Goal: Task Accomplishment & Management: Complete application form

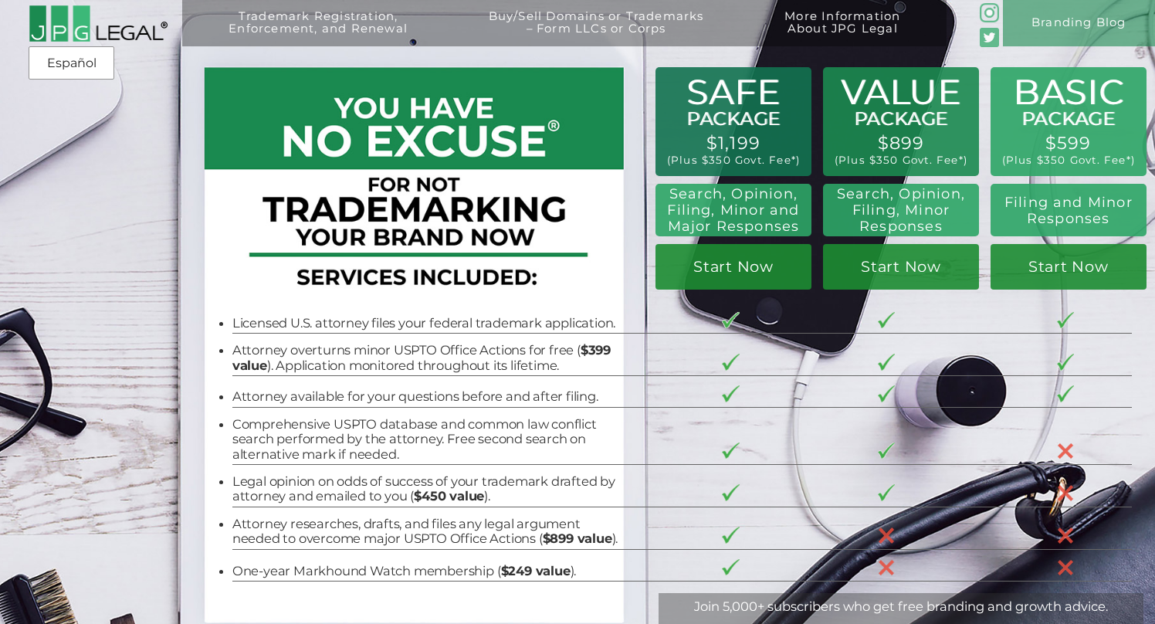
drag, startPoint x: 877, startPoint y: 89, endPoint x: 887, endPoint y: 137, distance: 49.7
click at [887, 137] on div "Trademark Registration, Enforcement, and Renewal File a Trademark Application T…" at bounding box center [577, 104] width 1155 height 208
drag, startPoint x: 897, startPoint y: 154, endPoint x: 885, endPoint y: 113, distance: 43.5
click at [885, 113] on div "Trademark Registration, Enforcement, and Renewal File a Trademark Application T…" at bounding box center [577, 104] width 1155 height 208
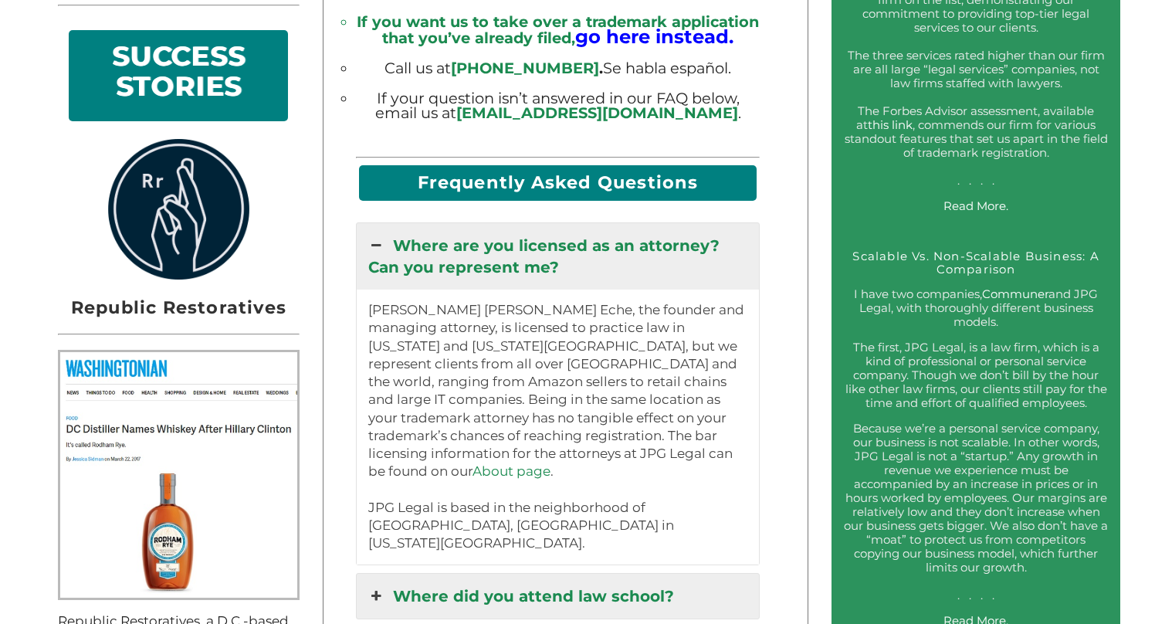
scroll to position [1265, 0]
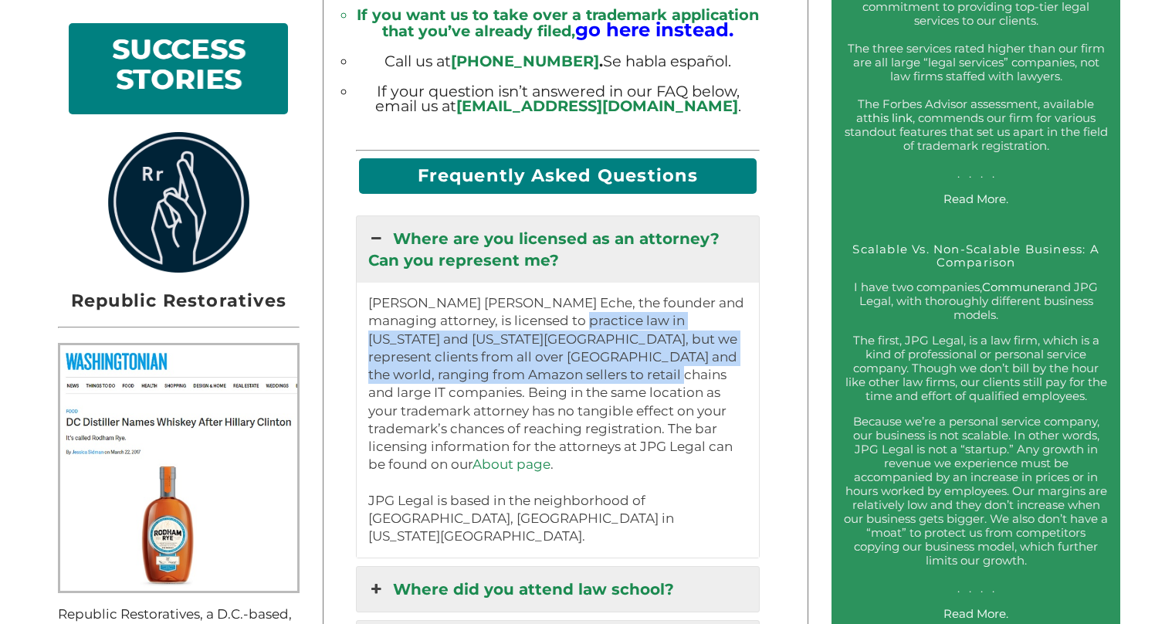
drag, startPoint x: 574, startPoint y: 310, endPoint x: 614, endPoint y: 371, distance: 73.0
click at [614, 371] on p "Jeremy Peter Green Eche, the founder and managing attorney, is licensed to prac…" at bounding box center [558, 420] width 380 height 252
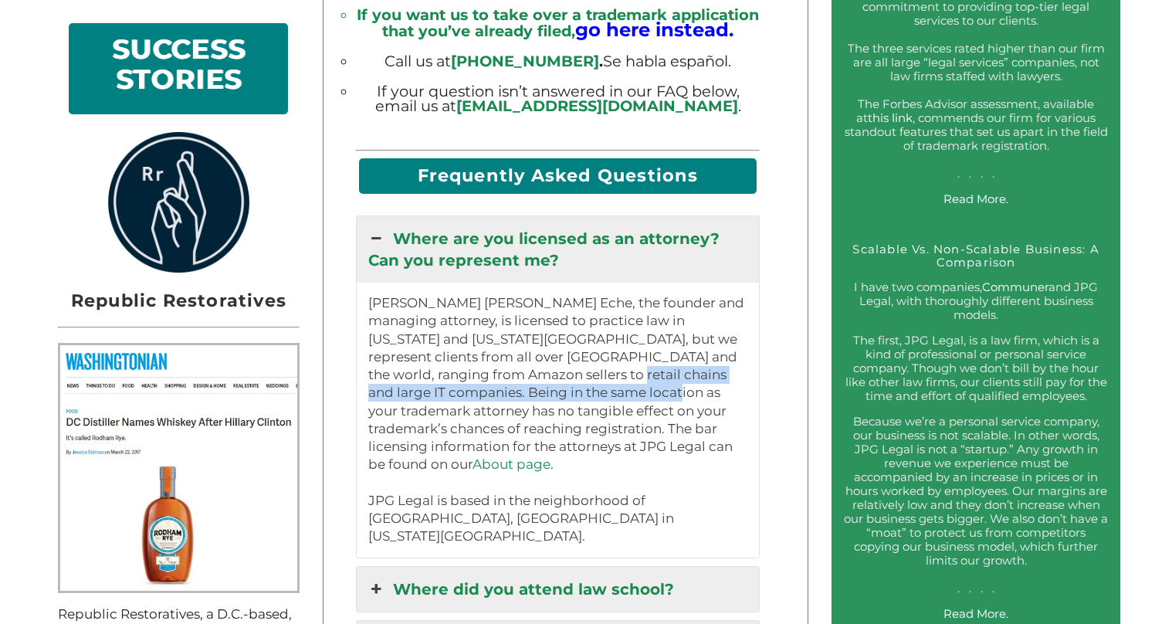
drag, startPoint x: 614, startPoint y: 391, endPoint x: 549, endPoint y: 349, distance: 77.5
click at [550, 354] on p "Jeremy Peter Green Eche, the founder and managing attorney, is licensed to prac…" at bounding box center [558, 420] width 380 height 252
click at [549, 349] on p "Jeremy Peter Green Eche, the founder and managing attorney, is licensed to prac…" at bounding box center [558, 420] width 380 height 252
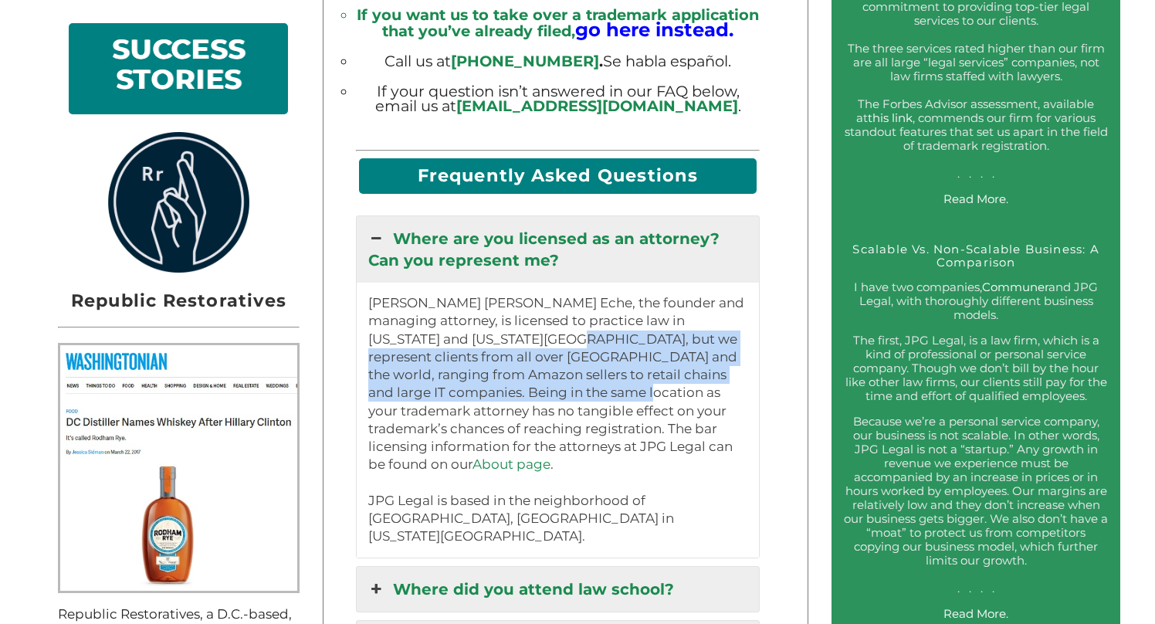
drag, startPoint x: 541, startPoint y: 331, endPoint x: 595, endPoint y: 390, distance: 79.8
click at [594, 389] on p "Jeremy Peter Green Eche, the founder and managing attorney, is licensed to prac…" at bounding box center [558, 420] width 380 height 252
click at [595, 390] on p "Jeremy Peter Green Eche, the founder and managing attorney, is licensed to prac…" at bounding box center [558, 420] width 380 height 252
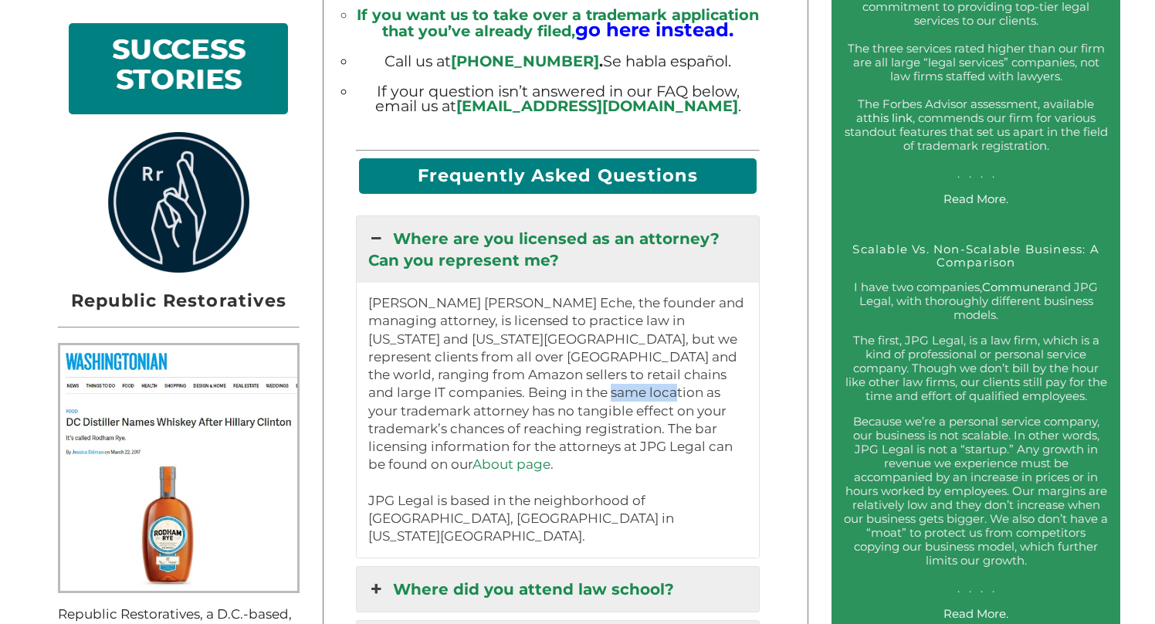
drag, startPoint x: 595, startPoint y: 391, endPoint x: 572, endPoint y: 369, distance: 32.2
click at [577, 374] on p "Jeremy Peter Green Eche, the founder and managing attorney, is licensed to prac…" at bounding box center [558, 420] width 380 height 252
click at [572, 369] on p "Jeremy Peter Green Eche, the founder and managing attorney, is licensed to prac…" at bounding box center [558, 420] width 380 height 252
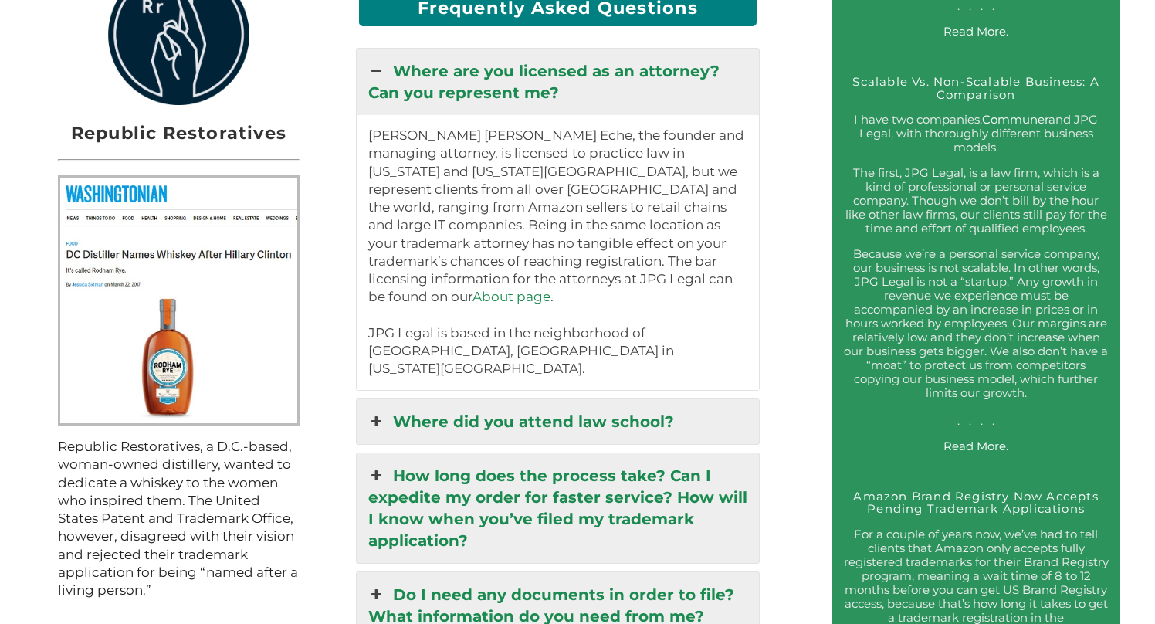
scroll to position [1444, 0]
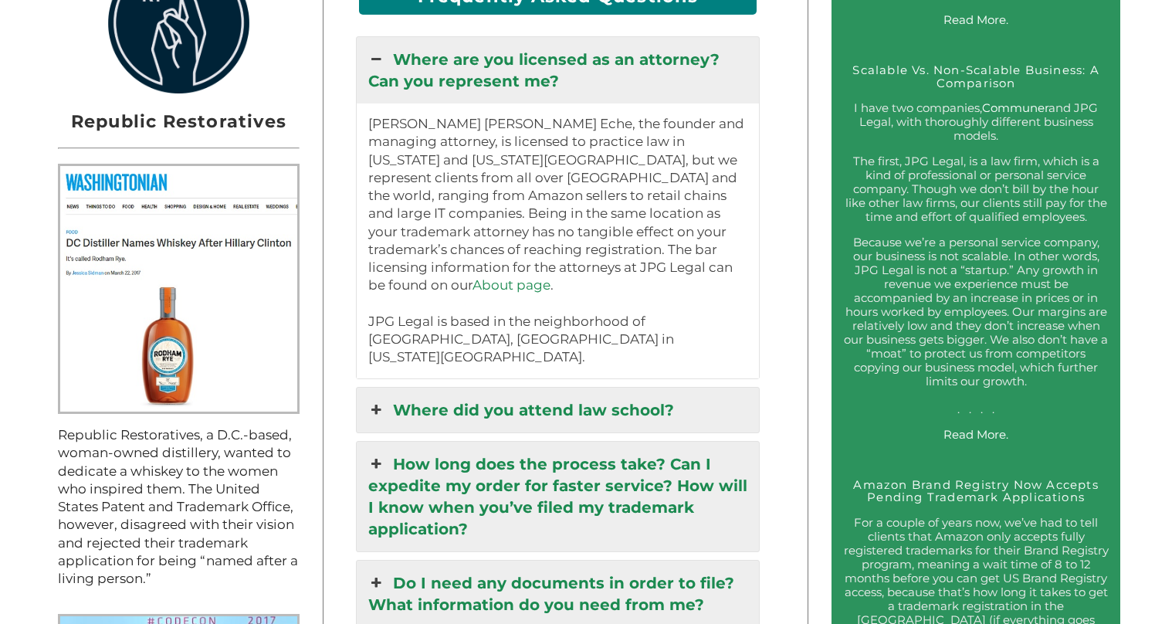
click at [559, 388] on link "Where did you attend law school?" at bounding box center [558, 410] width 403 height 45
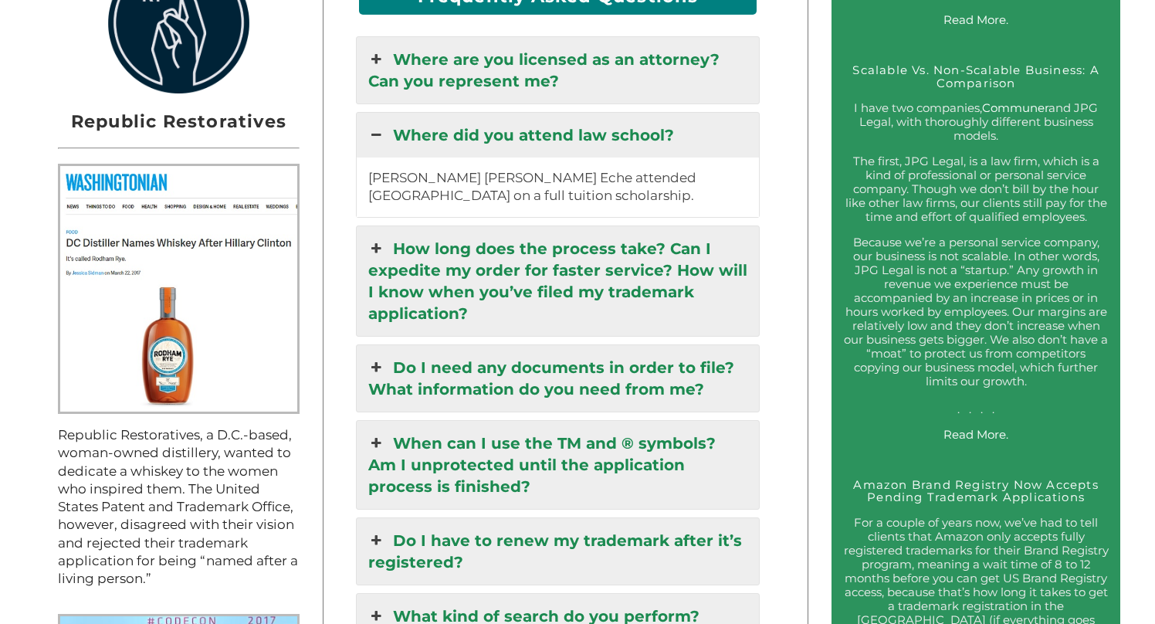
click at [669, 258] on link "How long does the process take? Can I expedite my order for faster service? How…" at bounding box center [558, 281] width 403 height 110
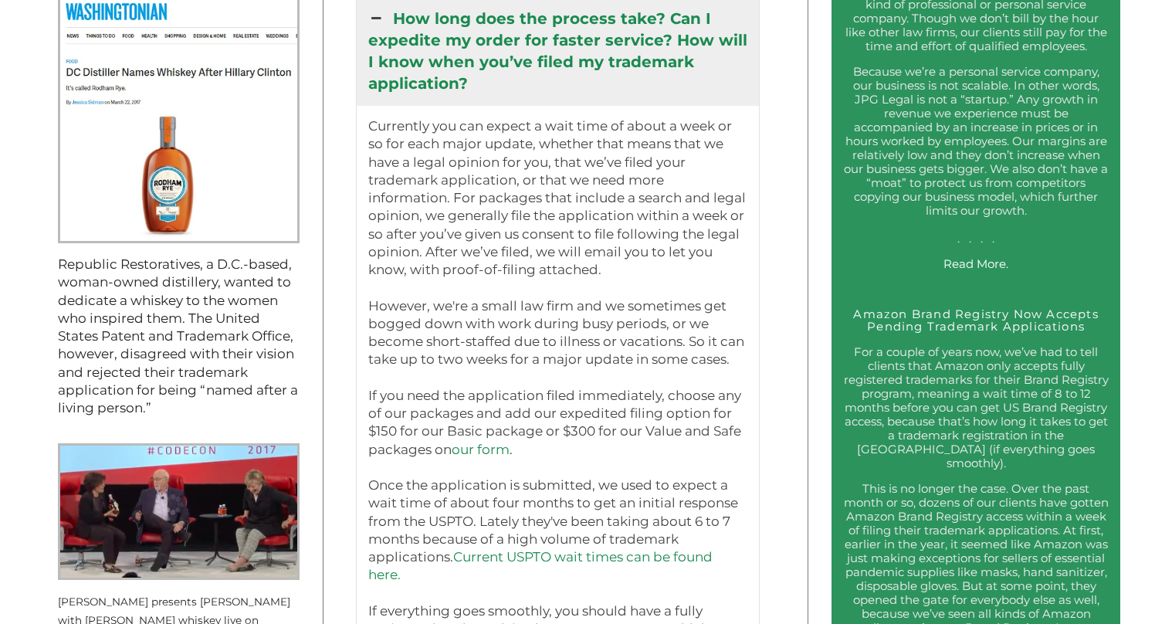
scroll to position [1623, 0]
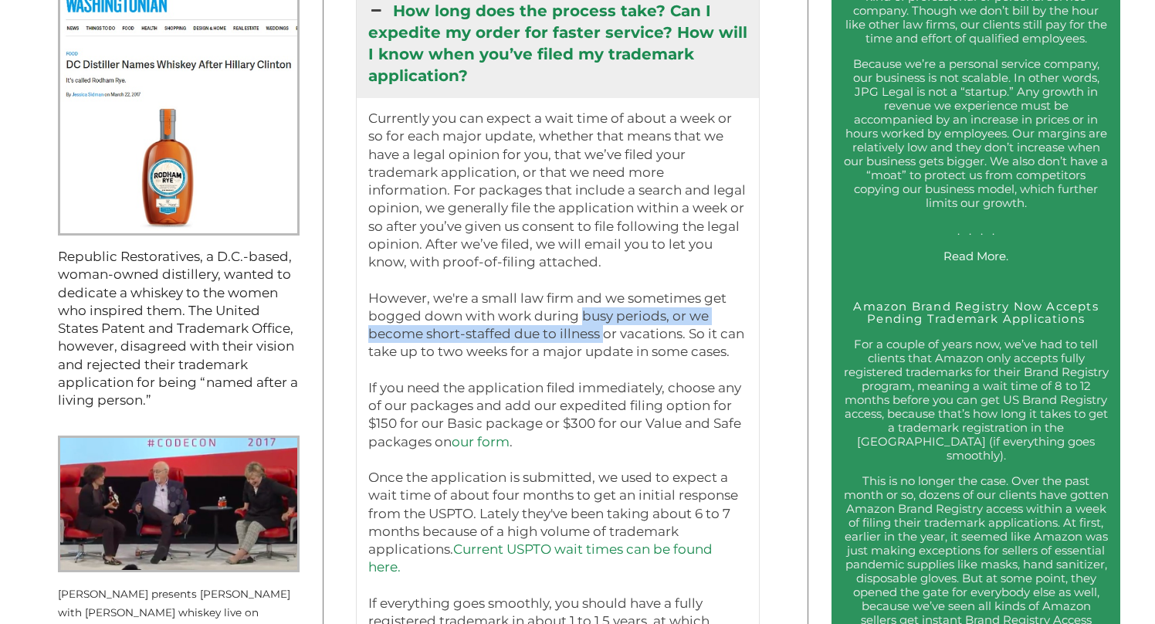
drag, startPoint x: 577, startPoint y: 309, endPoint x: 608, endPoint y: 337, distance: 41.5
click at [605, 335] on p "Currently you can expect a wait time of about a week or so for each major updat…" at bounding box center [558, 388] width 380 height 557
click at [608, 337] on p "Currently you can expect a wait time of about a week or so for each major updat…" at bounding box center [558, 388] width 380 height 557
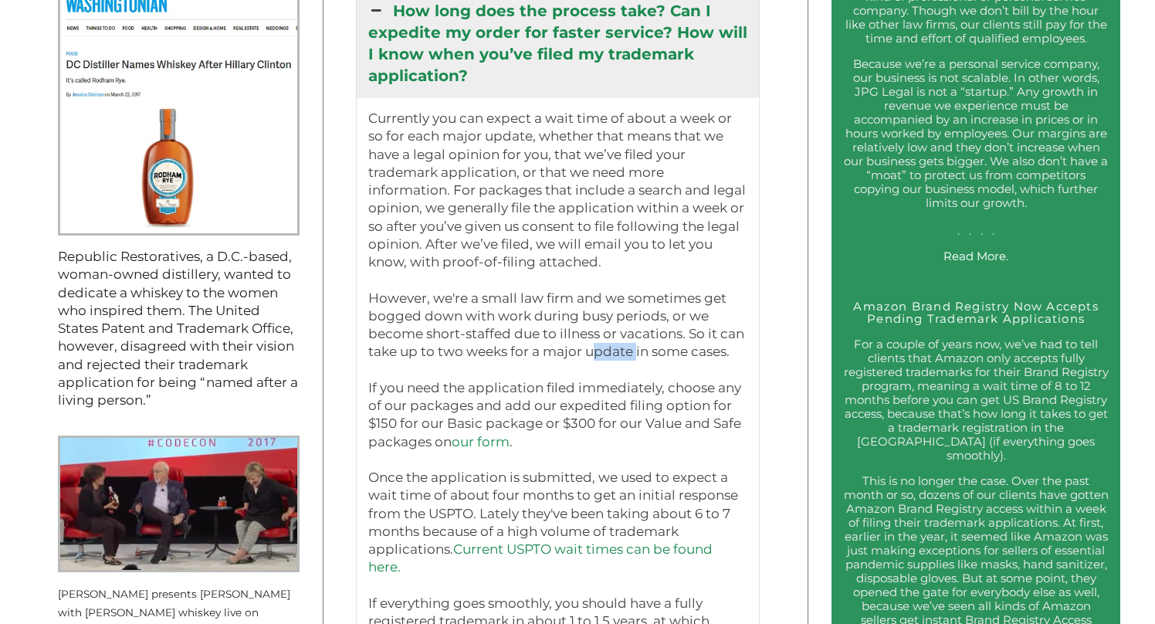
drag, startPoint x: 615, startPoint y: 340, endPoint x: 535, endPoint y: 316, distance: 83.3
click at [535, 316] on p "Currently you can expect a wait time of about a week or so for each major updat…" at bounding box center [558, 388] width 380 height 557
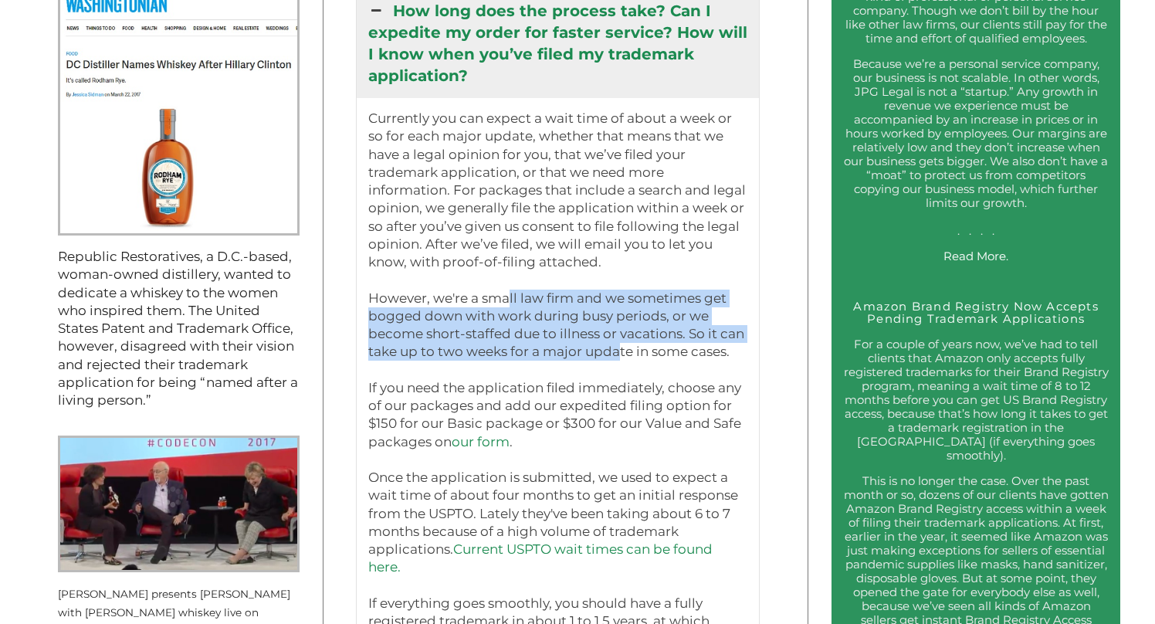
drag, startPoint x: 499, startPoint y: 290, endPoint x: 623, endPoint y: 349, distance: 137.1
click at [621, 349] on p "Currently you can expect a wait time of about a week or so for each major updat…" at bounding box center [558, 388] width 380 height 557
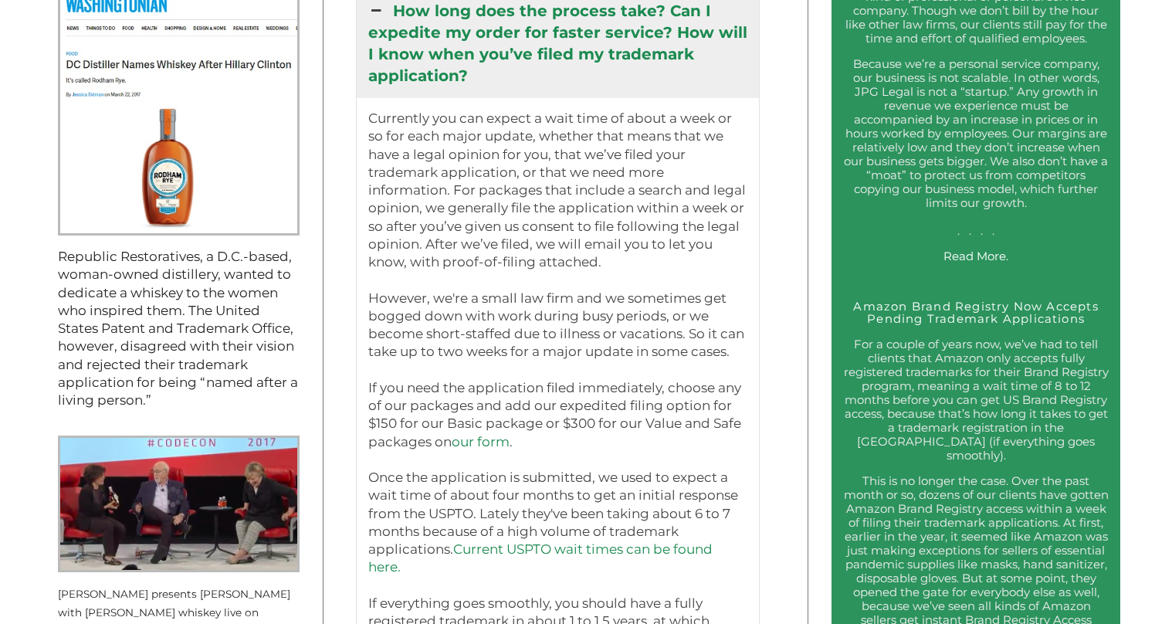
click at [623, 349] on p "Currently you can expect a wait time of about a week or so for each major updat…" at bounding box center [558, 388] width 380 height 557
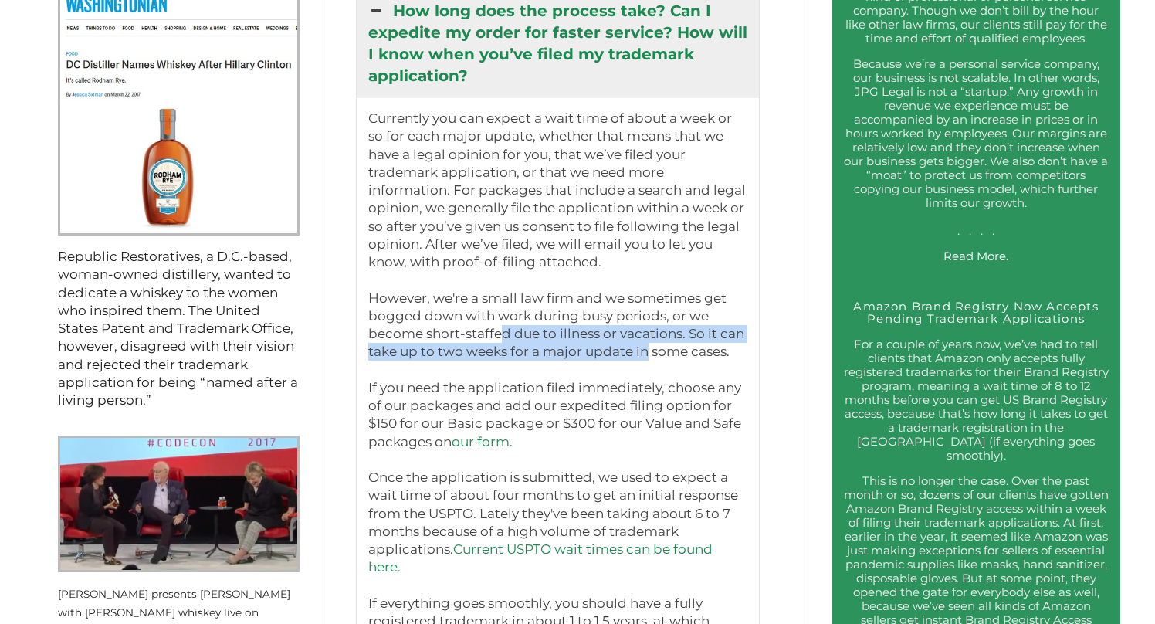
drag, startPoint x: 643, startPoint y: 349, endPoint x: 493, endPoint y: 327, distance: 152.2
click at [493, 327] on p "Currently you can expect a wait time of about a week or so for each major updat…" at bounding box center [558, 388] width 380 height 557
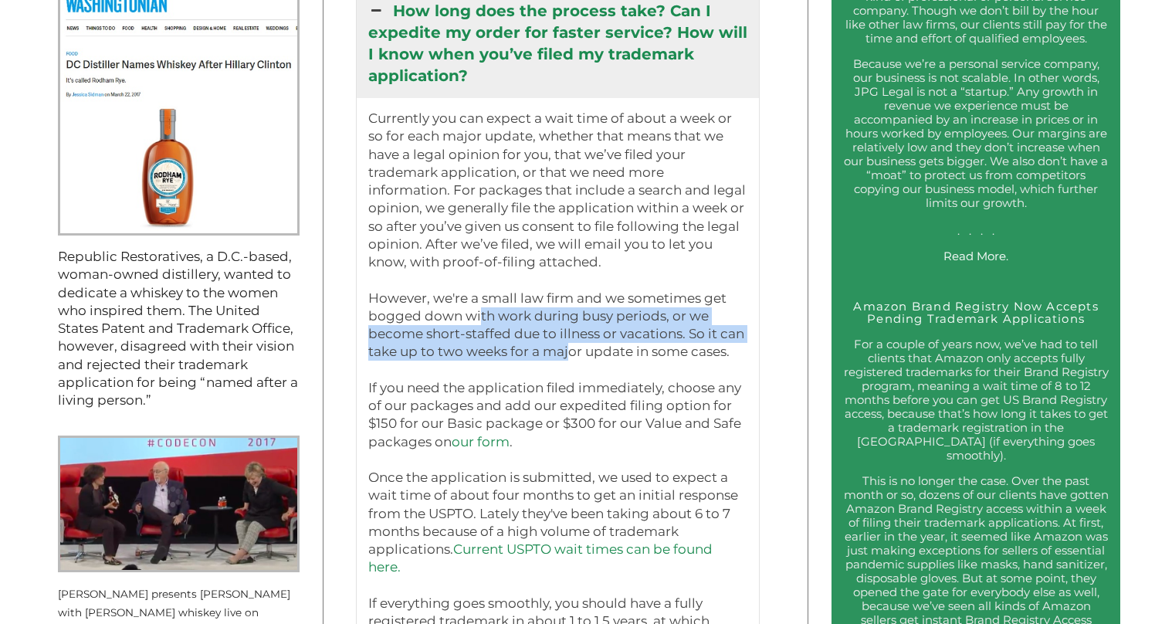
drag, startPoint x: 474, startPoint y: 314, endPoint x: 571, endPoint y: 345, distance: 101.3
click at [569, 345] on p "Currently you can expect a wait time of about a week or so for each major updat…" at bounding box center [558, 388] width 380 height 557
click at [571, 345] on p "Currently you can expect a wait time of about a week or so for each major updat…" at bounding box center [558, 388] width 380 height 557
drag, startPoint x: 599, startPoint y: 345, endPoint x: 520, endPoint y: 313, distance: 85.6
click at [521, 315] on p "Currently you can expect a wait time of about a week or so for each major updat…" at bounding box center [558, 388] width 380 height 557
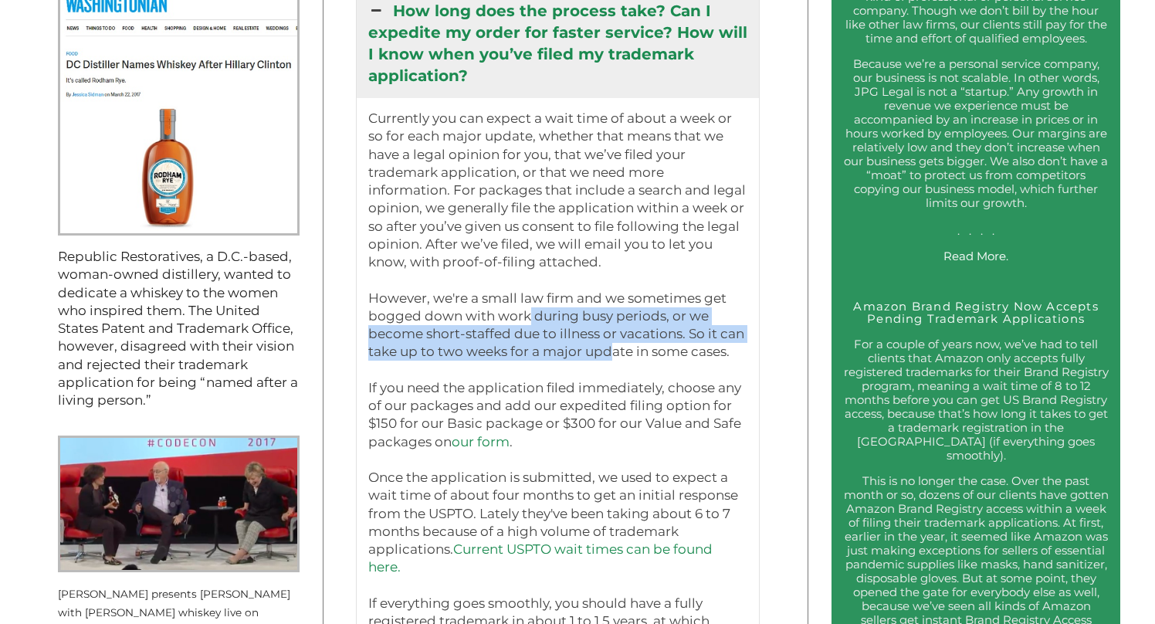
click at [520, 313] on p "Currently you can expect a wait time of about a week or so for each major updat…" at bounding box center [558, 388] width 380 height 557
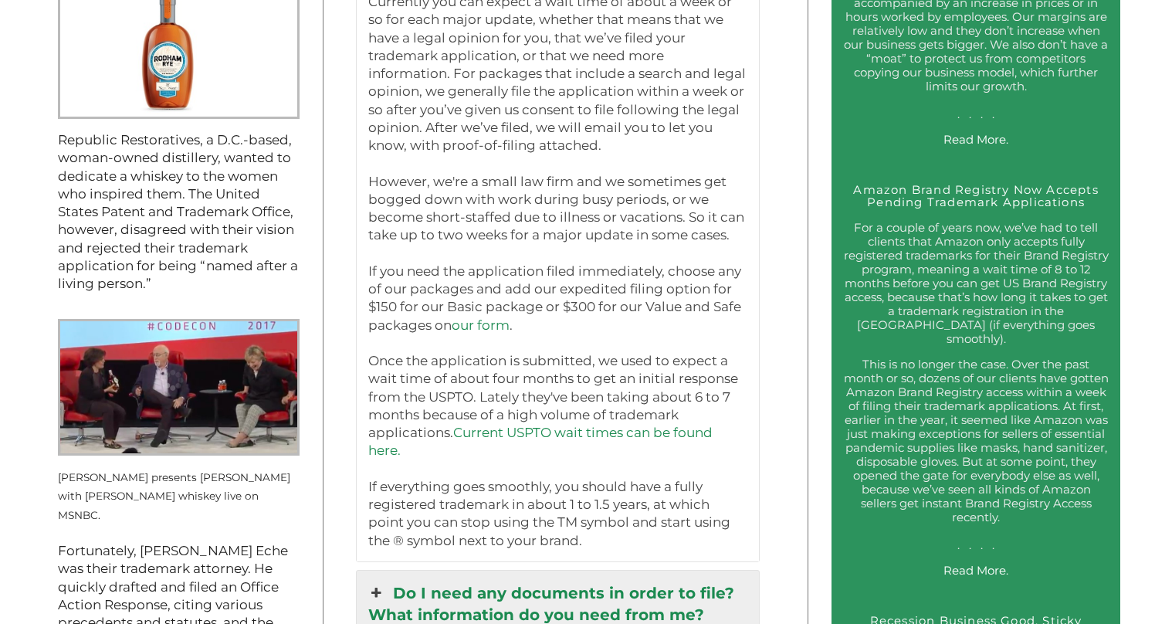
scroll to position [1747, 0]
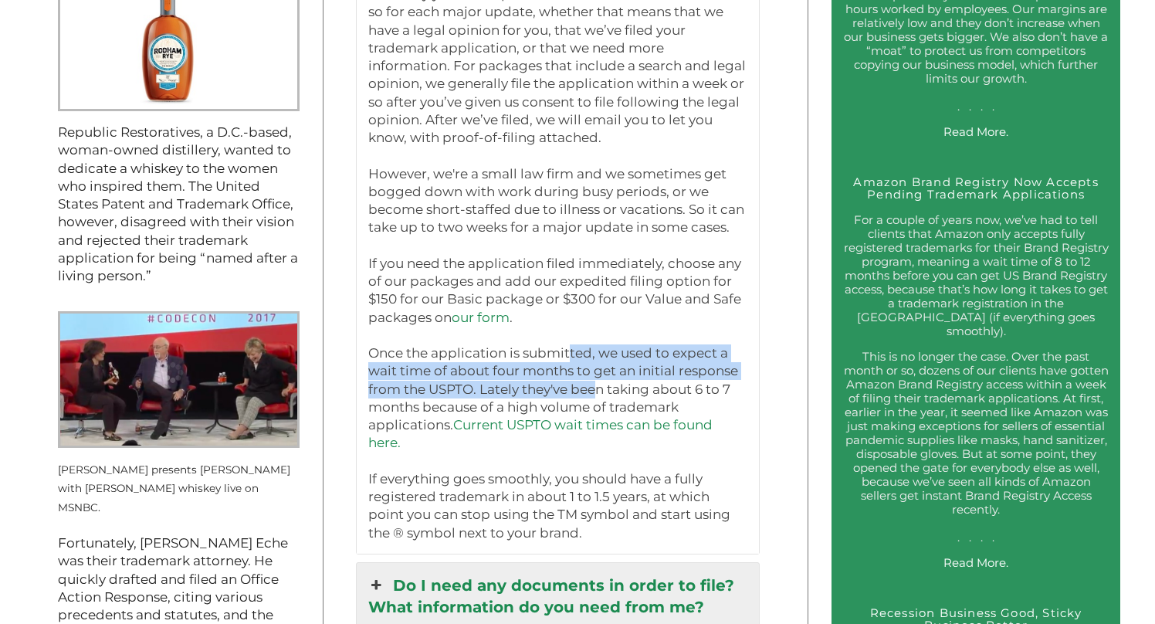
drag, startPoint x: 563, startPoint y: 348, endPoint x: 587, endPoint y: 389, distance: 47.8
click at [587, 389] on p "Currently you can expect a wait time of about a week or so for each major updat…" at bounding box center [558, 263] width 380 height 557
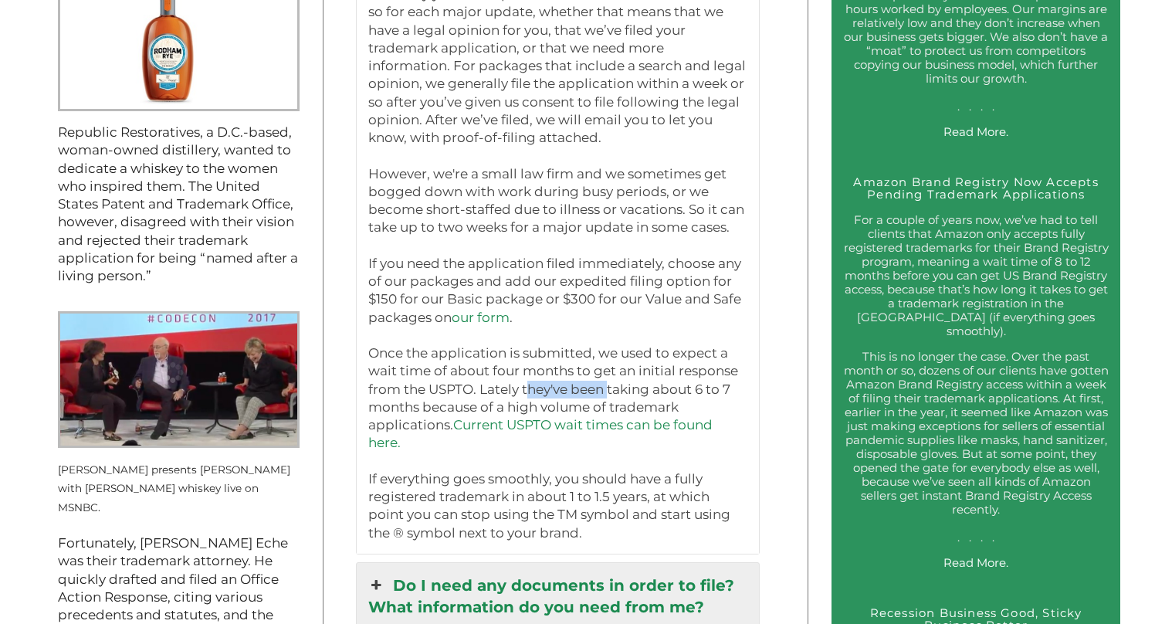
drag, startPoint x: 587, startPoint y: 389, endPoint x: 527, endPoint y: 386, distance: 61.1
click at [527, 386] on p "Currently you can expect a wait time of about a week or so for each major updat…" at bounding box center [558, 263] width 380 height 557
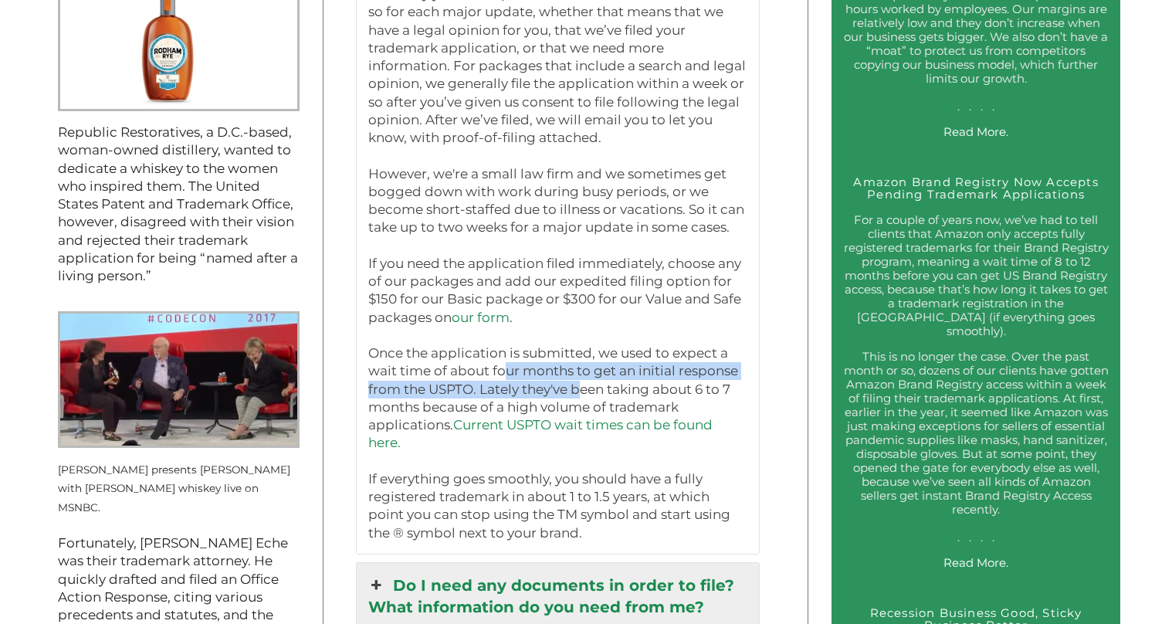
drag, startPoint x: 494, startPoint y: 370, endPoint x: 579, endPoint y: 378, distance: 85.3
click at [578, 378] on p "Currently you can expect a wait time of about a week or so for each major updat…" at bounding box center [558, 263] width 380 height 557
click at [579, 378] on p "Currently you can expect a wait time of about a week or so for each major updat…" at bounding box center [558, 263] width 380 height 557
drag, startPoint x: 601, startPoint y: 384, endPoint x: 467, endPoint y: 357, distance: 136.9
click at [470, 360] on p "Currently you can expect a wait time of about a week or so for each major updat…" at bounding box center [558, 263] width 380 height 557
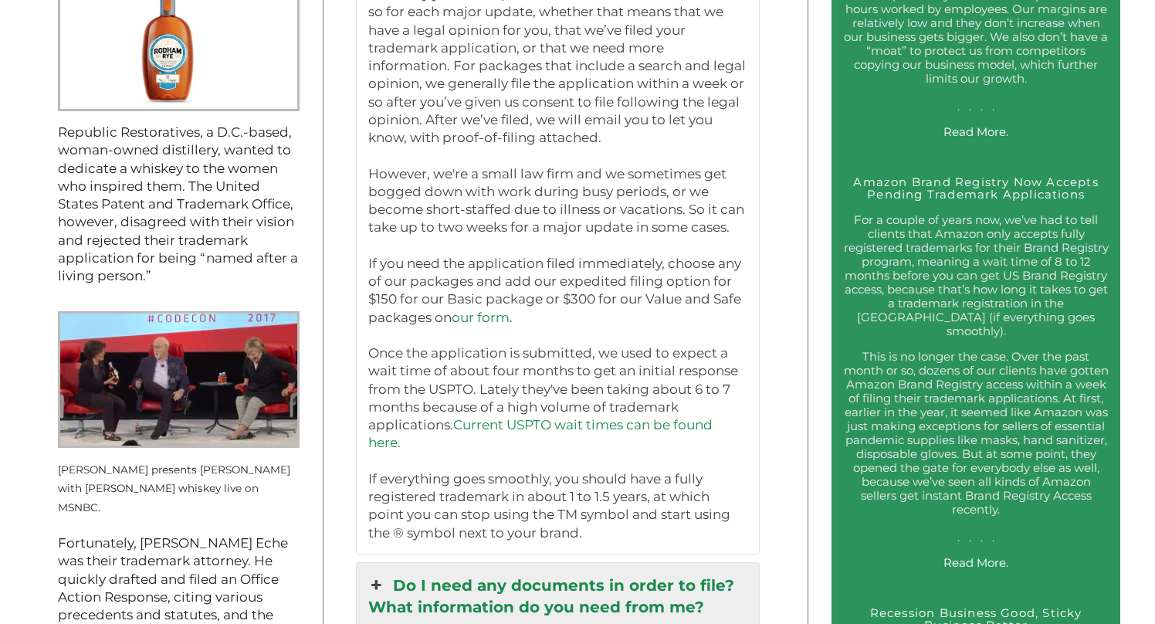
click at [467, 357] on p "Currently you can expect a wait time of about a week or so for each major updat…" at bounding box center [558, 263] width 380 height 557
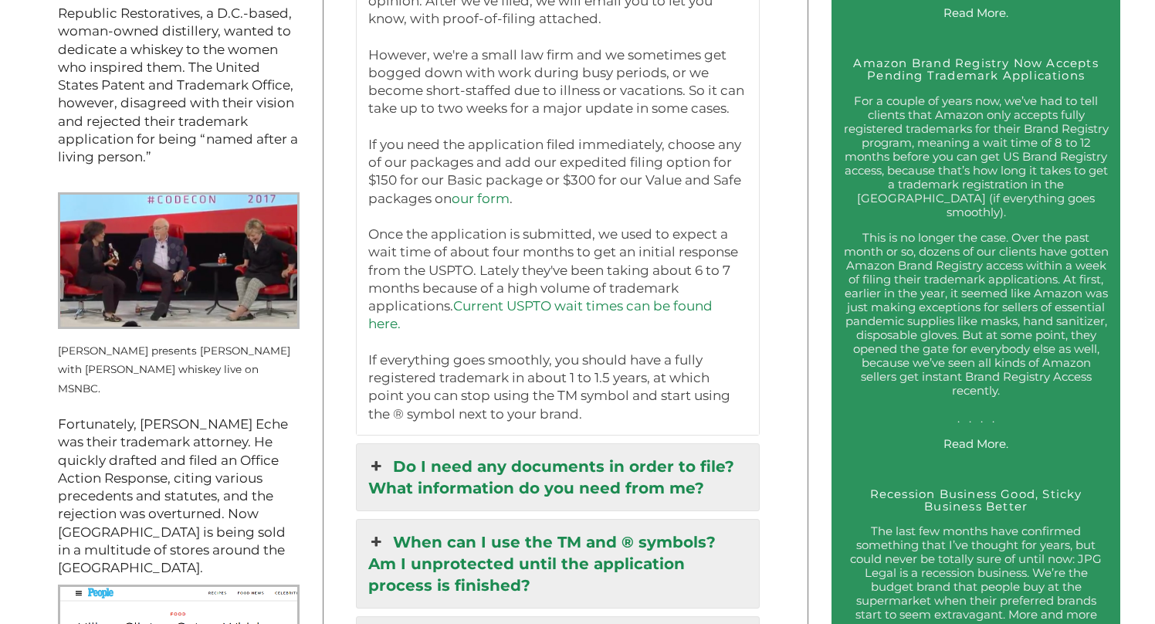
scroll to position [1867, 0]
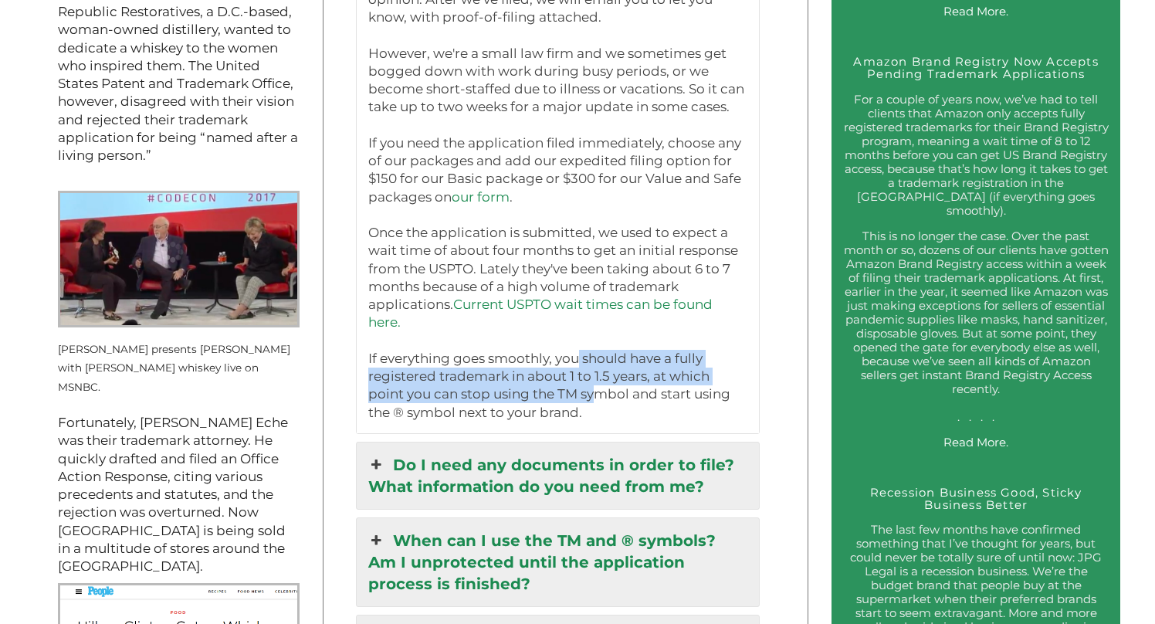
drag, startPoint x: 570, startPoint y: 362, endPoint x: 588, endPoint y: 393, distance: 36.0
click at [588, 393] on p "Currently you can expect a wait time of about a week or so for each major updat…" at bounding box center [558, 143] width 380 height 557
drag, startPoint x: 605, startPoint y: 394, endPoint x: 530, endPoint y: 362, distance: 82.3
click at [530, 362] on p "Currently you can expect a wait time of about a week or so for each major updat…" at bounding box center [558, 143] width 380 height 557
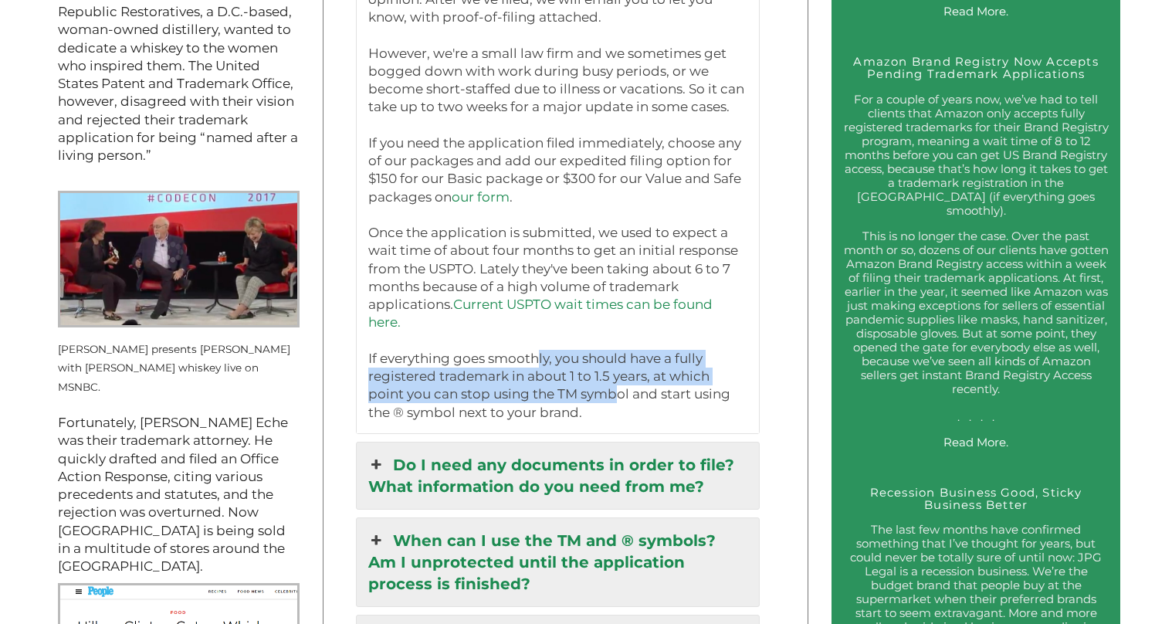
click at [530, 361] on p "Currently you can expect a wait time of about a week or so for each major updat…" at bounding box center [558, 143] width 380 height 557
drag, startPoint x: 515, startPoint y: 356, endPoint x: 551, endPoint y: 405, distance: 61.3
click at [551, 405] on p "Currently you can expect a wait time of about a week or so for each major updat…" at bounding box center [558, 143] width 380 height 557
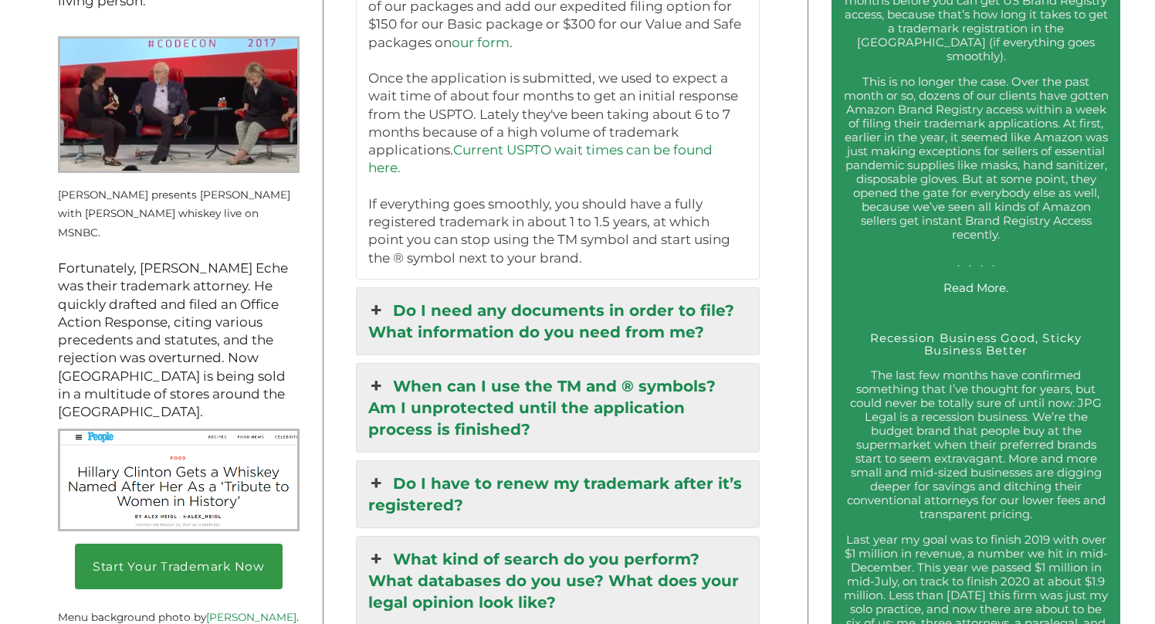
scroll to position [2079, 0]
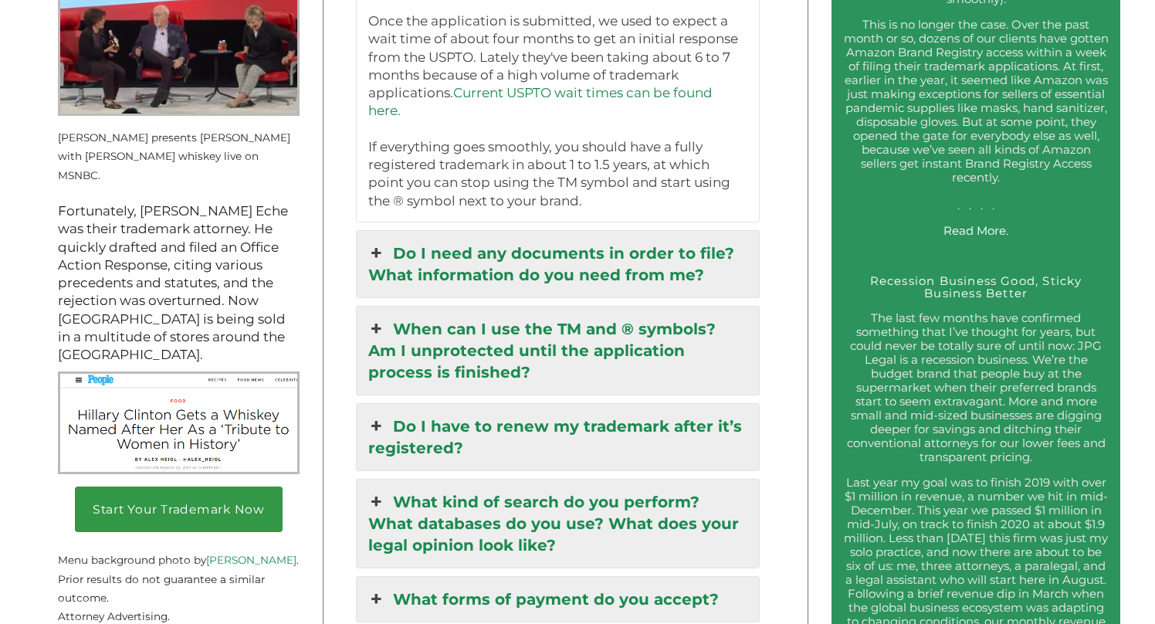
click at [538, 256] on link "Do I need any documents in order to file? What information do you need from me?" at bounding box center [558, 264] width 403 height 66
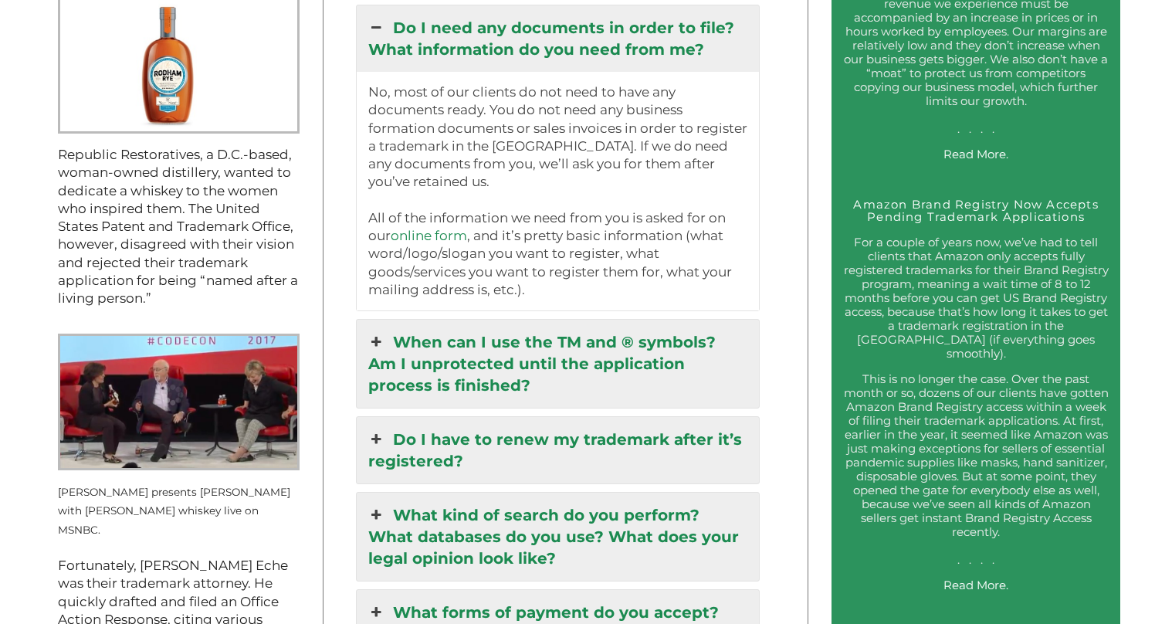
scroll to position [1721, 0]
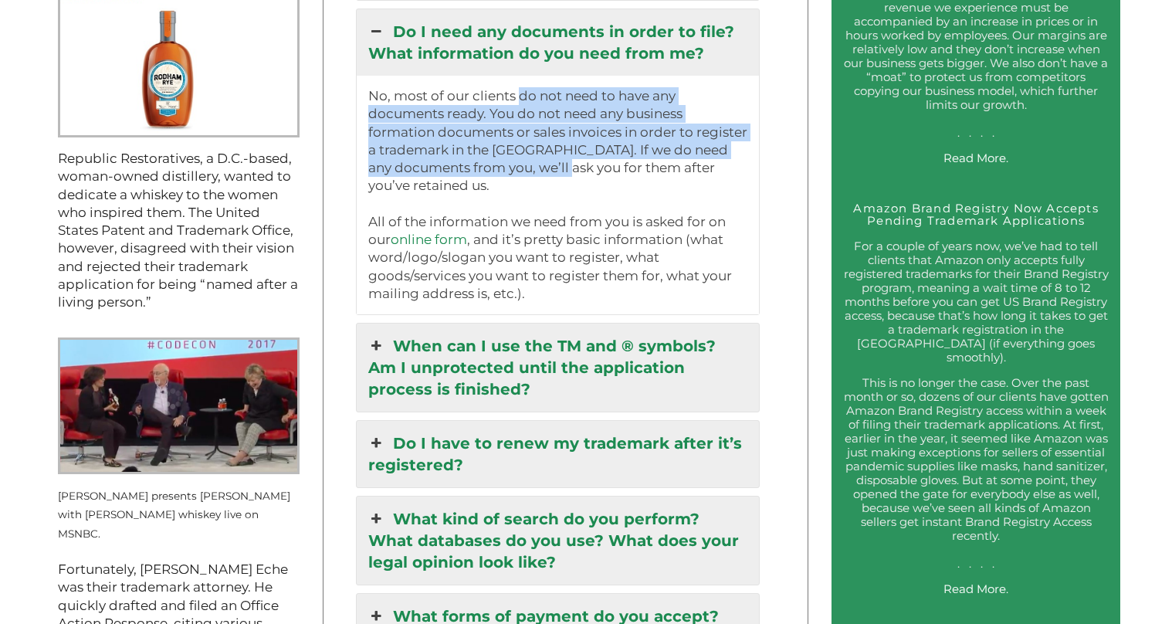
drag, startPoint x: 522, startPoint y: 99, endPoint x: 561, endPoint y: 164, distance: 76.5
click at [561, 164] on p "No, most of our clients do not need to have any documents ready. You do not nee…" at bounding box center [558, 194] width 380 height 215
drag, startPoint x: 572, startPoint y: 164, endPoint x: 520, endPoint y: 96, distance: 86.0
click at [520, 96] on p "No, most of our clients do not need to have any documents ready. You do not nee…" at bounding box center [558, 194] width 380 height 215
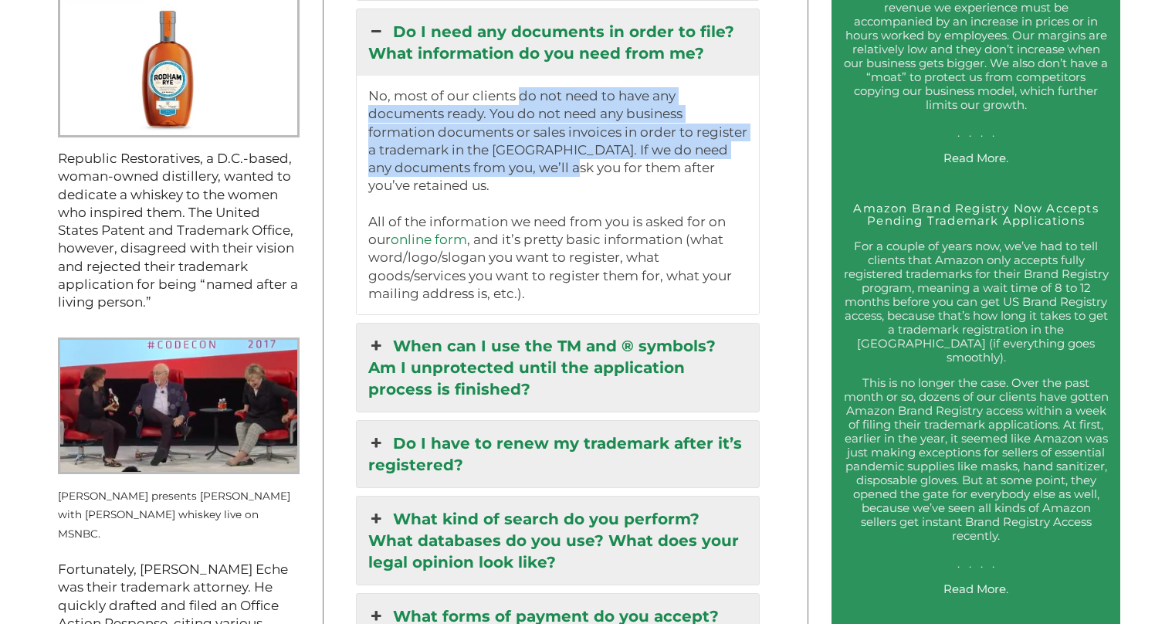
click at [520, 96] on p "No, most of our clients do not need to have any documents ready. You do not nee…" at bounding box center [558, 194] width 380 height 215
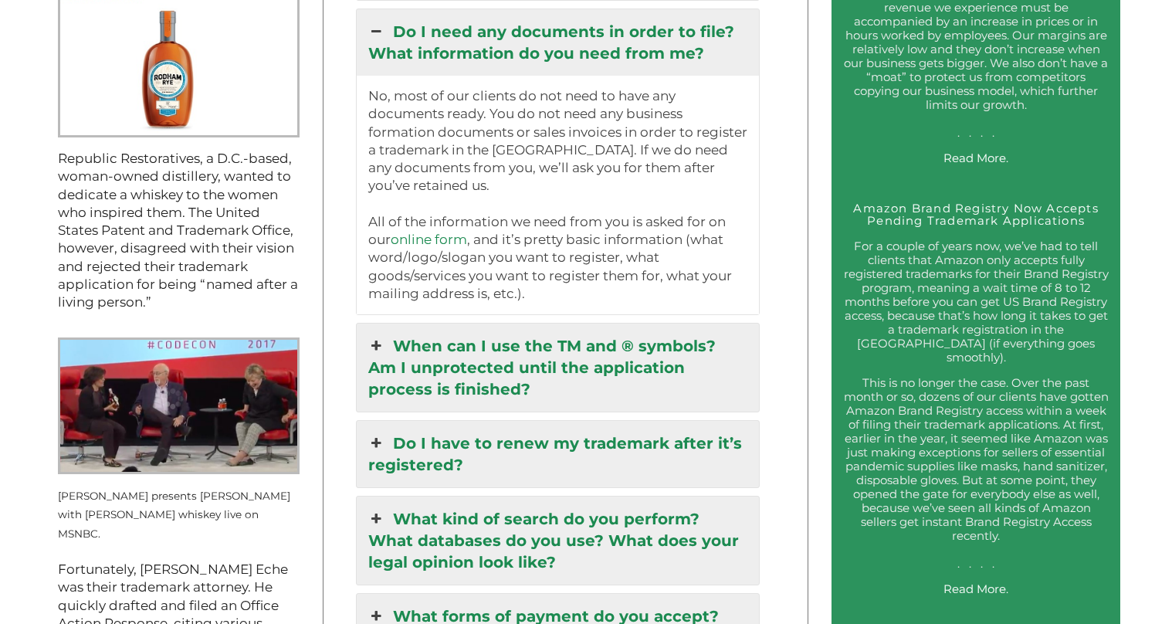
drag, startPoint x: 488, startPoint y: 110, endPoint x: 527, endPoint y: 178, distance: 77.5
click at [524, 176] on p "No, most of our clients do not need to have any documents ready. You do not nee…" at bounding box center [558, 194] width 380 height 215
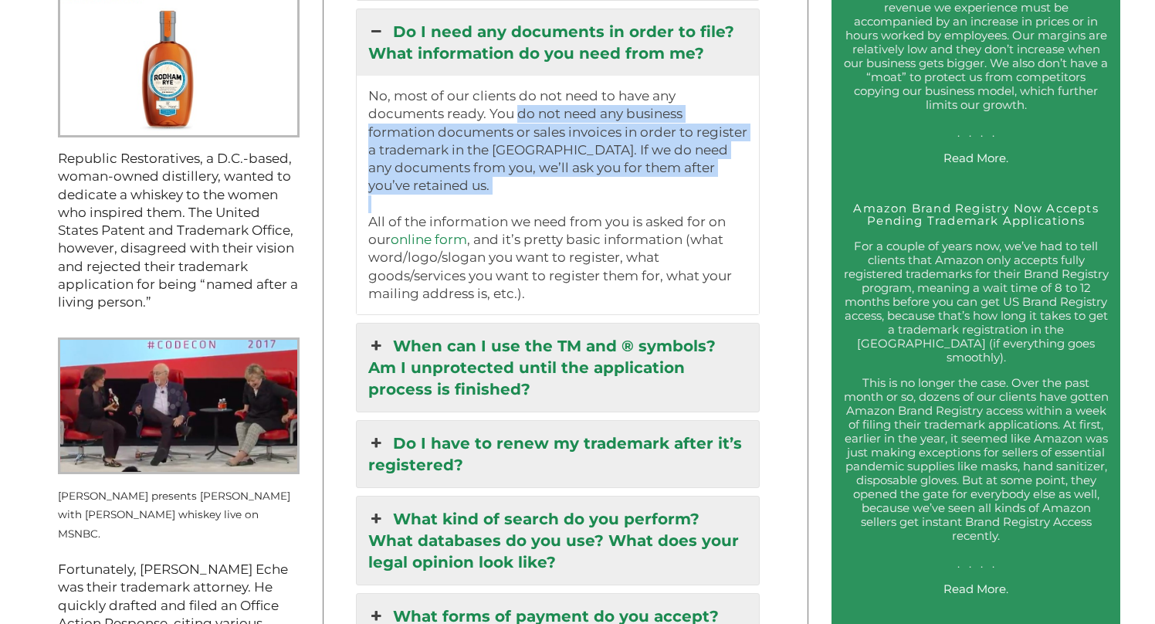
drag, startPoint x: 527, startPoint y: 178, endPoint x: 517, endPoint y: 113, distance: 64.7
click at [517, 114] on p "No, most of our clients do not need to have any documents ready. You do not nee…" at bounding box center [558, 194] width 380 height 215
click at [517, 113] on p "No, most of our clients do not need to have any documents ready. You do not nee…" at bounding box center [558, 194] width 380 height 215
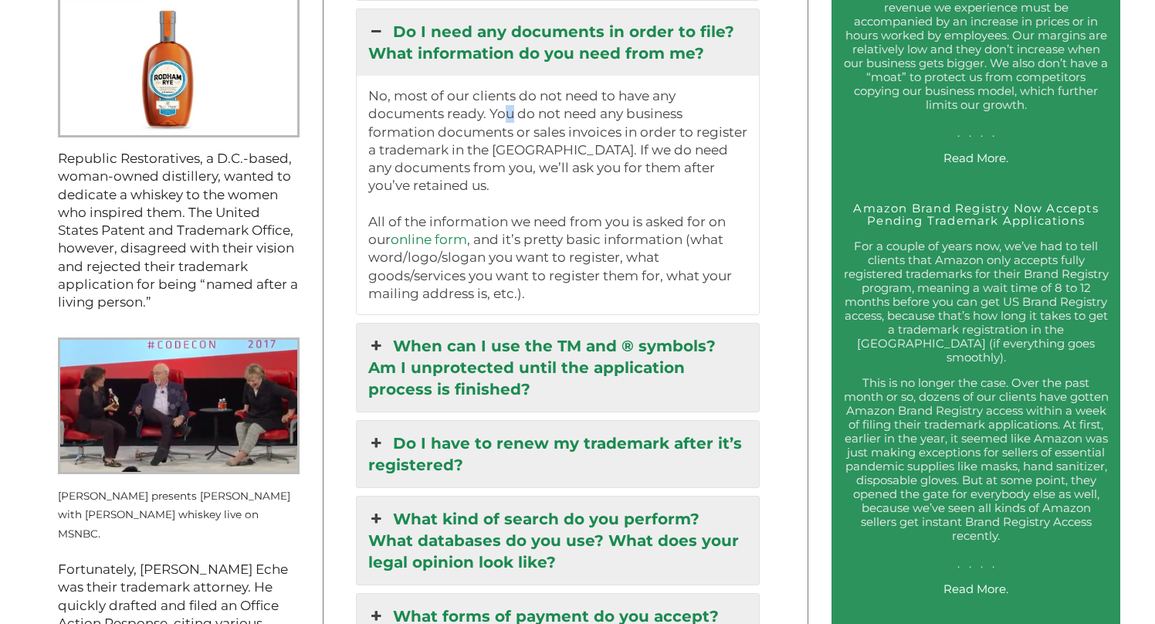
drag, startPoint x: 507, startPoint y: 110, endPoint x: 516, endPoint y: 124, distance: 16.3
click at [514, 120] on p "No, most of our clients do not need to have any documents ready. You do not nee…" at bounding box center [558, 194] width 380 height 215
click at [516, 141] on p "No, most of our clients do not need to have any documents ready. You do not nee…" at bounding box center [558, 194] width 380 height 215
click at [411, 232] on link "online form" at bounding box center [429, 239] width 76 height 15
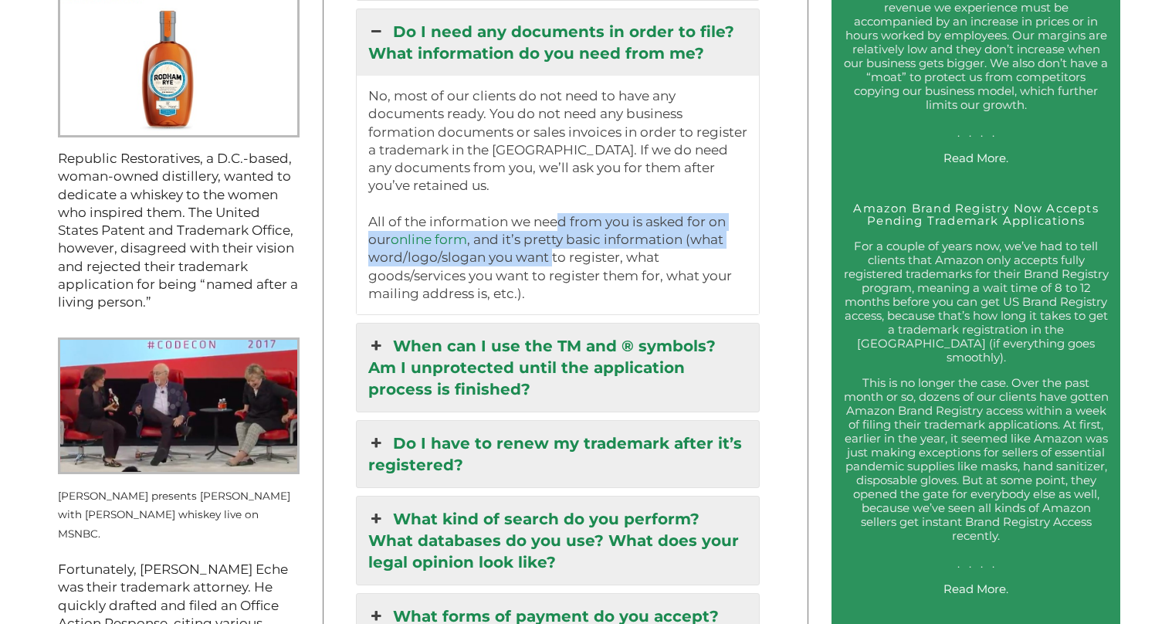
drag, startPoint x: 547, startPoint y: 200, endPoint x: 565, endPoint y: 250, distance: 53.2
click at [557, 245] on p "No, most of our clients do not need to have any documents ready. You do not nee…" at bounding box center [558, 194] width 380 height 215
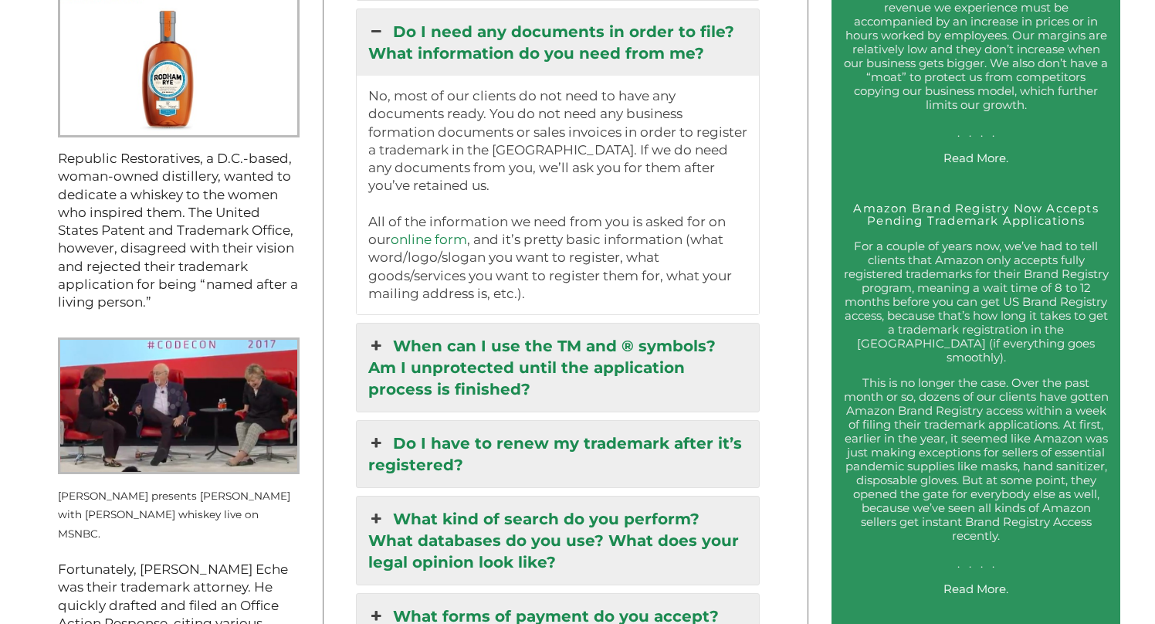
click at [565, 250] on p "No, most of our clients do not need to have any documents ready. You do not nee…" at bounding box center [558, 194] width 380 height 215
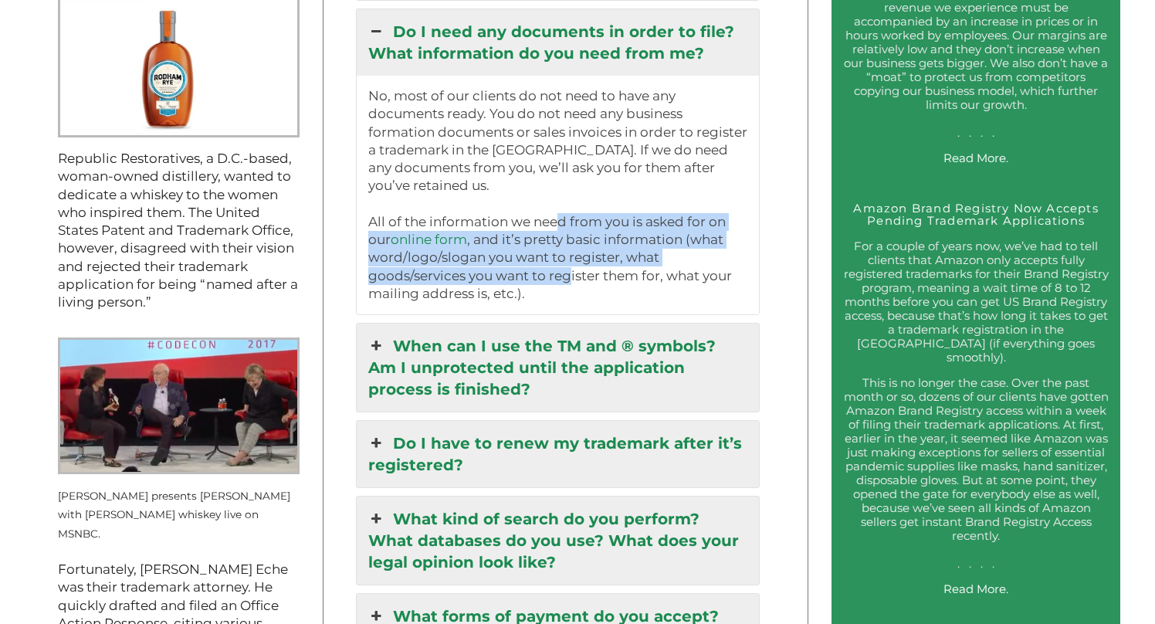
drag, startPoint x: 567, startPoint y: 251, endPoint x: 548, endPoint y: 201, distance: 52.8
click at [548, 201] on p "No, most of our clients do not need to have any documents ready. You do not nee…" at bounding box center [558, 194] width 380 height 215
click at [547, 201] on p "No, most of our clients do not need to have any documents ready. You do not nee…" at bounding box center [558, 194] width 380 height 215
drag, startPoint x: 547, startPoint y: 201, endPoint x: 562, endPoint y: 254, distance: 54.5
click at [562, 254] on p "No, most of our clients do not need to have any documents ready. You do not nee…" at bounding box center [558, 194] width 380 height 215
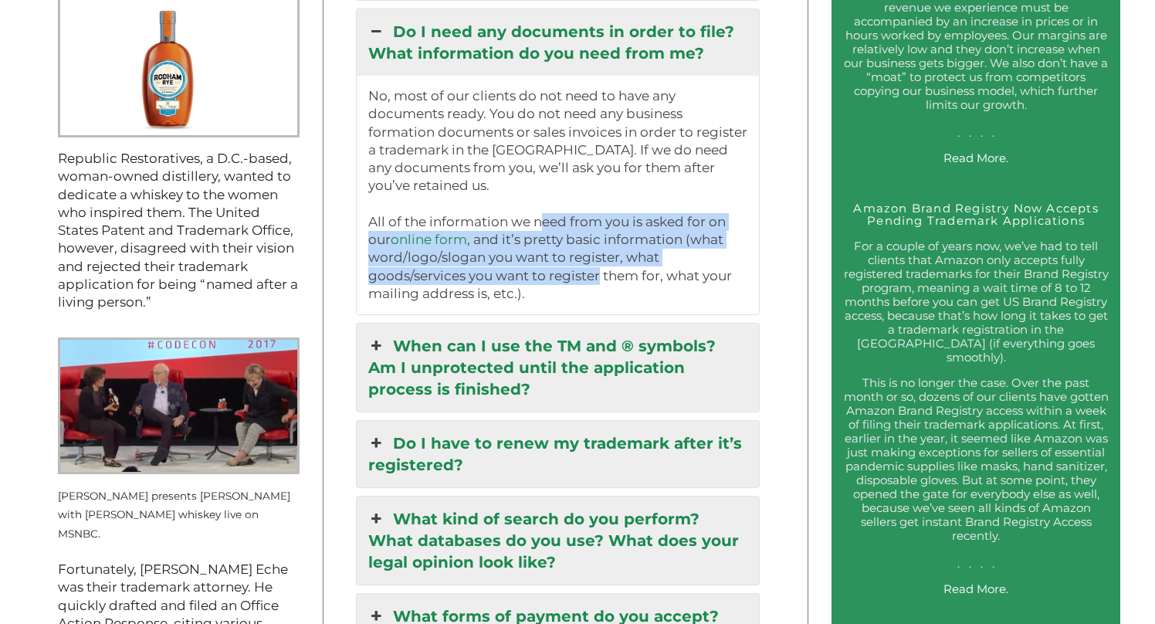
click at [562, 254] on p "No, most of our clients do not need to have any documents ready. You do not nee…" at bounding box center [558, 194] width 380 height 215
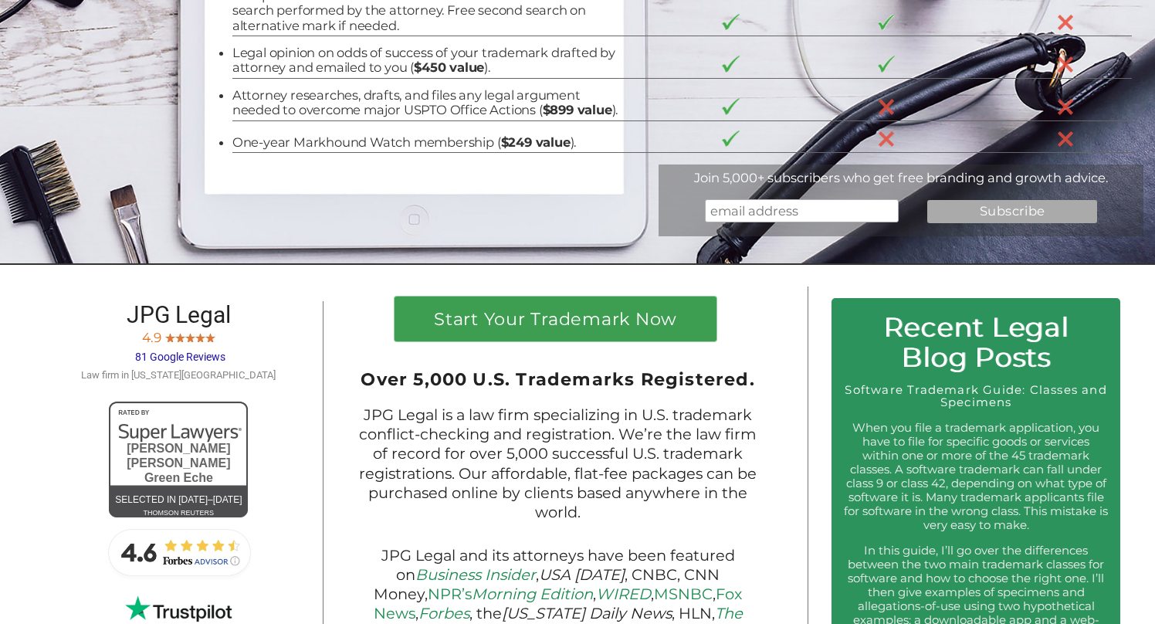
scroll to position [0, 0]
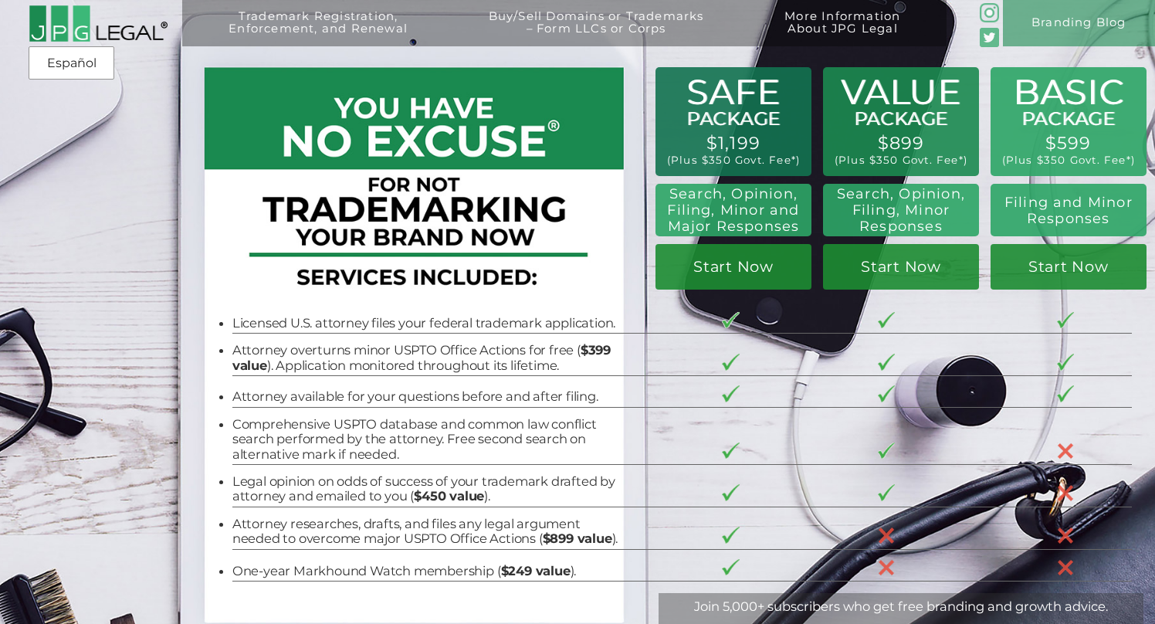
click at [60, 24] on img at bounding box center [98, 24] width 139 height 38
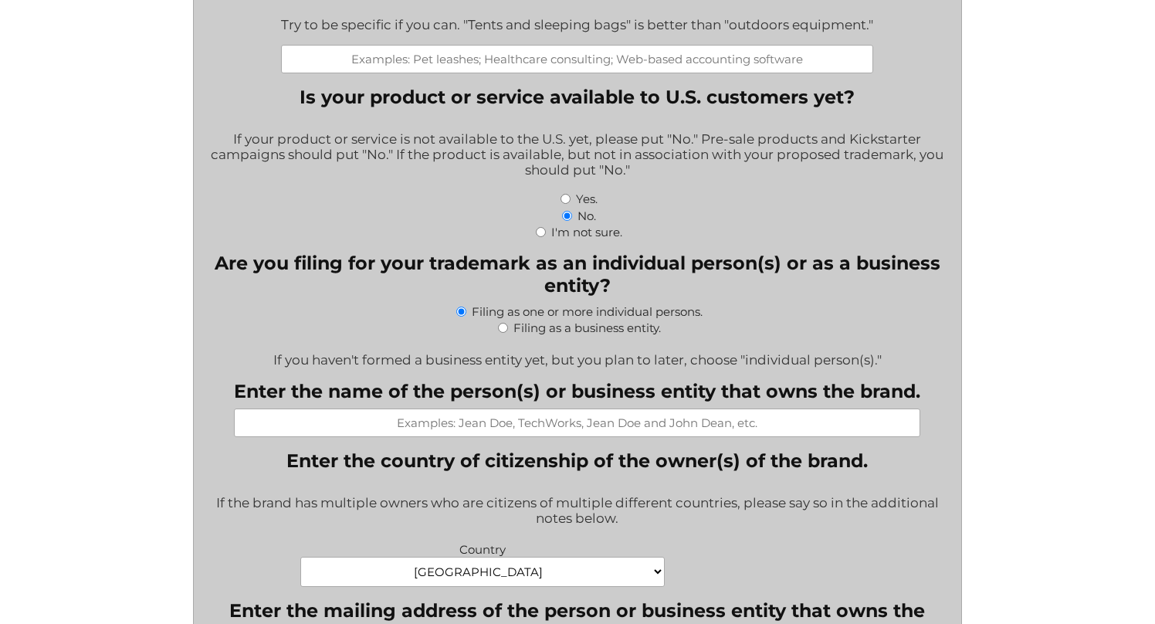
scroll to position [498, 0]
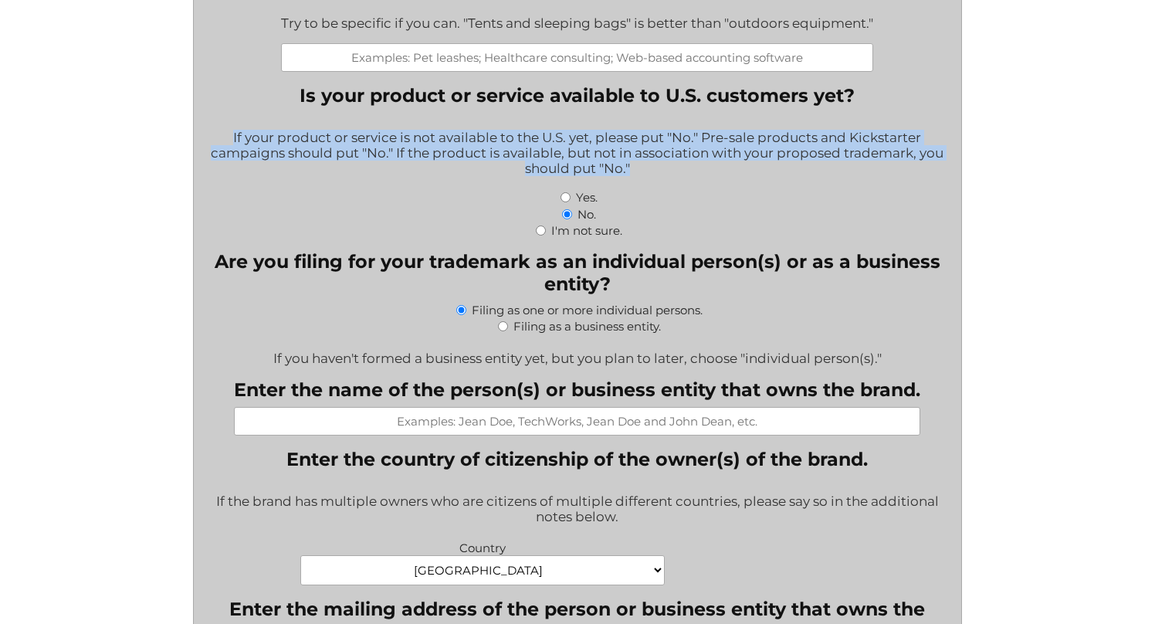
drag, startPoint x: 232, startPoint y: 137, endPoint x: 696, endPoint y: 169, distance: 465.8
click at [696, 169] on div "If your product or service is not available to the U.S. yet, please put "No." P…" at bounding box center [577, 154] width 744 height 69
copy div "If your product or service is not available to the U.S. yet, please put "No." P…"
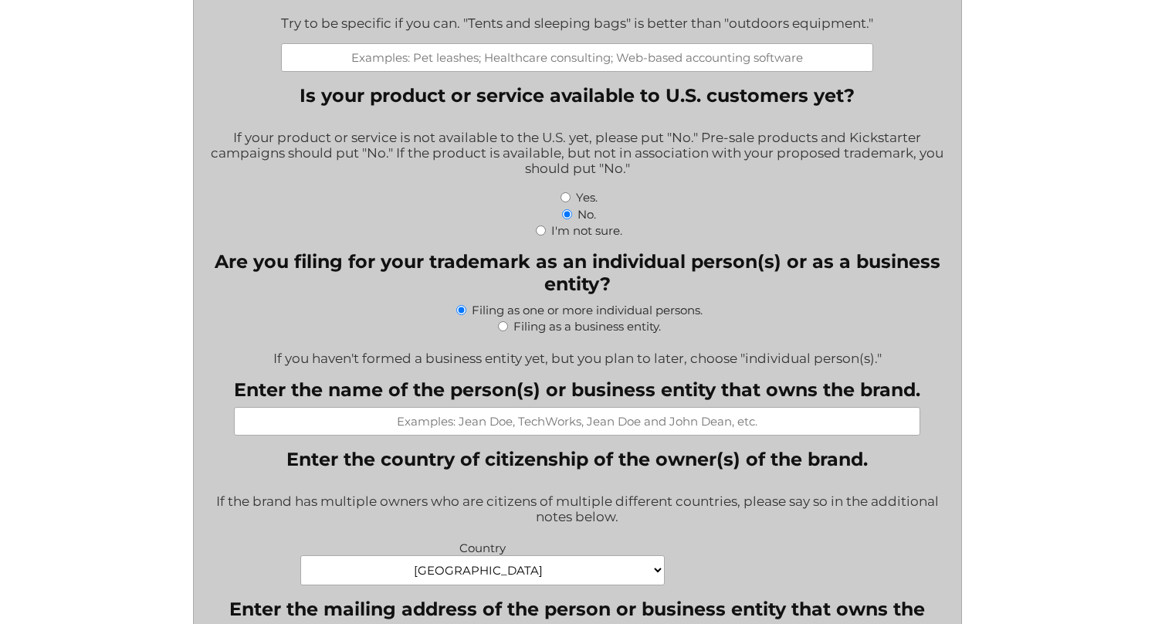
click at [627, 332] on label "Filing as a business entity." at bounding box center [586, 326] width 147 height 15
click at [508, 331] on input "Filing as a business entity." at bounding box center [503, 326] width 10 height 10
radio input "true"
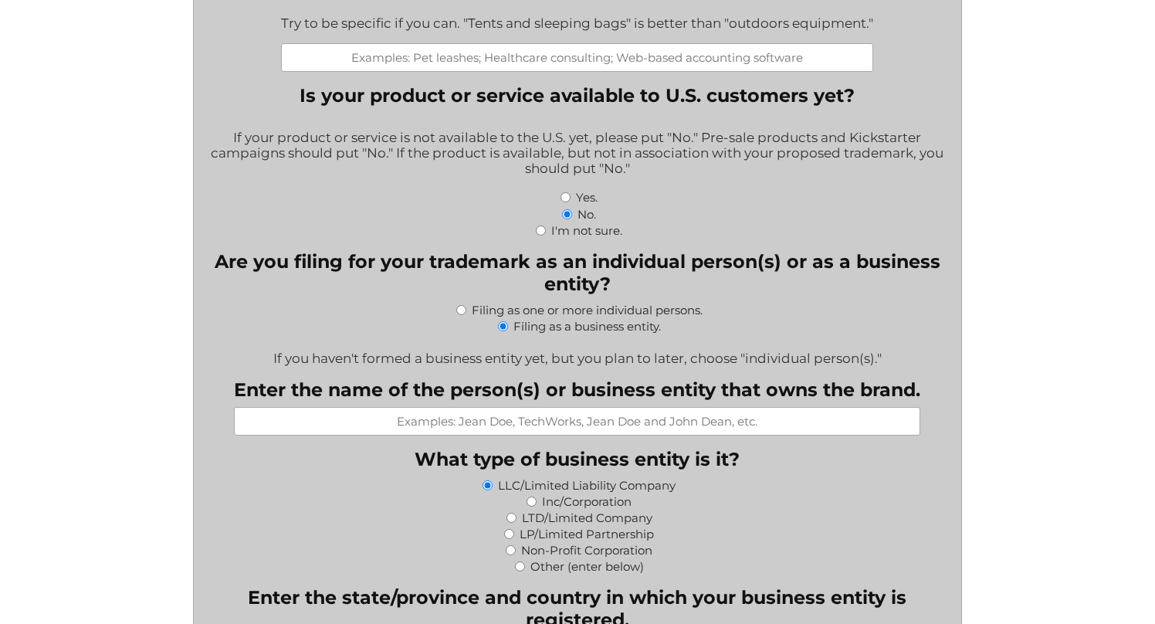
click at [621, 421] on input "Enter the name of the person(s) or business entity that owns the brand." at bounding box center [577, 421] width 686 height 29
type input "Seoul Cleanse LLC"
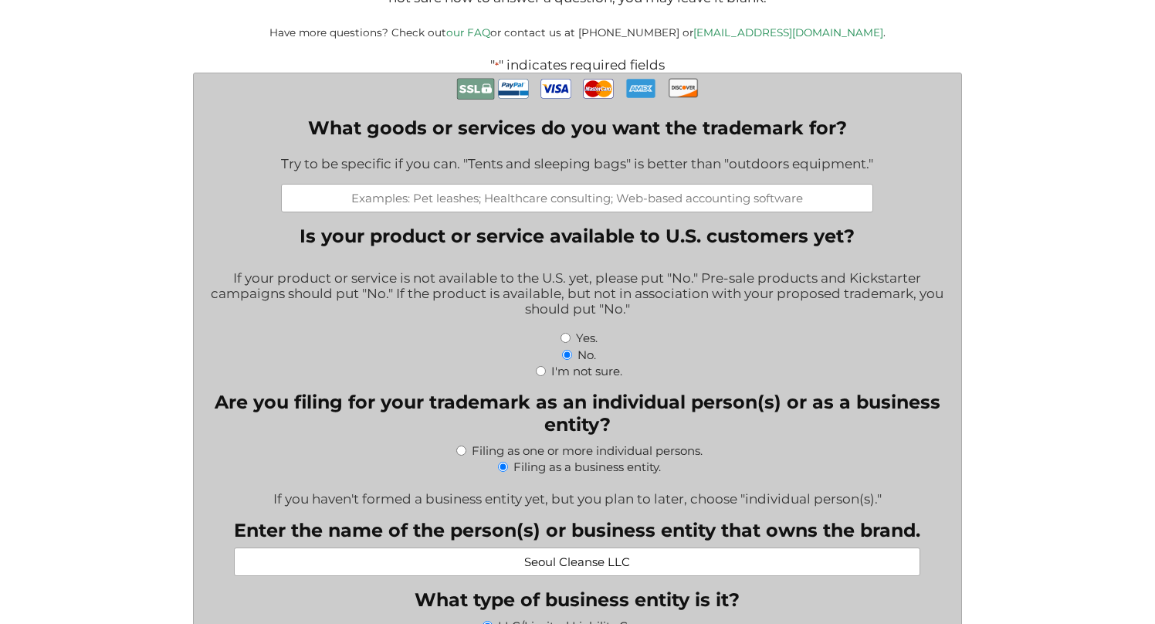
scroll to position [355, 0]
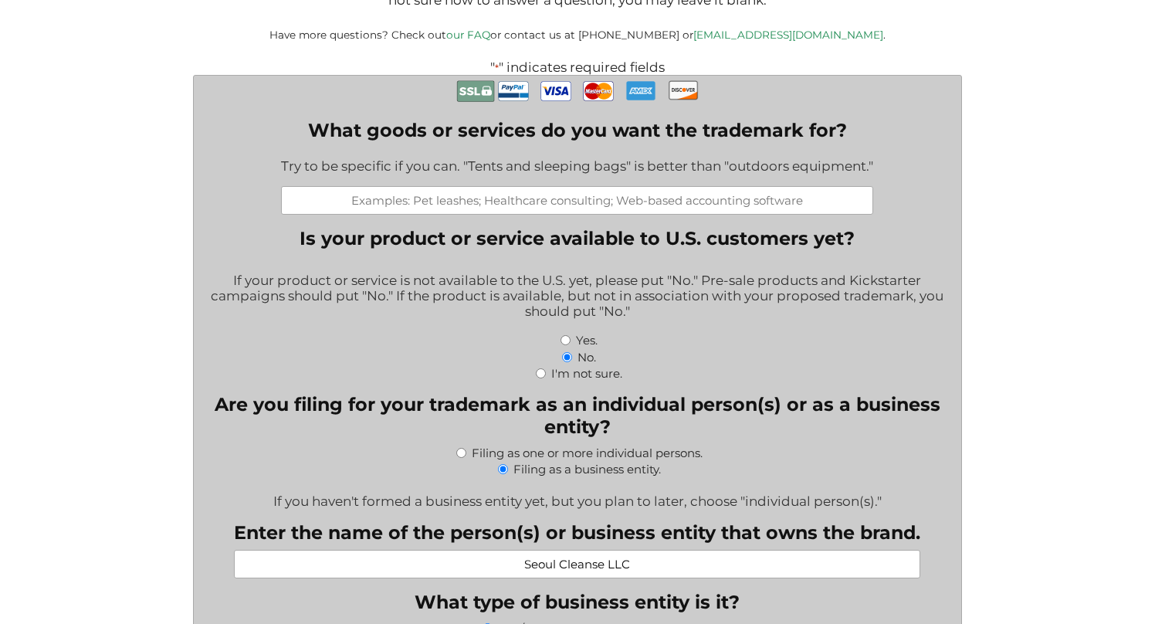
click at [665, 199] on input "What goods or services do you want the trademark for?" at bounding box center [577, 200] width 592 height 29
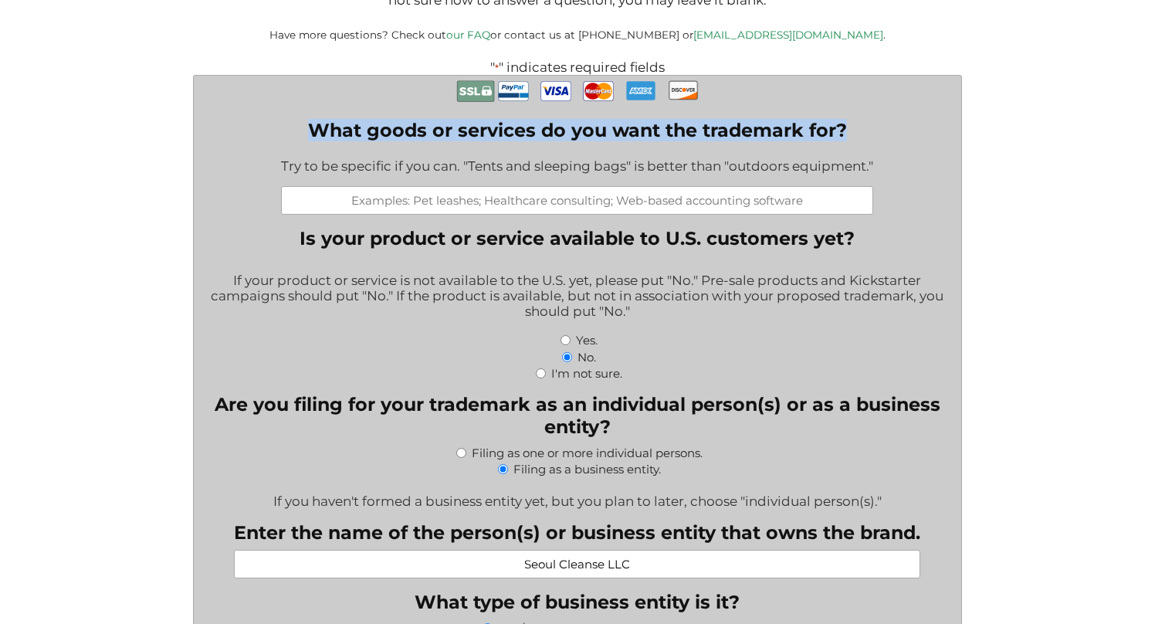
drag, startPoint x: 310, startPoint y: 130, endPoint x: 874, endPoint y: 137, distance: 563.6
copy label "What goods or services do you want the trademark for?"
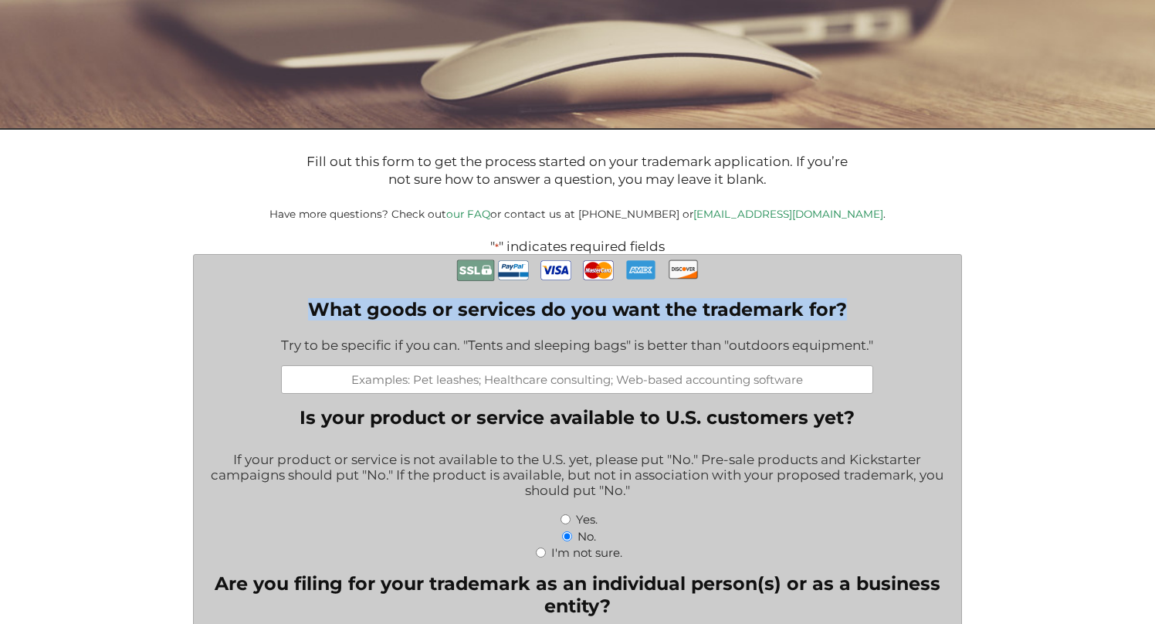
scroll to position [278, 0]
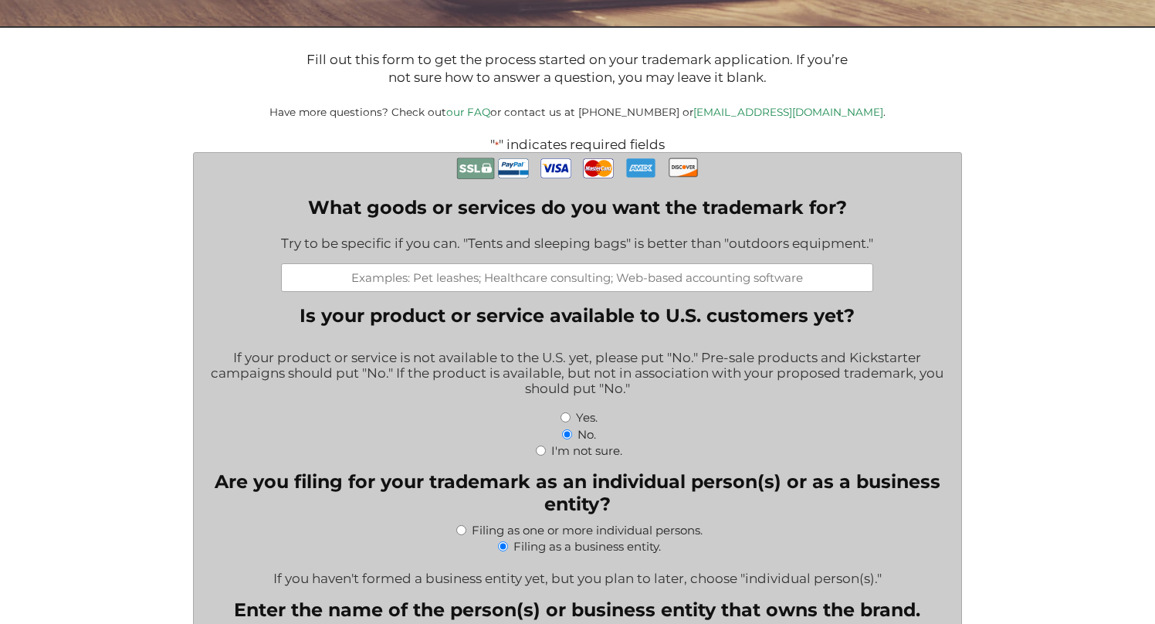
click at [653, 291] on input "What goods or services do you want the trademark for?" at bounding box center [577, 277] width 592 height 29
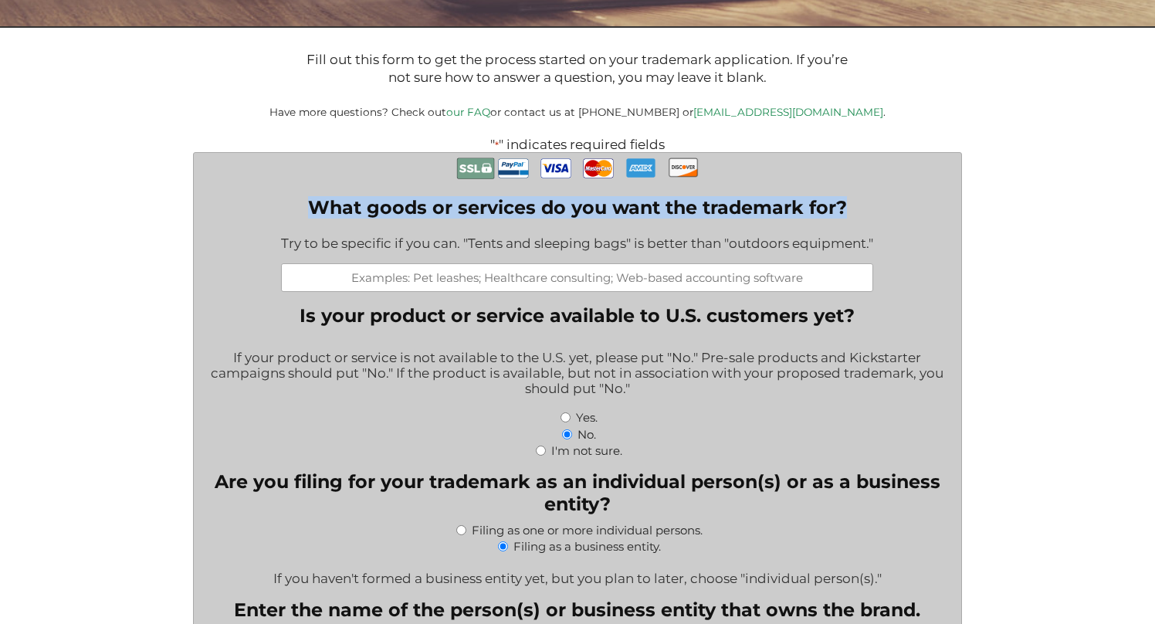
drag, startPoint x: 851, startPoint y: 215, endPoint x: 264, endPoint y: 218, distance: 586.7
copy label "What goods or services do you want the trademark for?"
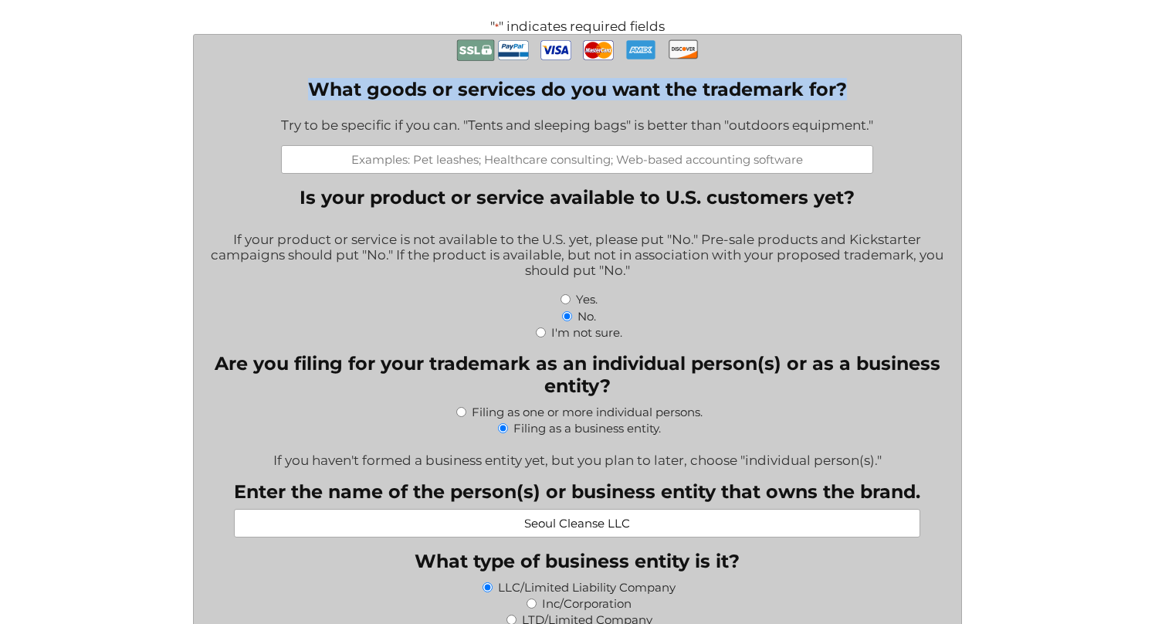
scroll to position [411, 0]
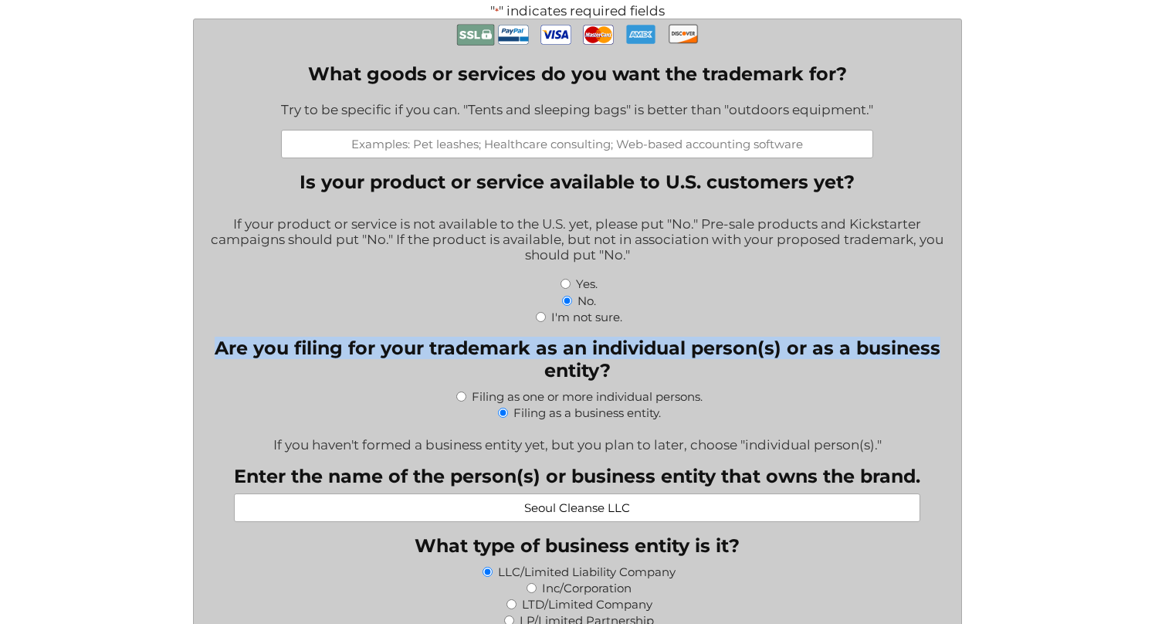
drag, startPoint x: 214, startPoint y: 357, endPoint x: 977, endPoint y: 350, distance: 763.5
copy legend "Are you filing for your trademark as an individual person(s) or as a business"
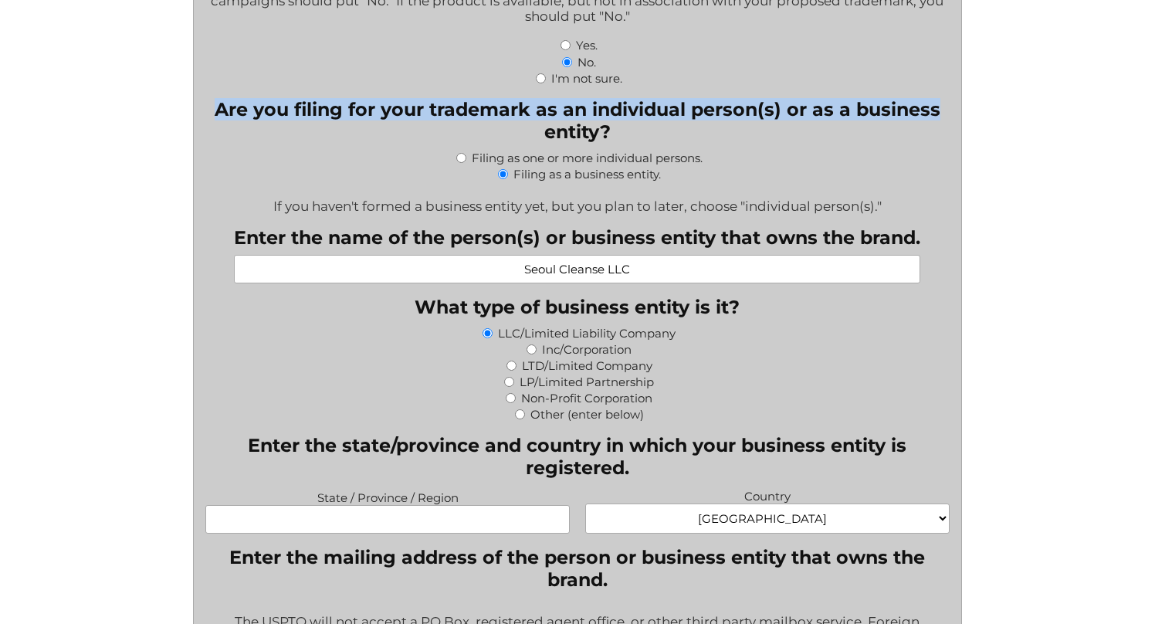
scroll to position [680, 0]
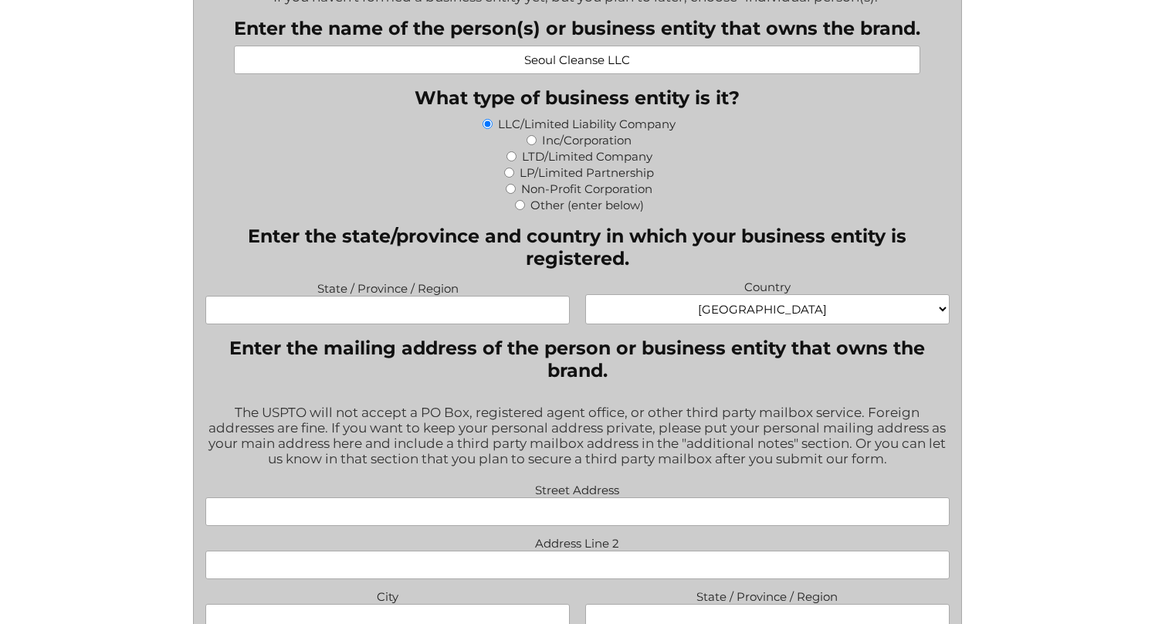
scroll to position [875, 0]
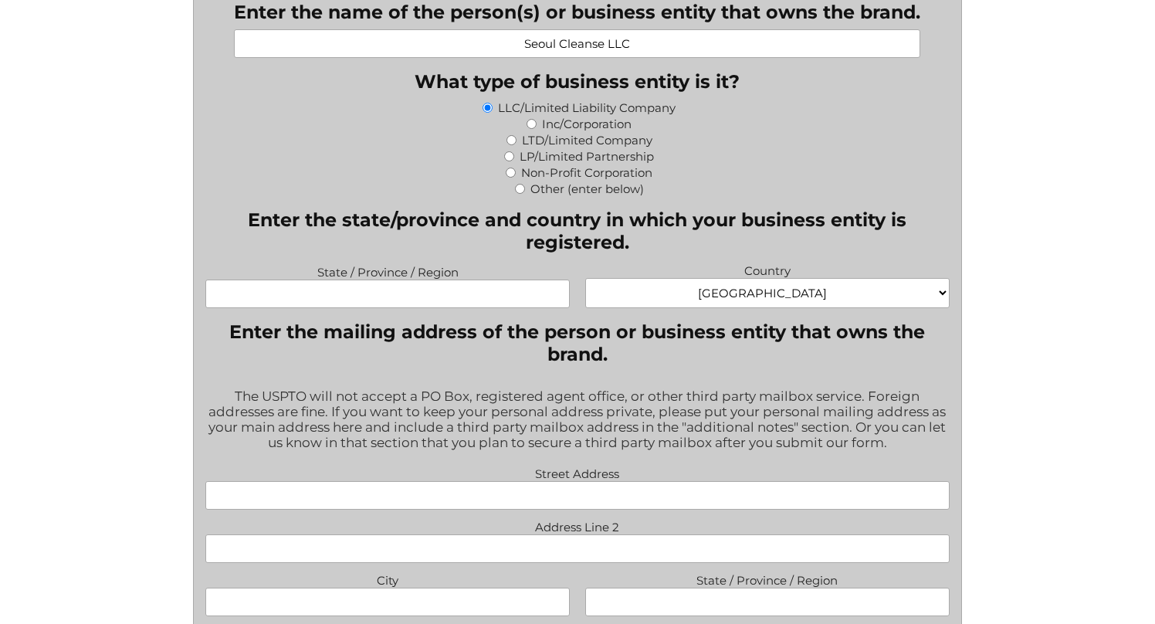
click at [420, 293] on input "State / Province / Region" at bounding box center [387, 293] width 365 height 29
click at [716, 308] on select "Afghanistan Albania Algeria American Samoa Andorra Angola Anguilla Antarctica A…" at bounding box center [767, 293] width 365 height 30
click at [585, 285] on select "Afghanistan Albania Algeria American Samoa Andorra Angola Anguilla Antarctica A…" at bounding box center [767, 293] width 365 height 30
click at [479, 306] on input "New York" at bounding box center [387, 293] width 365 height 29
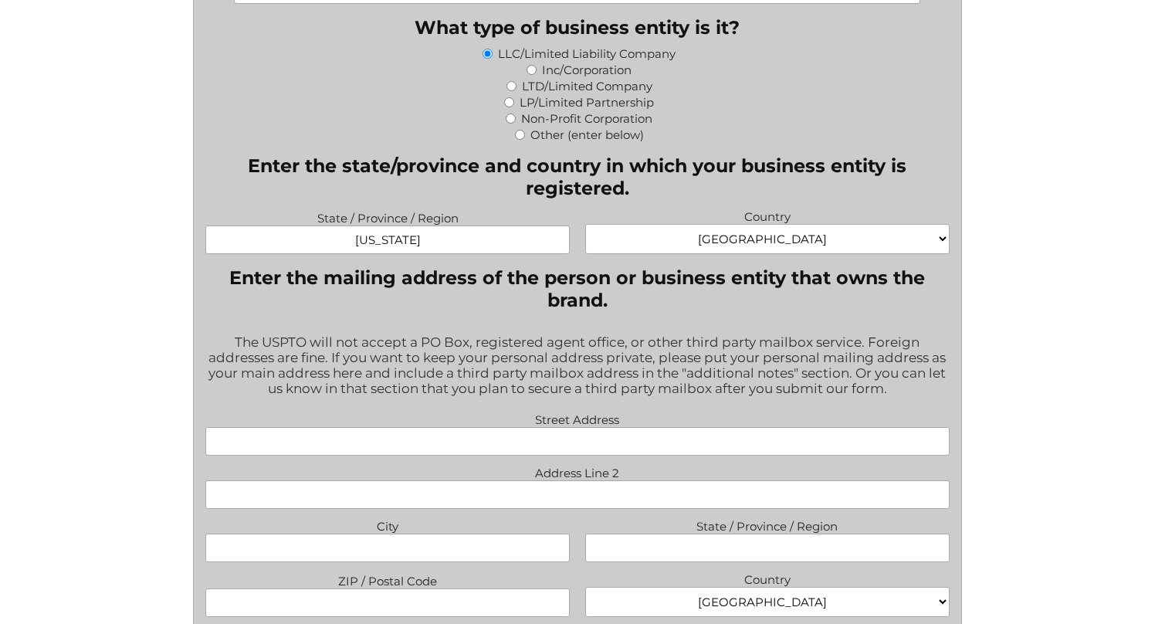
scroll to position [932, 0]
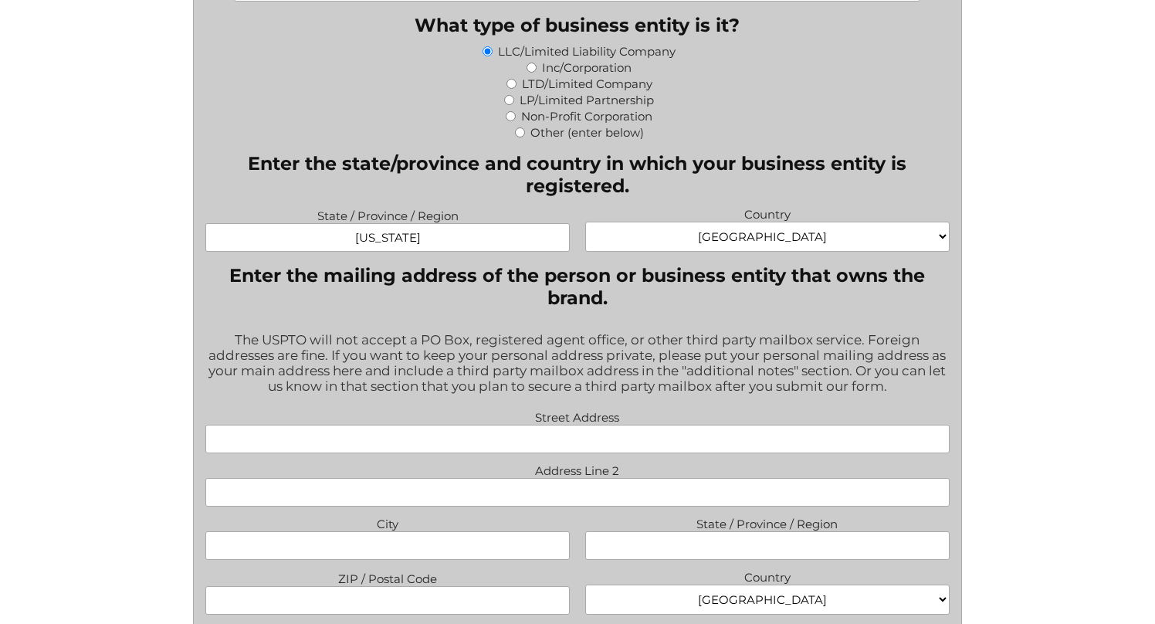
click at [460, 242] on input "New York" at bounding box center [387, 237] width 365 height 29
type input "New York, NY"
click at [602, 344] on div "The USPTO will not accept a PO Box, registered agent office, or other third par…" at bounding box center [577, 364] width 744 height 84
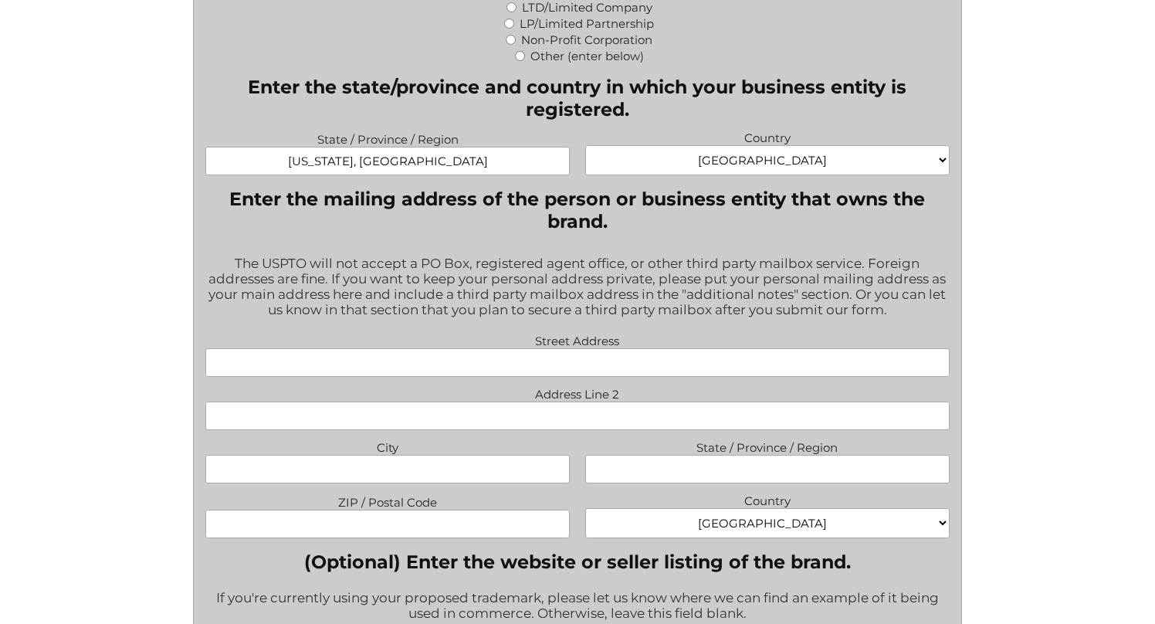
scroll to position [1013, 0]
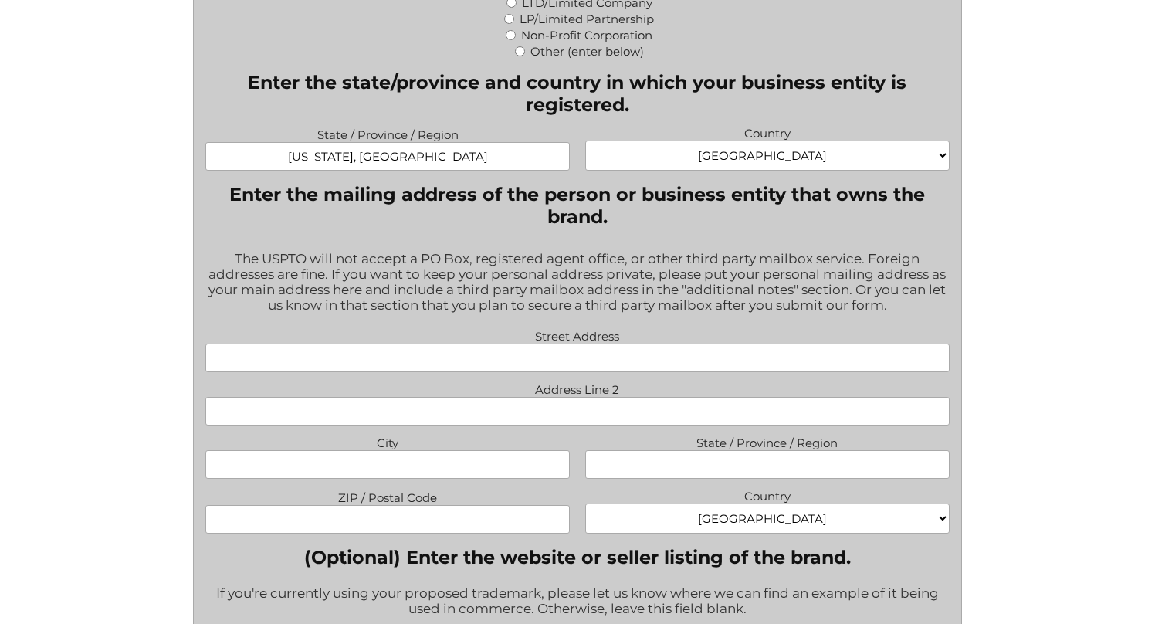
click at [576, 372] on input "Street Address" at bounding box center [577, 358] width 744 height 29
type input "435 W 31st St"
type input "37L"
type input "New York"
type input "NY"
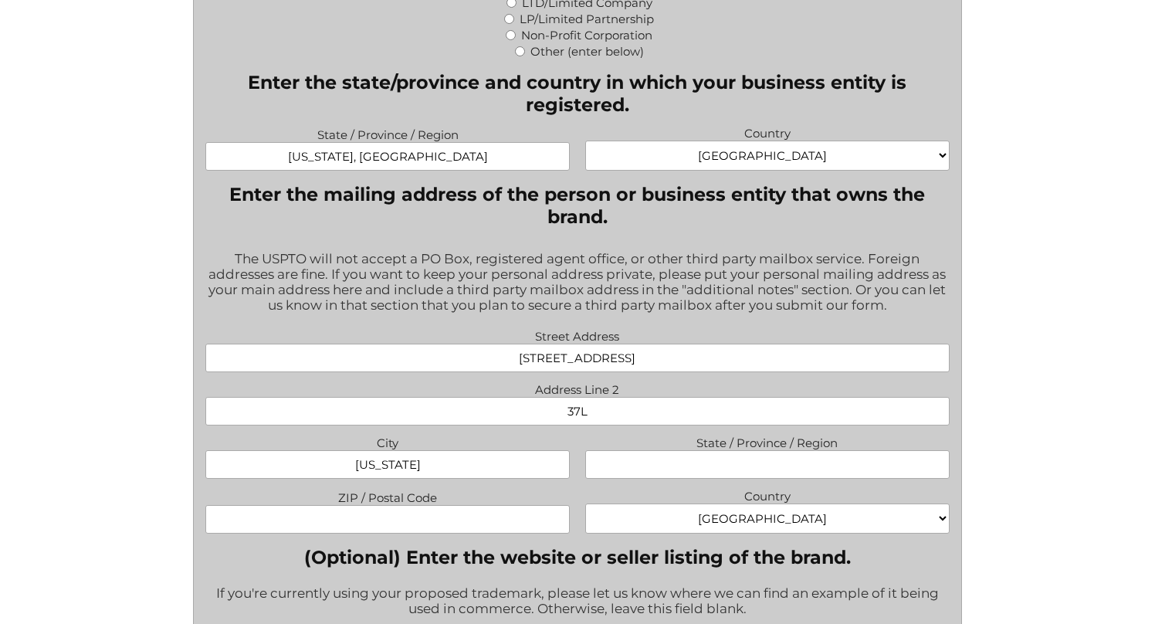
type input "10001"
type input "chinballtony@gmail.com"
click at [615, 413] on input "37L" at bounding box center [577, 411] width 744 height 29
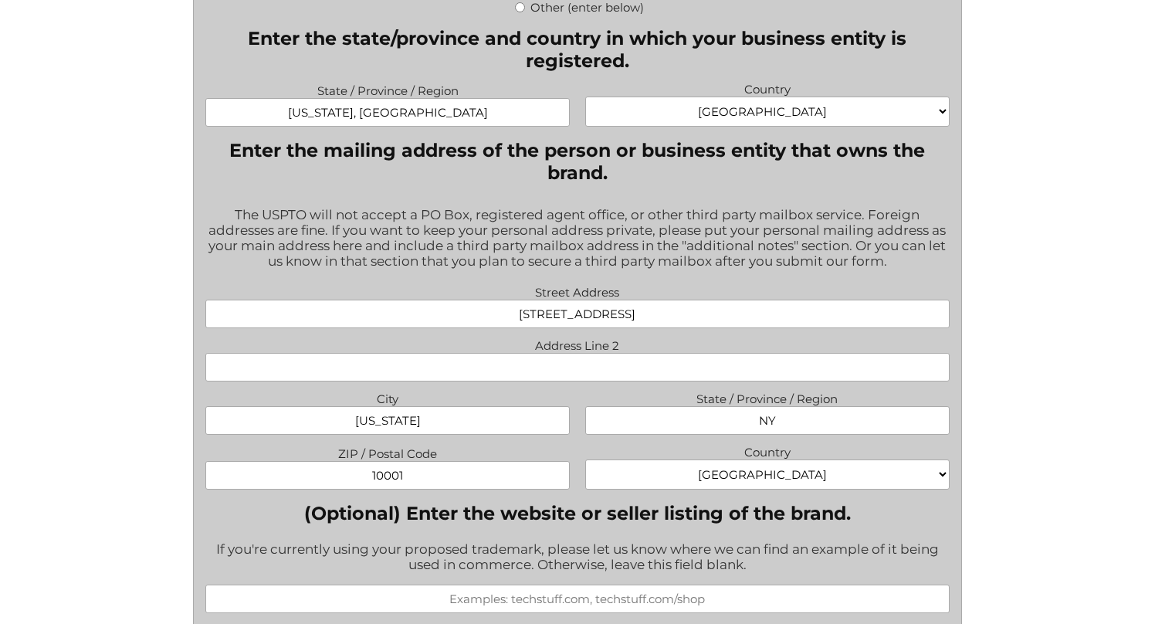
scroll to position [1061, 0]
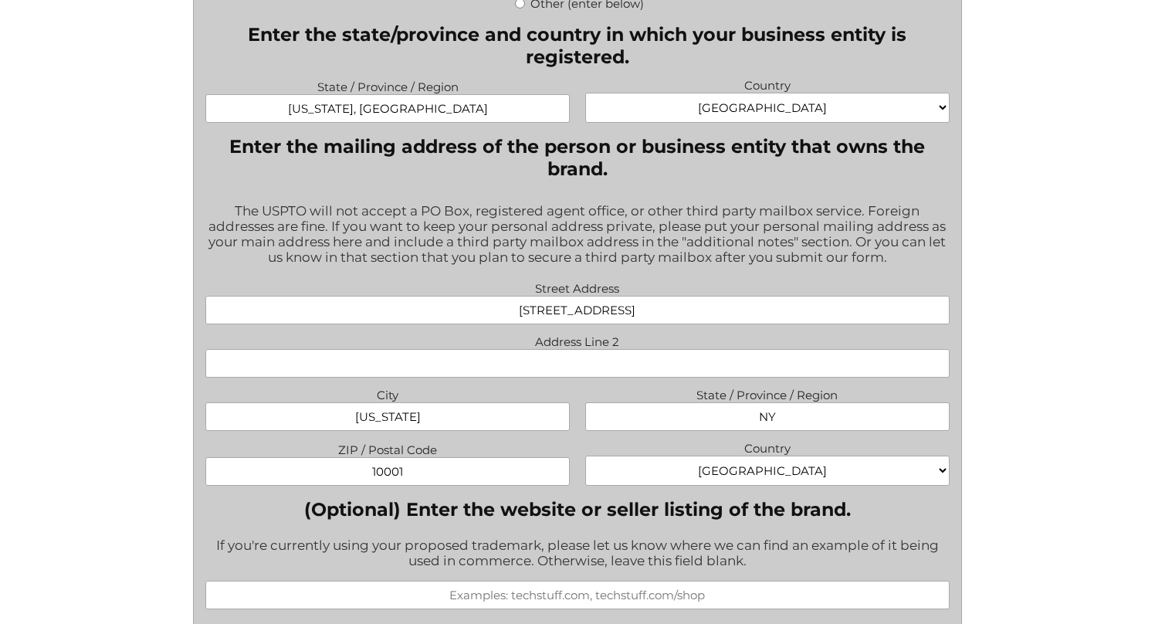
click at [670, 324] on input "435 W 31st St" at bounding box center [577, 310] width 744 height 29
type input "435 W 31st St Apt 37L"
click at [1061, 462] on div "File a Trademark Application Fill out this form to get the process started on y…" at bounding box center [577, 597] width 1155 height 3317
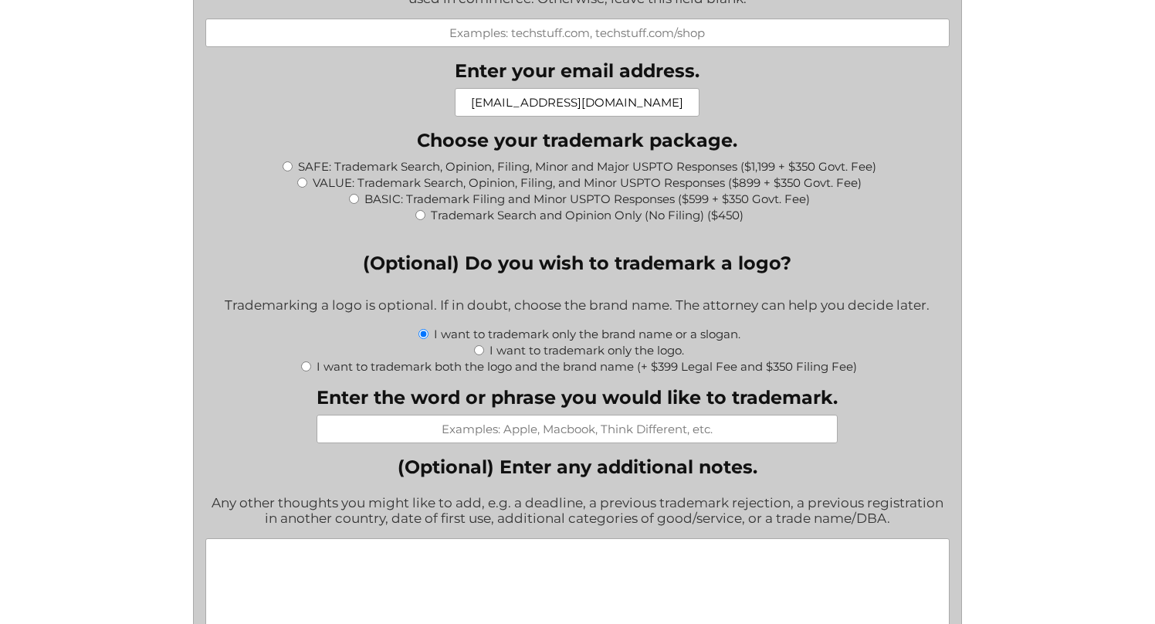
scroll to position [1630, 0]
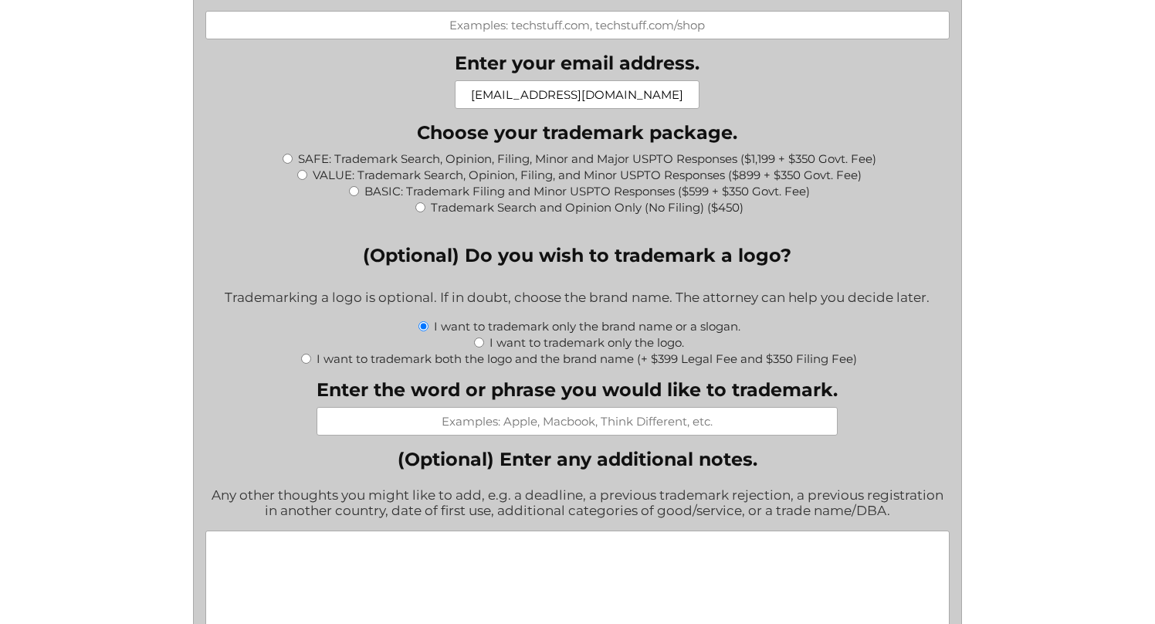
click at [581, 108] on input "chinballtony@gmail.com" at bounding box center [577, 94] width 245 height 29
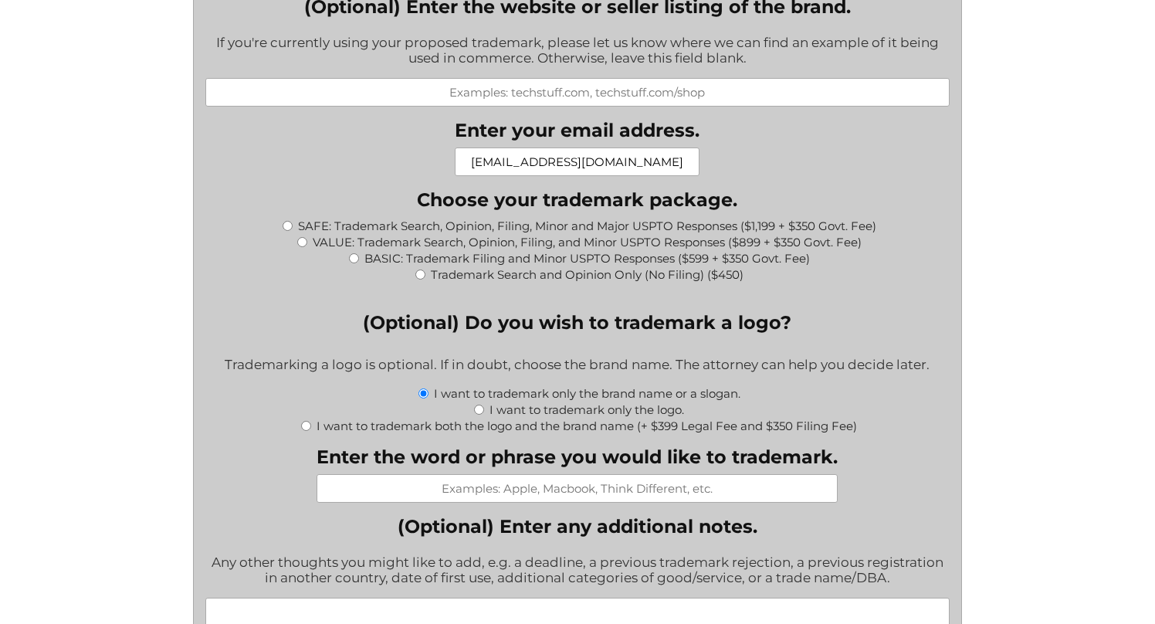
scroll to position [1472, 0]
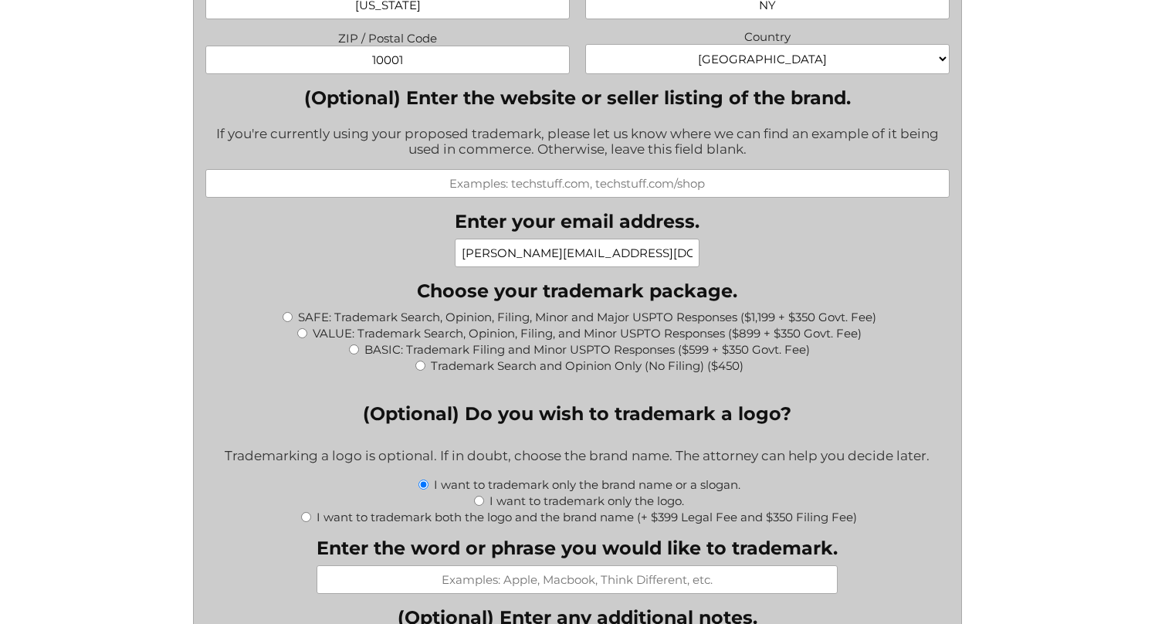
type input "tony@seoulcleanse.com"
click at [966, 299] on div "" * " indicates required fields X/Twitter This field is for validation purposes…" at bounding box center [577, 319] width 855 height 2754
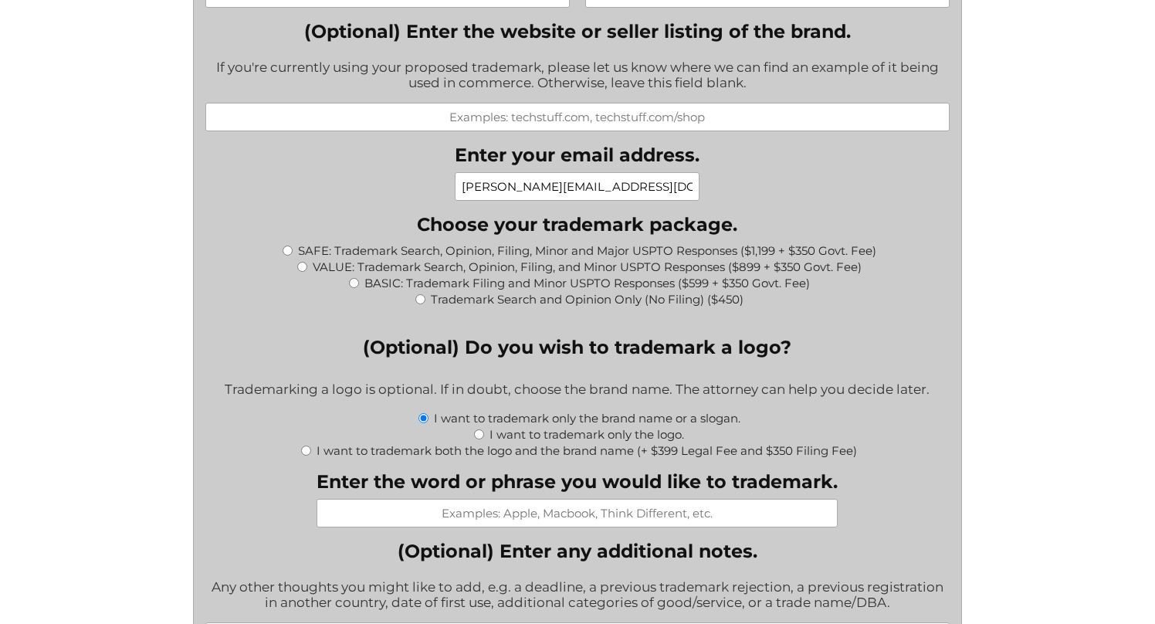
scroll to position [1542, 0]
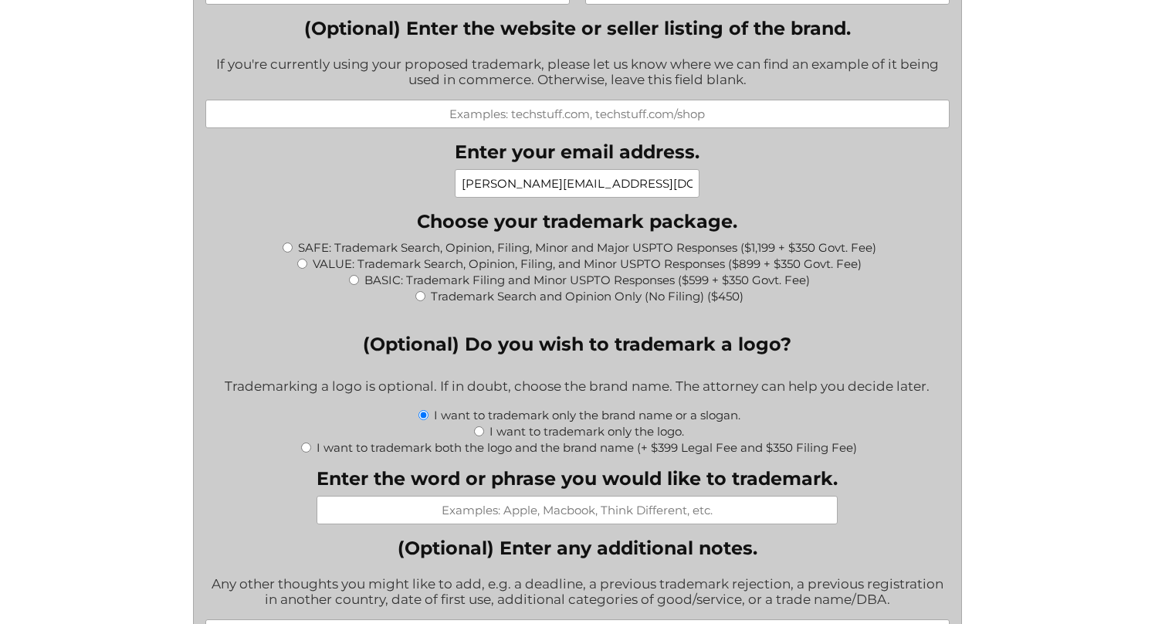
click at [478, 287] on label "BASIC: Trademark Filing and Minor USPTO Responses ($599 + $350 Govt. Fee)" at bounding box center [586, 280] width 445 height 15
click at [359, 285] on input "BASIC: Trademark Filing and Minor USPTO Responses ($599 + $350 Govt. Fee)" at bounding box center [354, 280] width 10 height 10
radio input "true"
type input "$949.00"
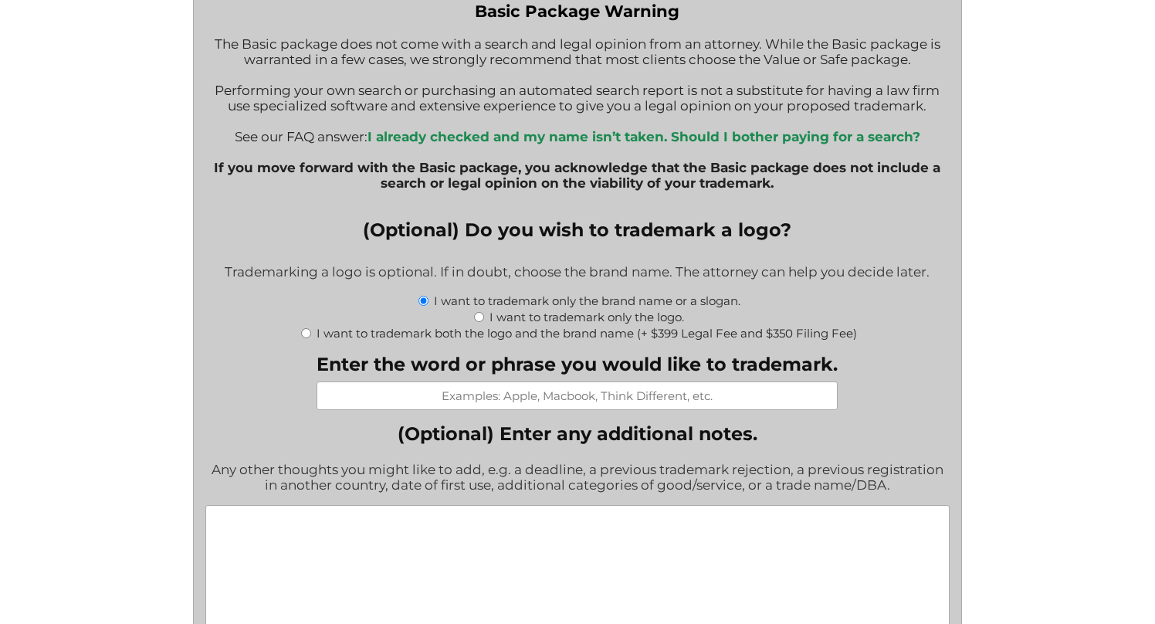
scroll to position [1878, 0]
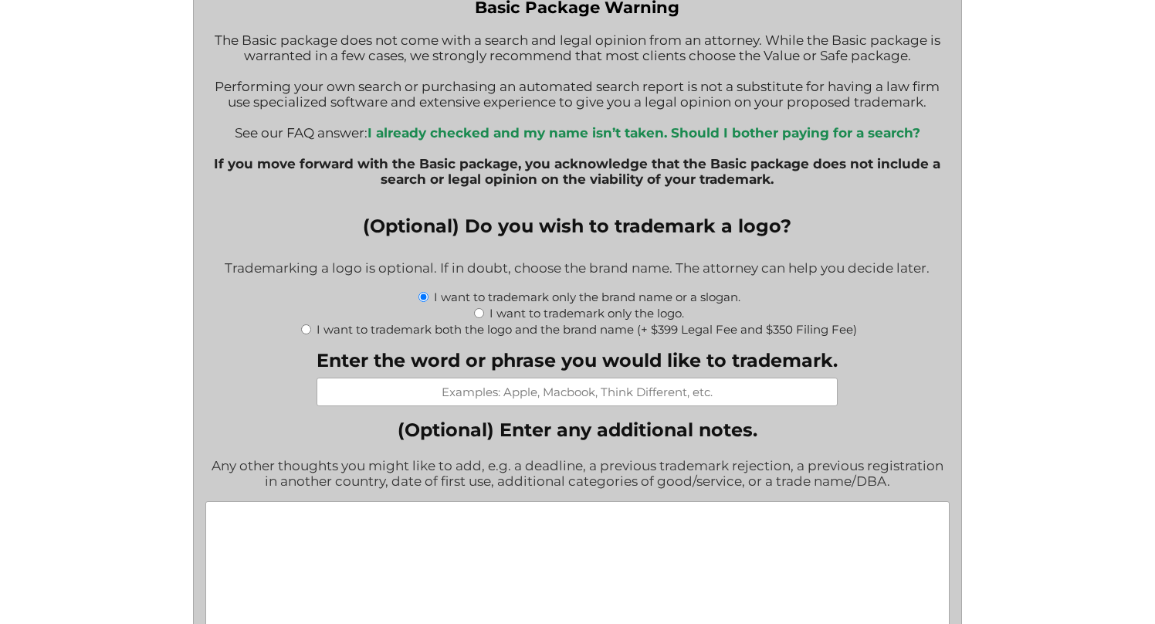
click at [723, 406] on input "Enter the word or phrase you would like to trademark." at bounding box center [577, 392] width 521 height 29
type input "Seoul Cleanse"
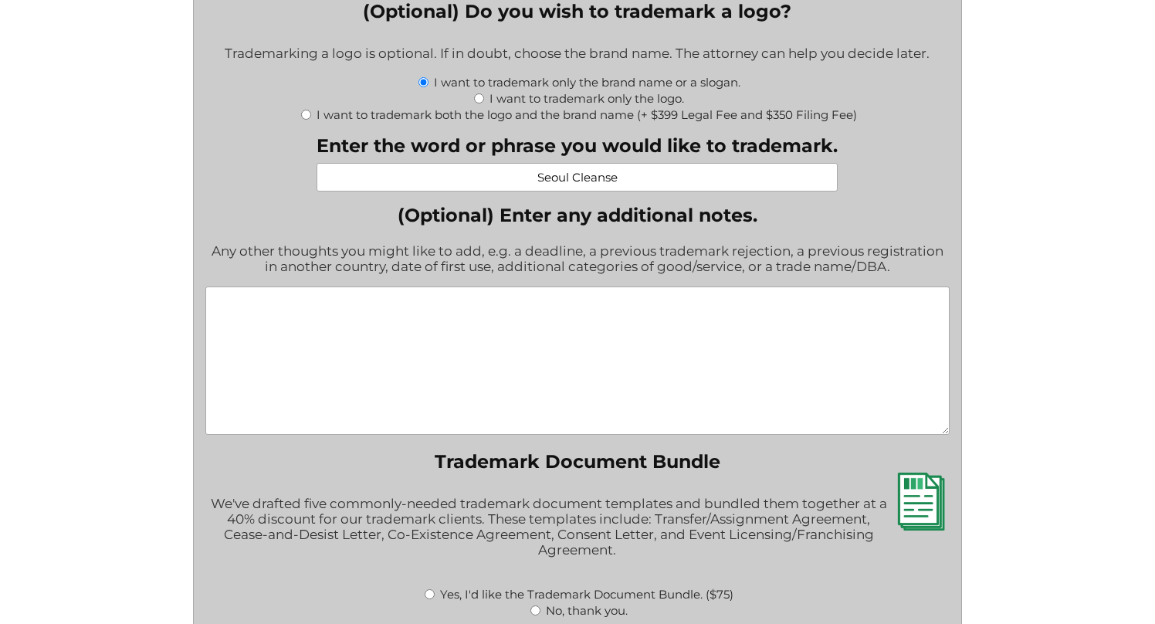
scroll to position [2150, 0]
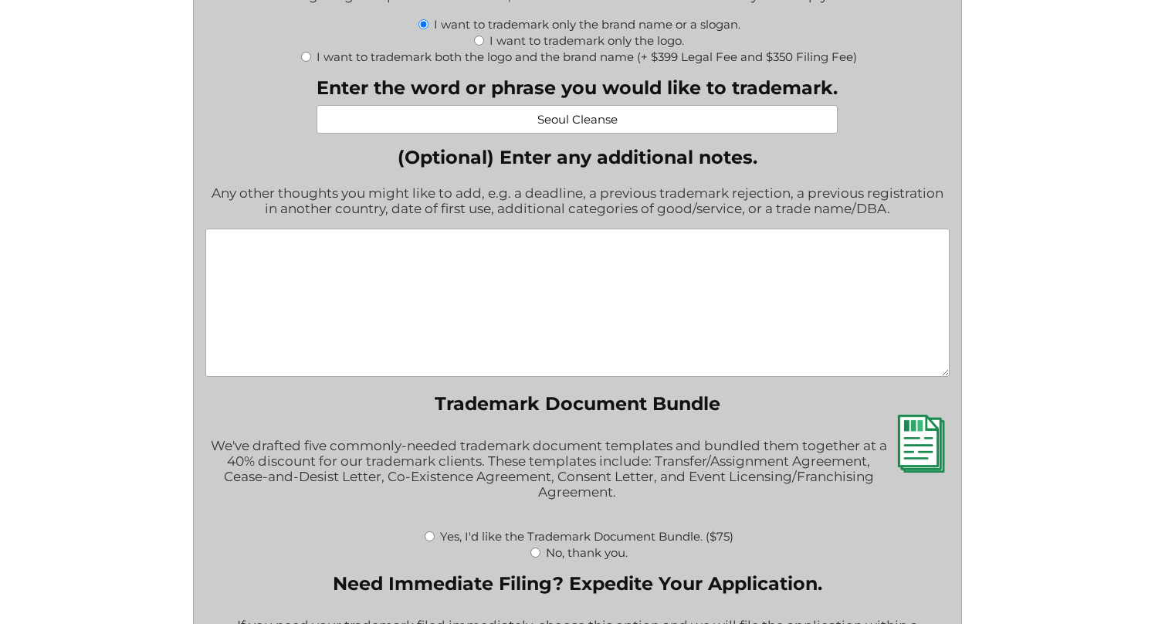
click at [920, 336] on textarea "(Optional) Enter any additional notes." at bounding box center [577, 303] width 744 height 148
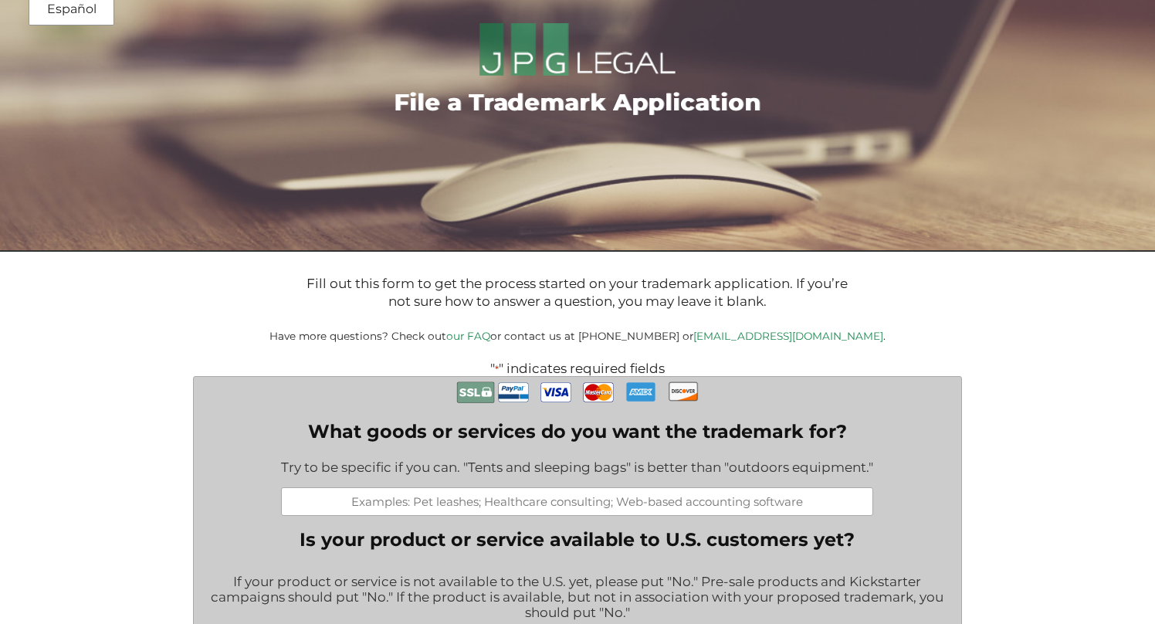
scroll to position [96, 0]
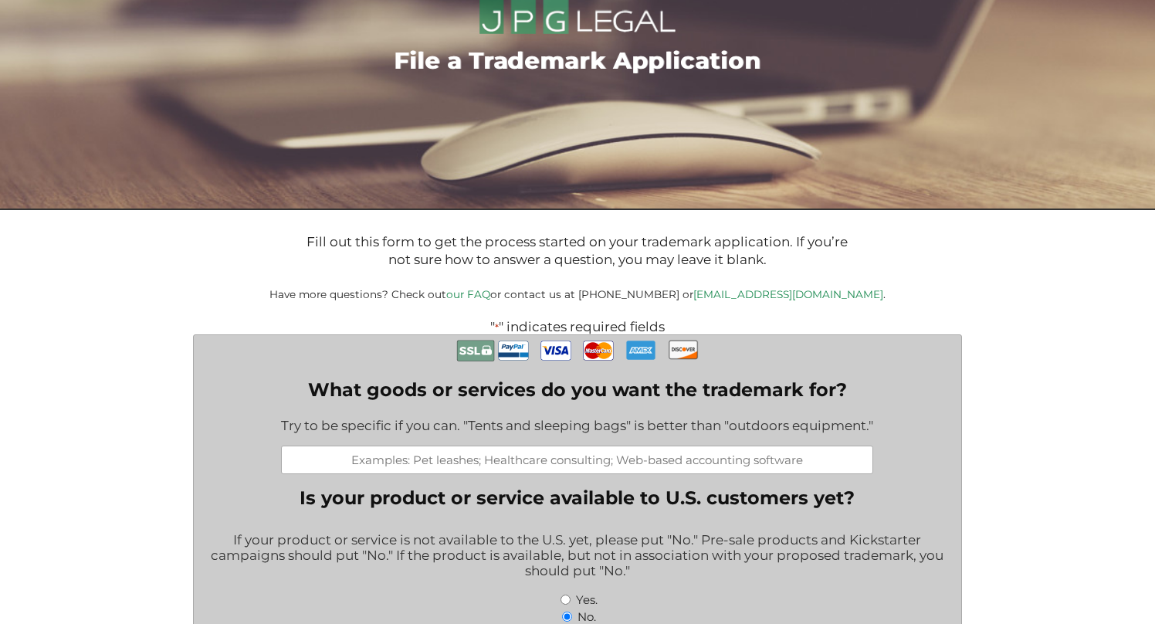
click at [567, 455] on input "What goods or services do you want the trademark for?" at bounding box center [577, 459] width 592 height 29
paste input "Disposable facial towels made of cotton for cosmetic use; non-medicated cosmeti…"
click at [574, 470] on input "Disposable facial towels made of cotton for cosmetic use; non-medicated cosmeti…" at bounding box center [577, 459] width 592 height 29
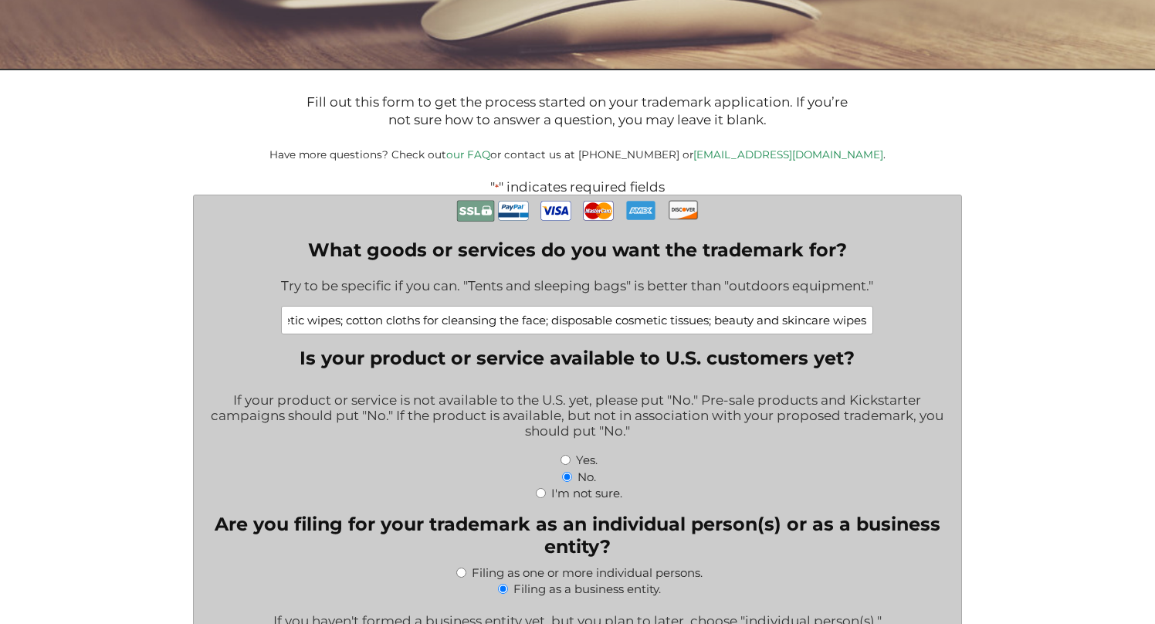
scroll to position [0, 0]
drag, startPoint x: 426, startPoint y: 323, endPoint x: 210, endPoint y: 321, distance: 216.2
type input "Disposable facial towels made of cotton for cosmetic use; non-medicated cosmeti…"
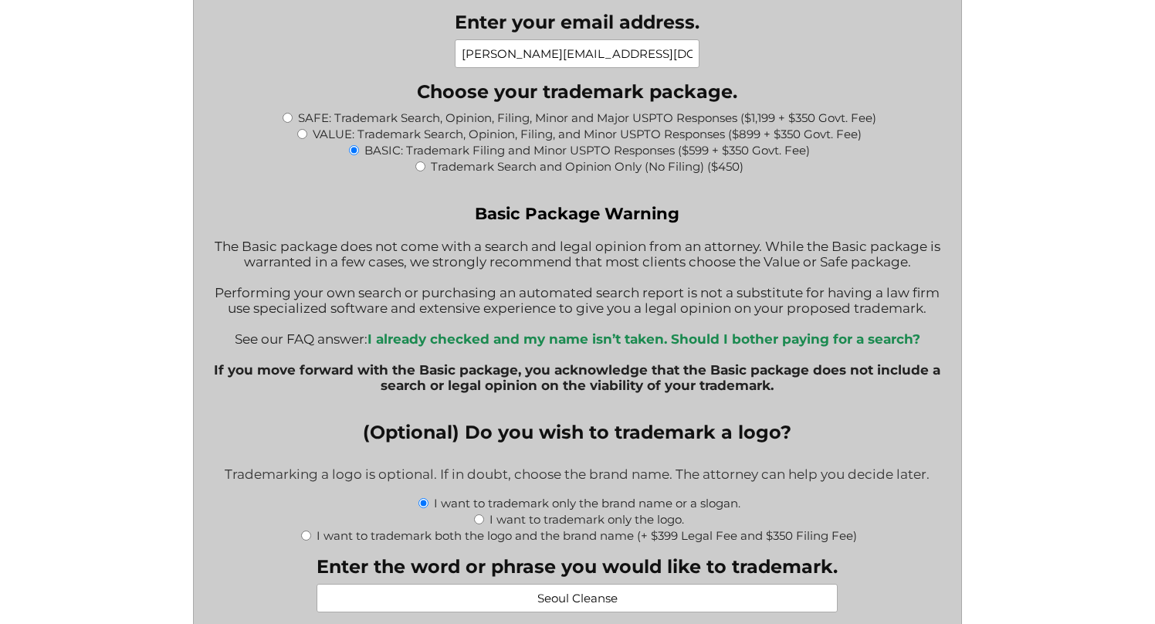
scroll to position [1659, 0]
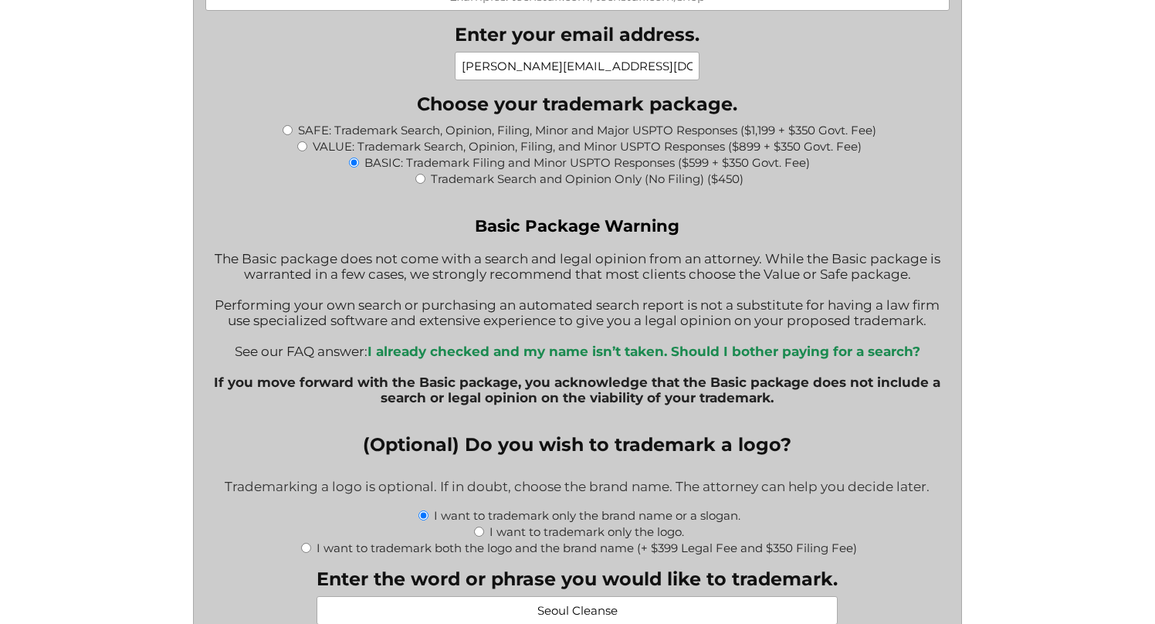
click at [352, 151] on label "VALUE: Trademark Search, Opinion, Filing, and Minor USPTO Responses ($899 + $35…" at bounding box center [587, 146] width 549 height 15
click at [307, 151] on input "VALUE: Trademark Search, Opinion, Filing, and Minor USPTO Responses ($899 + $35…" at bounding box center [302, 146] width 10 height 10
radio input "true"
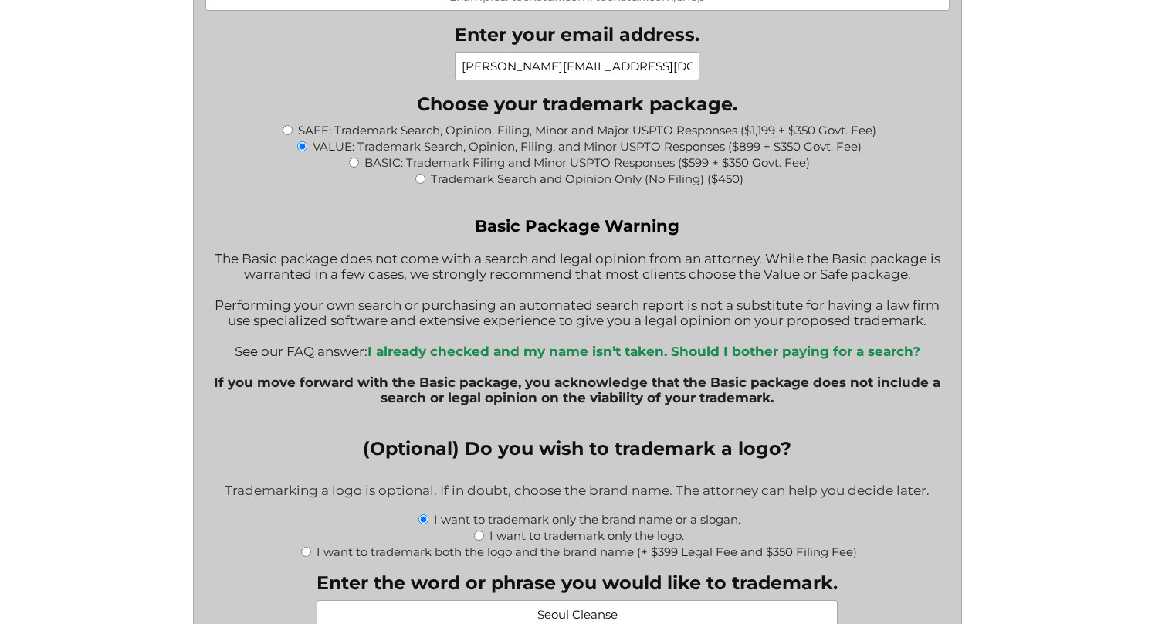
type input "$1,249.00"
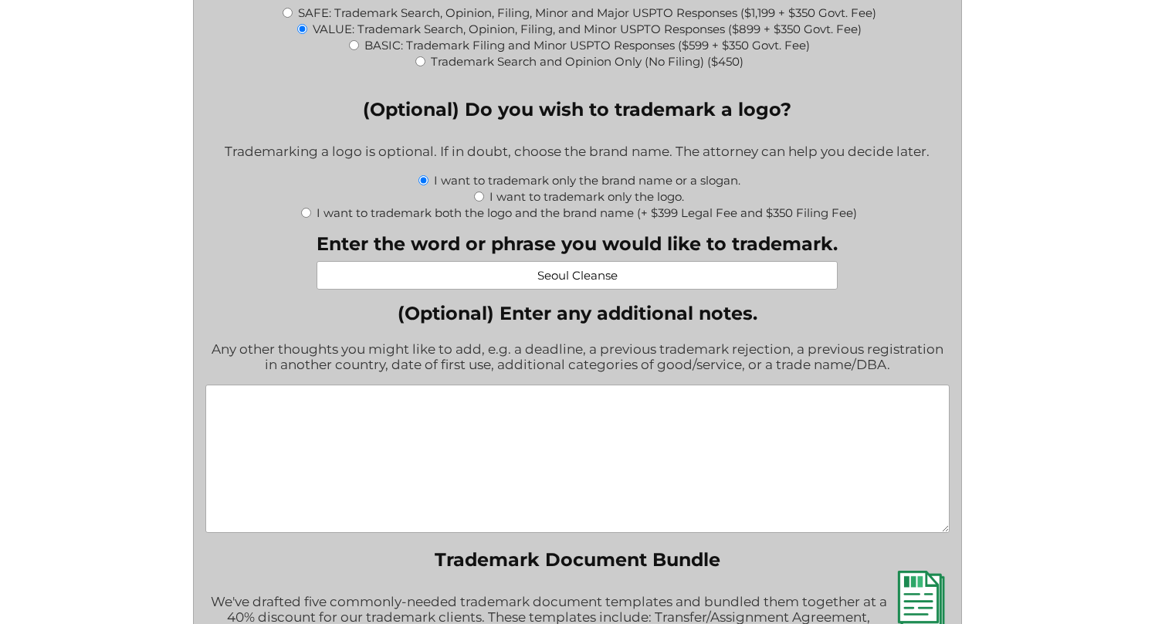
scroll to position [1788, 0]
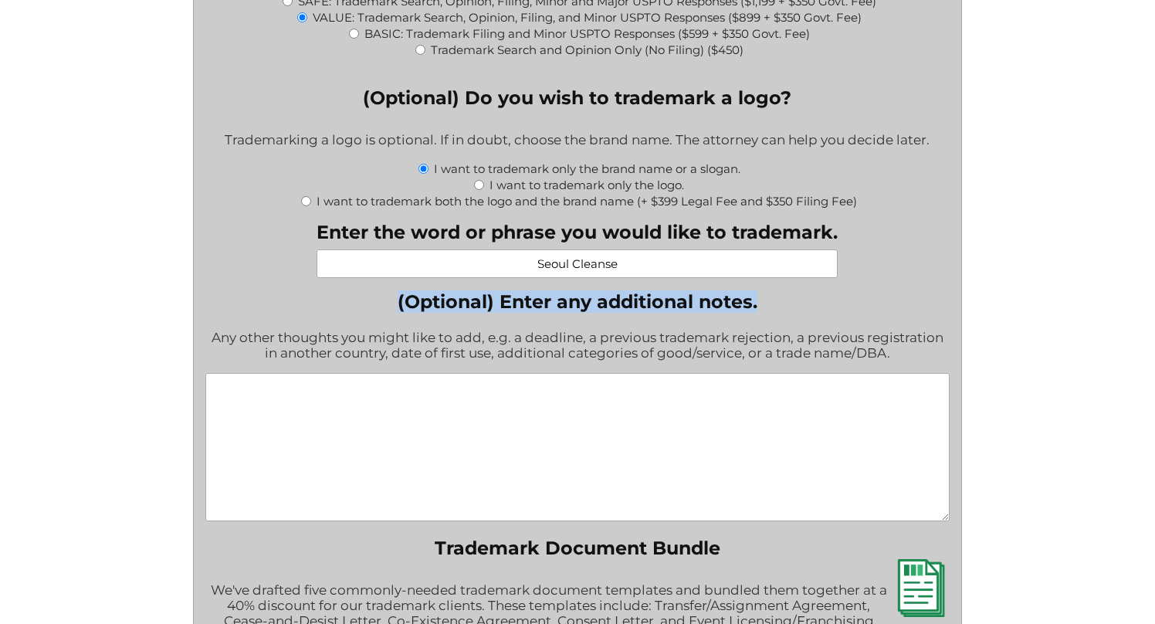
drag, startPoint x: 728, startPoint y: 308, endPoint x: 354, endPoint y: 308, distance: 373.7
click at [354, 308] on label "(Optional) Enter any additional notes." at bounding box center [577, 301] width 744 height 22
copy label "(Optional) Enter any additional notes."
click at [399, 308] on label "(Optional) Enter any additional notes." at bounding box center [577, 301] width 744 height 22
click at [399, 373] on textarea "(Optional) Enter any additional notes." at bounding box center [577, 447] width 744 height 148
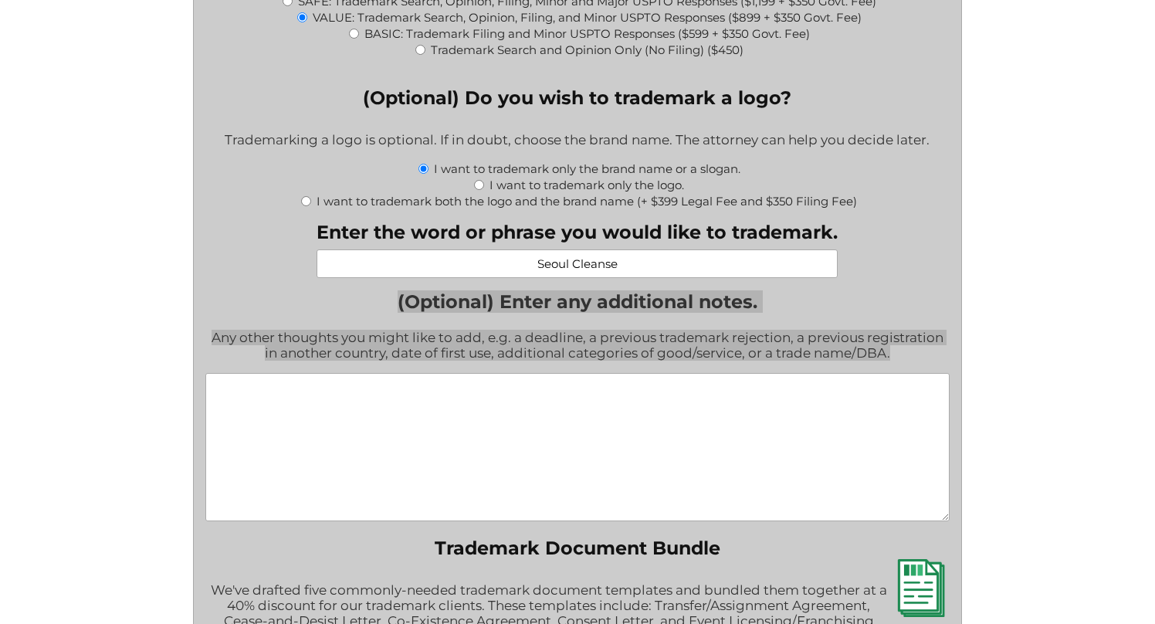
drag, startPoint x: 379, startPoint y: 308, endPoint x: 895, endPoint y: 363, distance: 518.6
click at [895, 363] on div "(Optional) Enter any additional notes. Any other thoughts you might like to add…" at bounding box center [577, 407] width 744 height 234
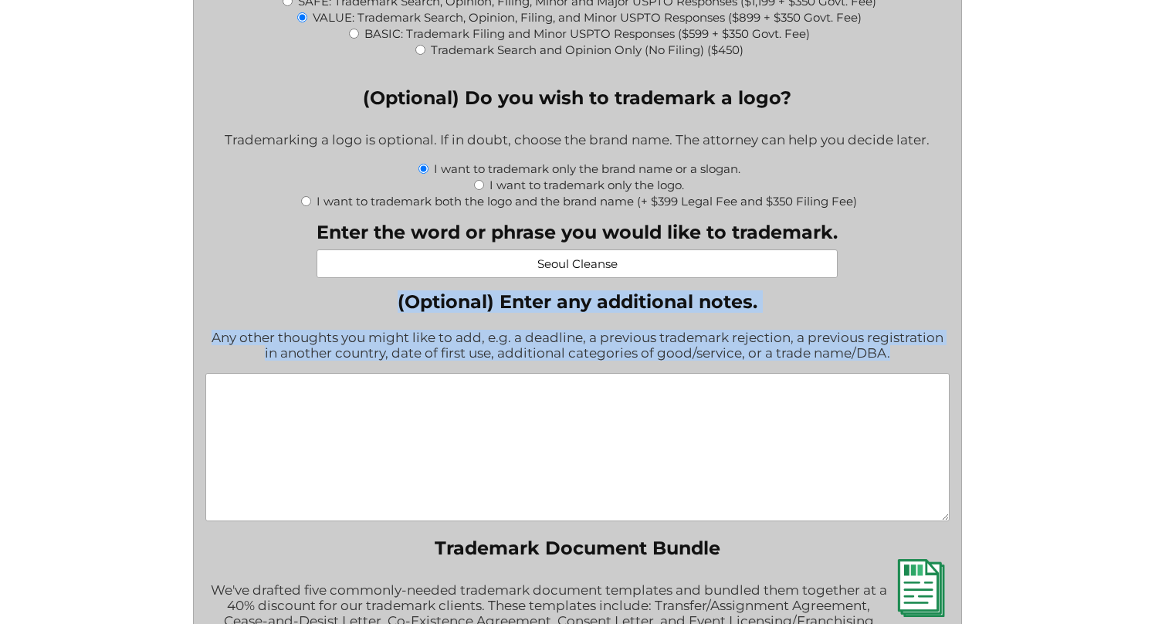
copy div "(Optional) Enter any additional notes. Any other thoughts you might like to add…"
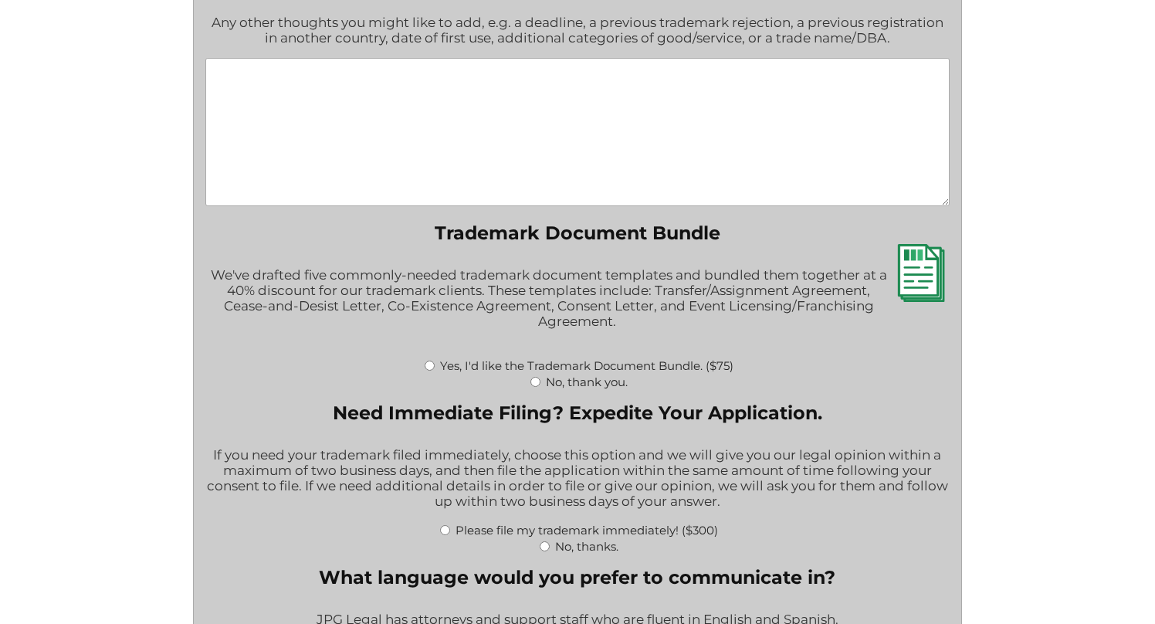
scroll to position [2104, 0]
click at [464, 131] on textarea "(Optional) Enter any additional notes." at bounding box center [577, 131] width 744 height 148
paste textarea "We plan to launch Seoul Cleanse in the U.S. in December 2025 (VIP launch) and J…"
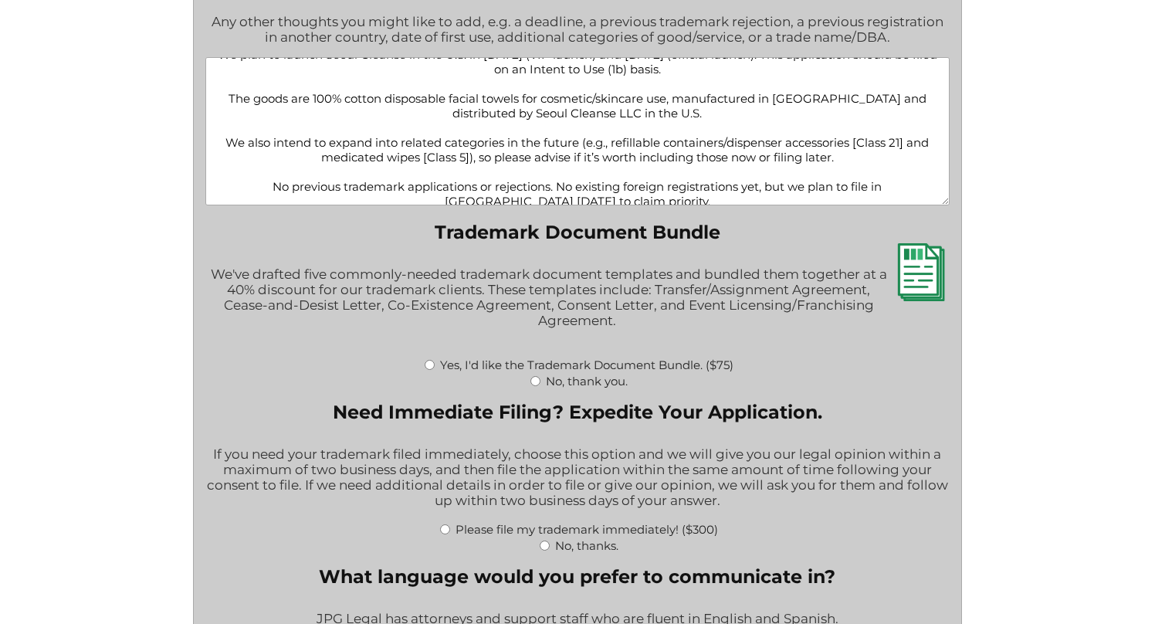
scroll to position [0, 0]
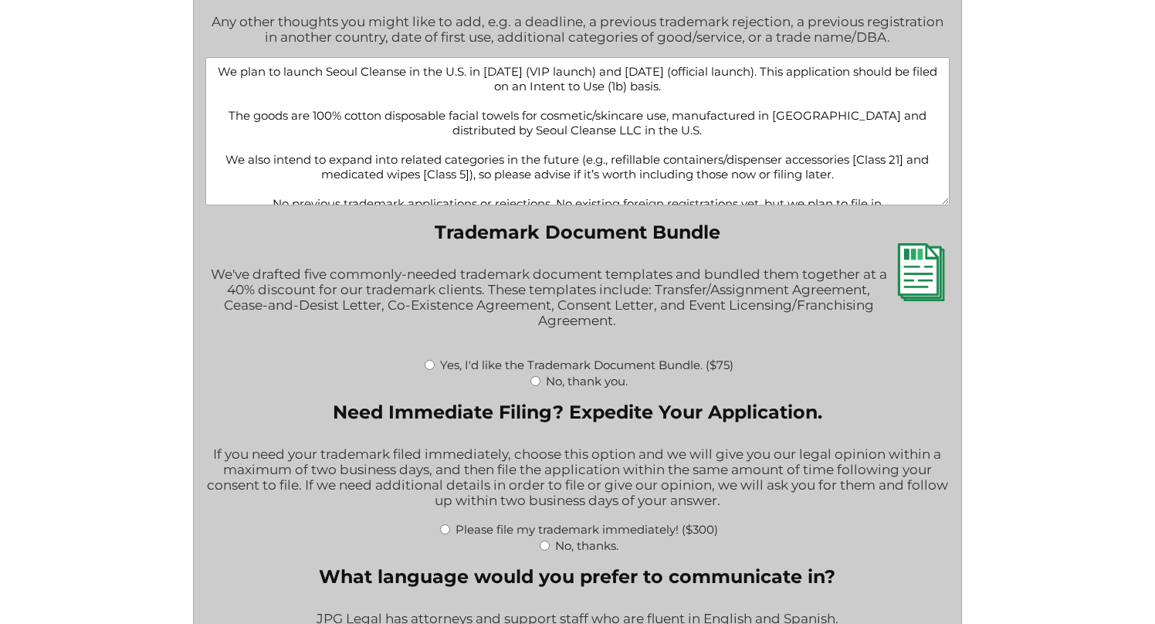
click at [730, 98] on textarea "We plan to launch Seoul Cleanse in the U.S. in December 2025 (VIP launch) and J…" at bounding box center [577, 131] width 744 height 148
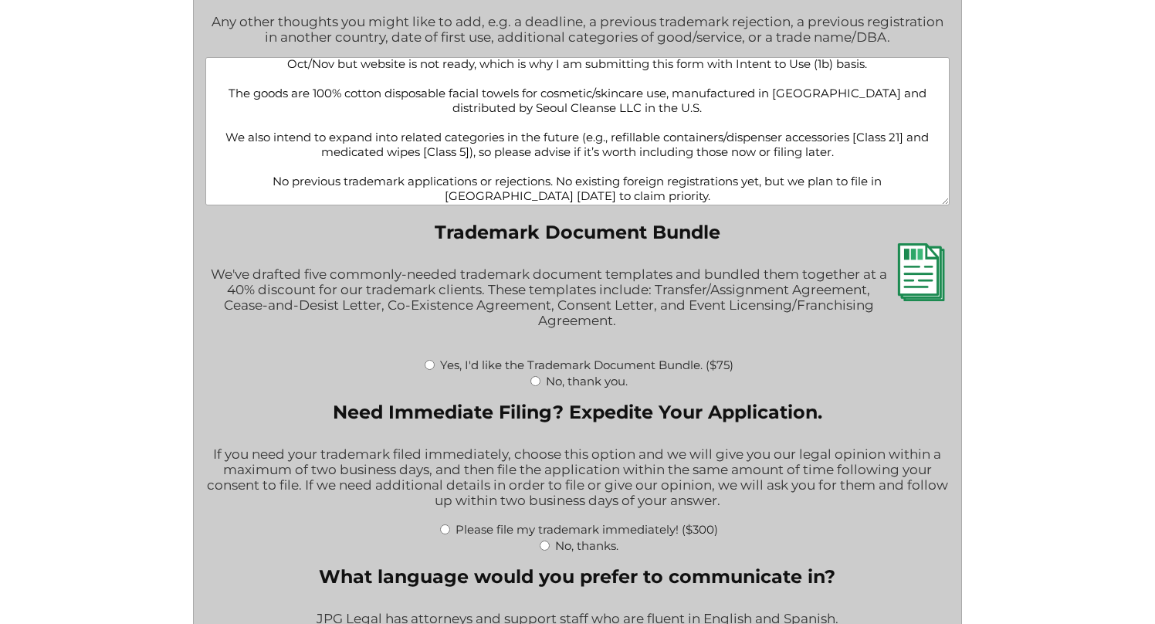
click at [524, 159] on textarea "We plan to launch Seoul Cleanse in the U.S. in December 2025 (VIP launch) and J…" at bounding box center [577, 131] width 744 height 148
click at [589, 146] on textarea "We plan to launch Seoul Cleanse in the U.S. in December 2025 (VIP launch) and J…" at bounding box center [577, 131] width 744 height 148
click at [665, 149] on textarea "We plan to launch Seoul Cleanse in the U.S. in December 2025 (VIP launch) and J…" at bounding box center [577, 131] width 744 height 148
click at [744, 153] on textarea "We plan to launch Seoul Cleanse in the U.S. in December 2025 (VIP launch) and J…" at bounding box center [577, 131] width 744 height 148
click at [642, 158] on textarea "We plan to launch Seoul Cleanse in the U.S. in December 2025 (VIP launch) and J…" at bounding box center [577, 131] width 744 height 148
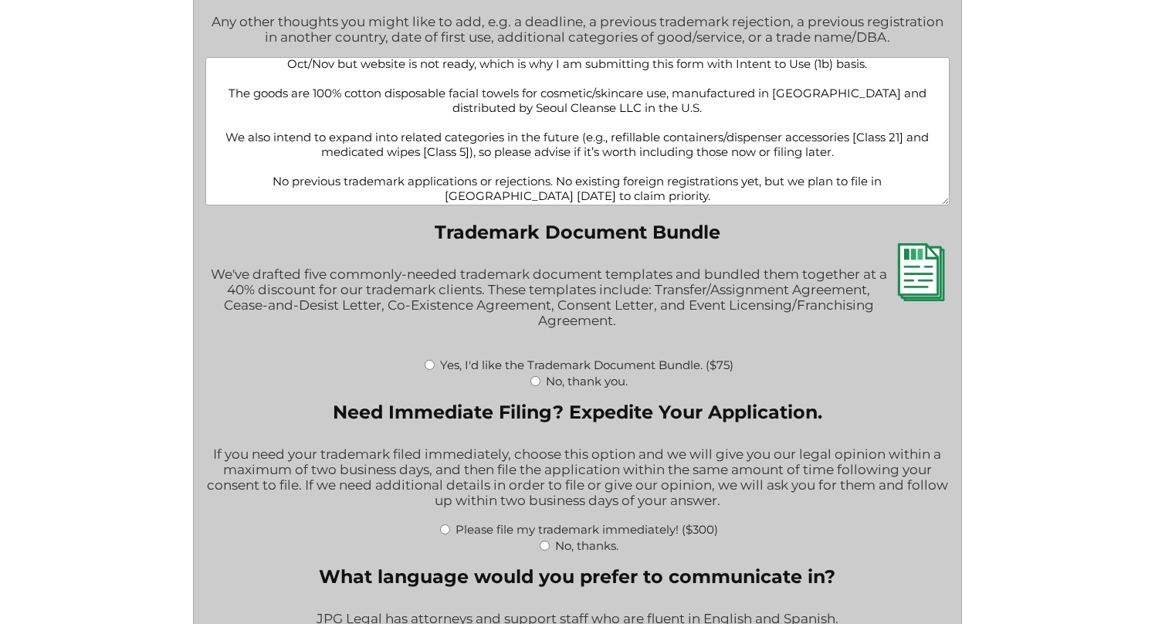
click at [713, 157] on textarea "We plan to launch Seoul Cleanse in the U.S. in December 2025 (VIP launch) and J…" at bounding box center [577, 131] width 744 height 148
click at [774, 157] on textarea "We plan to launch Seoul Cleanse in the U.S. in December 2025 (VIP launch) and J…" at bounding box center [577, 131] width 744 height 148
click at [841, 161] on textarea "We plan to launch Seoul Cleanse in the U.S. in December 2025 (VIP launch) and J…" at bounding box center [577, 131] width 744 height 148
click at [450, 143] on textarea "We plan to launch Seoul Cleanse in the U.S. in December 2025 (VIP launch) and J…" at bounding box center [577, 131] width 744 height 148
click at [326, 150] on textarea "We plan to launch Seoul Cleanse in the U.S. in December 2025 (VIP launch) and J…" at bounding box center [577, 131] width 744 height 148
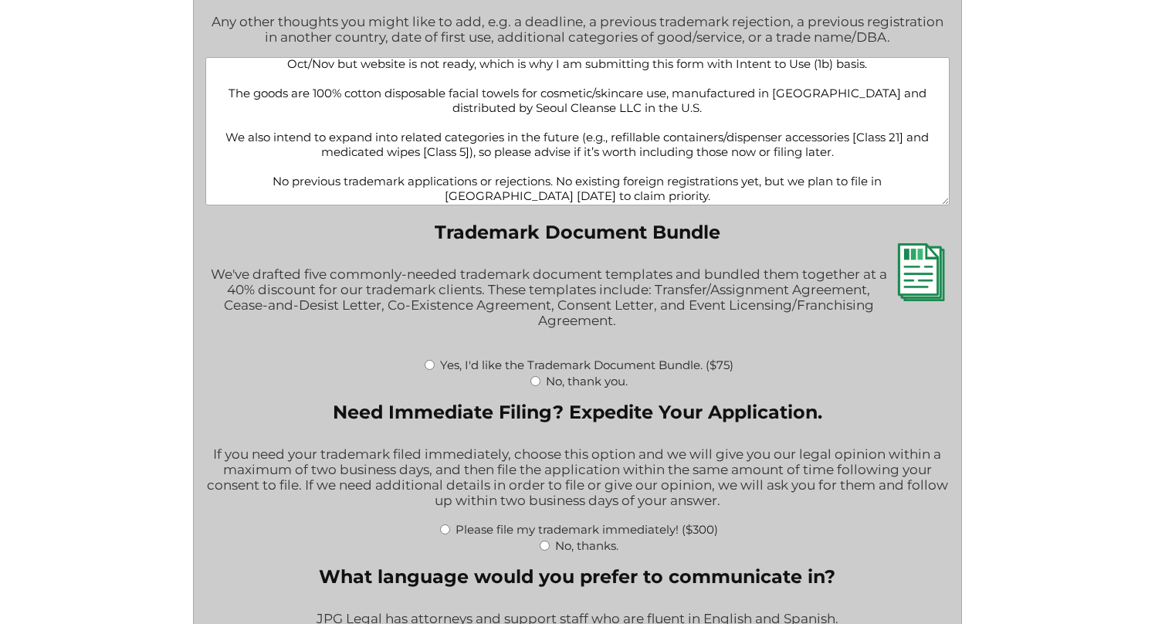
click at [274, 145] on textarea "We plan to launch Seoul Cleanse in the U.S. in December 2025 (VIP launch) and J…" at bounding box center [577, 131] width 744 height 148
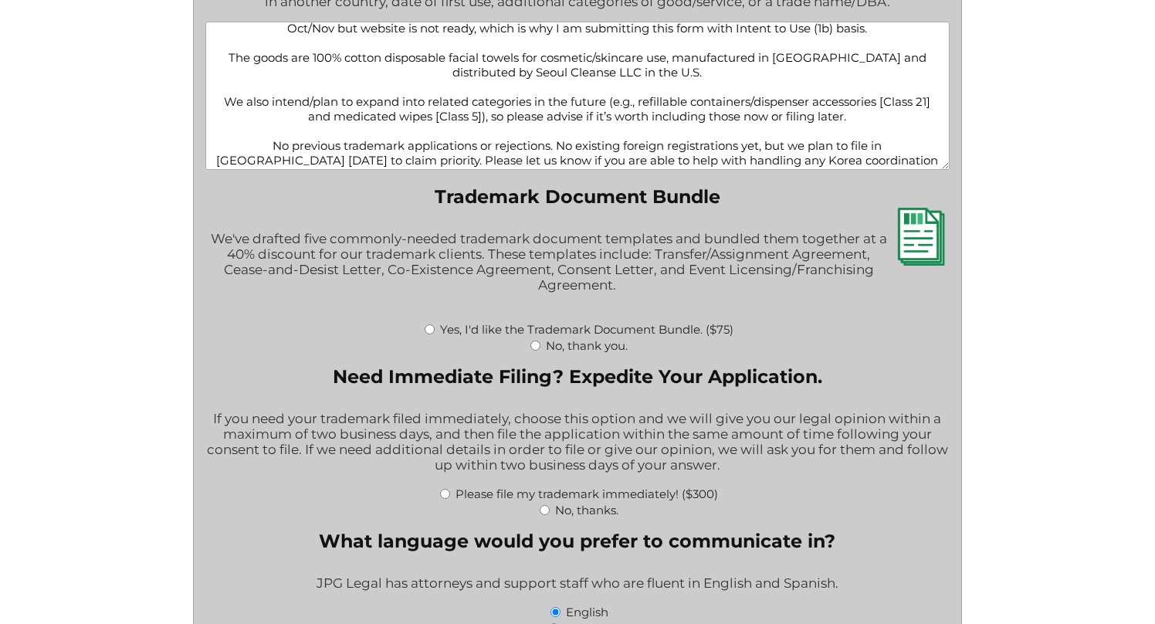
scroll to position [31, 0]
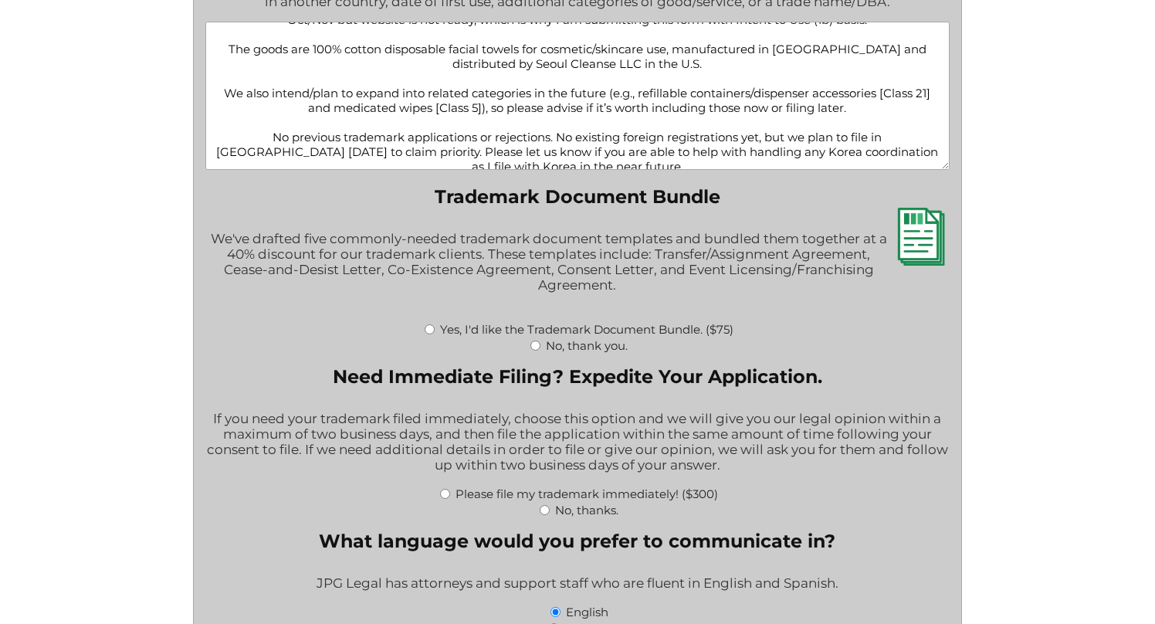
type textarea "We plan to launch Seoul Cleanse in the U.S. in December 2025 (VIP launch) and J…"
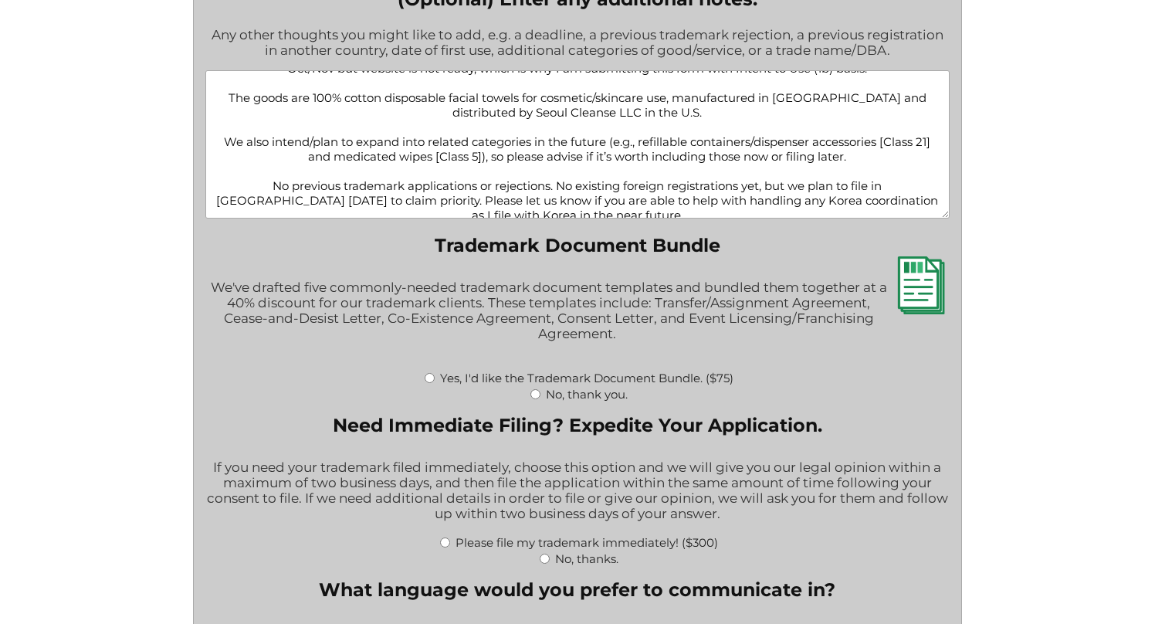
scroll to position [2091, 0]
click at [589, 401] on label "No, thank you." at bounding box center [587, 393] width 82 height 15
click at [540, 398] on input "No, thank you." at bounding box center [535, 393] width 10 height 10
radio input "true"
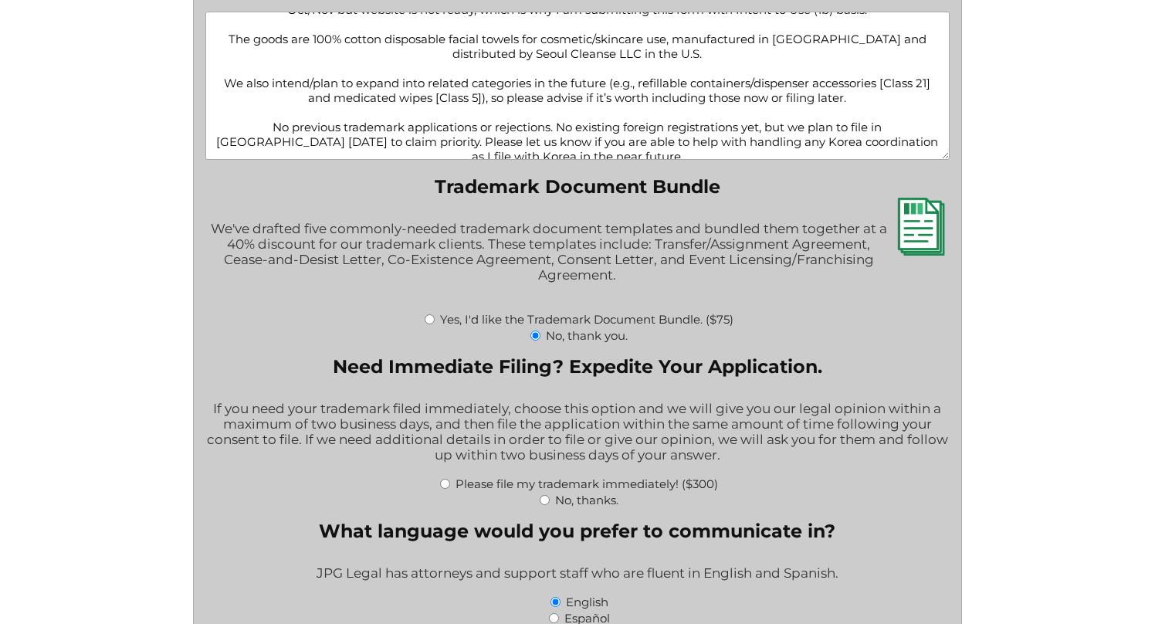
scroll to position [2153, 0]
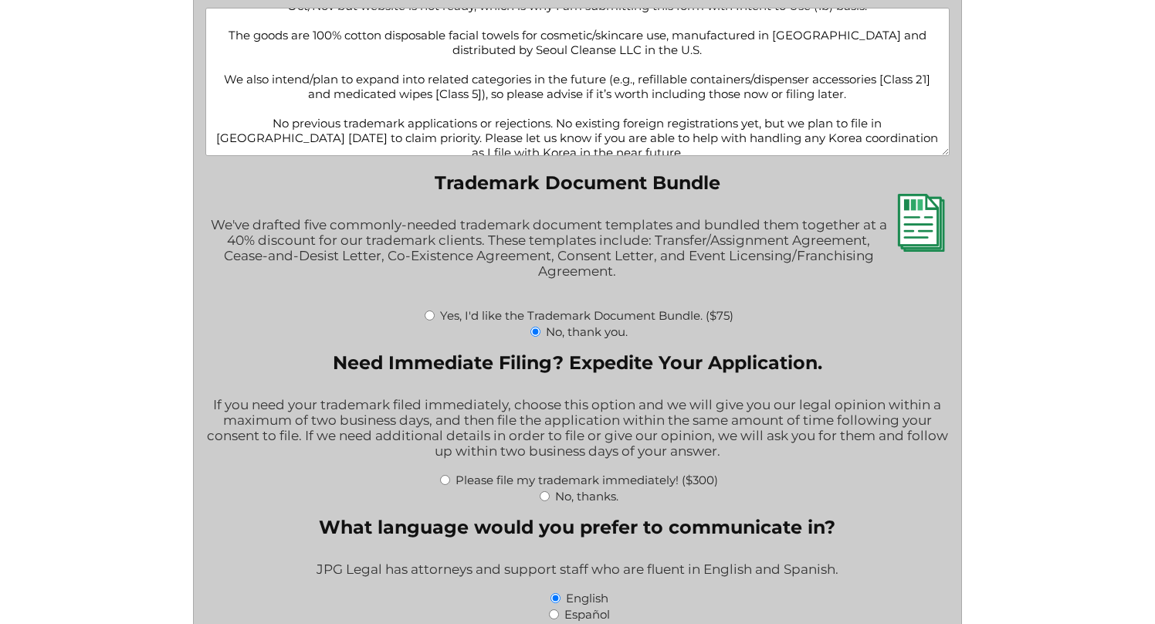
click at [581, 503] on label "No, thanks." at bounding box center [586, 496] width 63 height 15
click at [550, 501] on input "No, thanks." at bounding box center [545, 496] width 10 height 10
radio input "true"
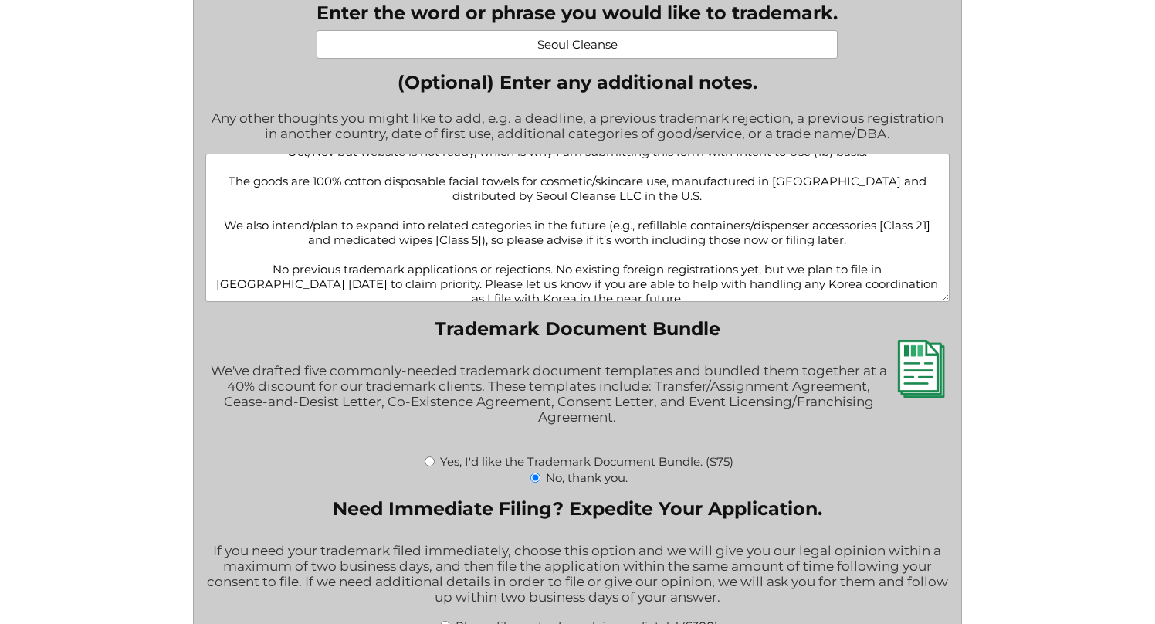
scroll to position [2009, 0]
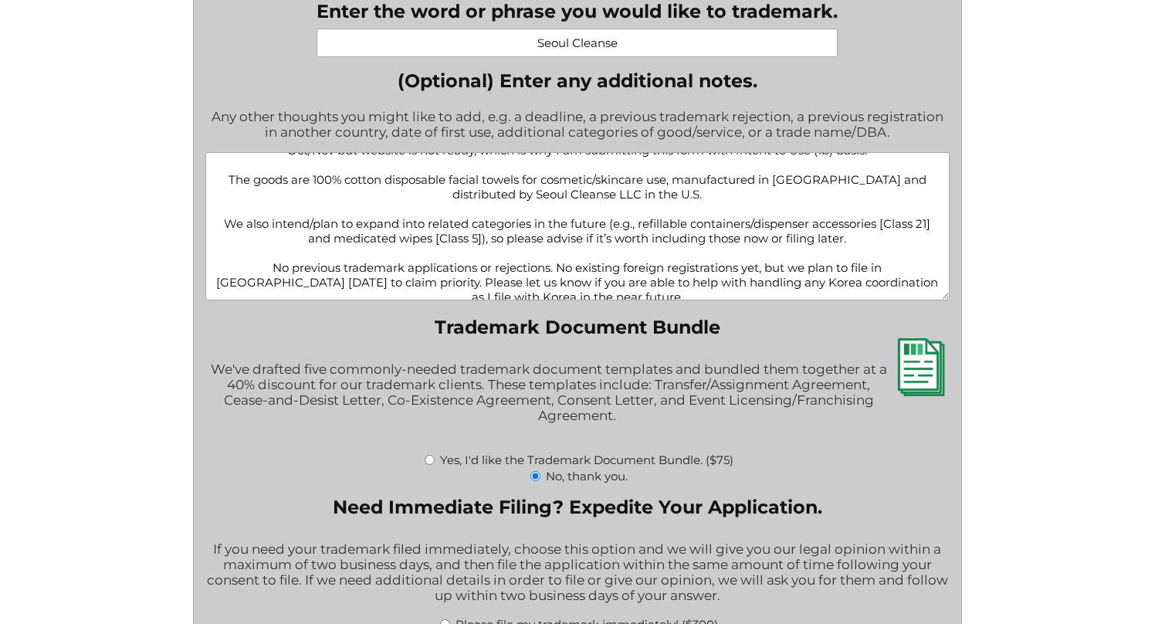
click at [625, 256] on textarea "We plan to launch Seoul Cleanse in the U.S. in December 2025 (VIP launch) and J…" at bounding box center [577, 226] width 744 height 148
click at [583, 269] on textarea "We plan to launch Seoul Cleanse in the U.S. in December 2025 (VIP launch) and J…" at bounding box center [577, 226] width 744 height 148
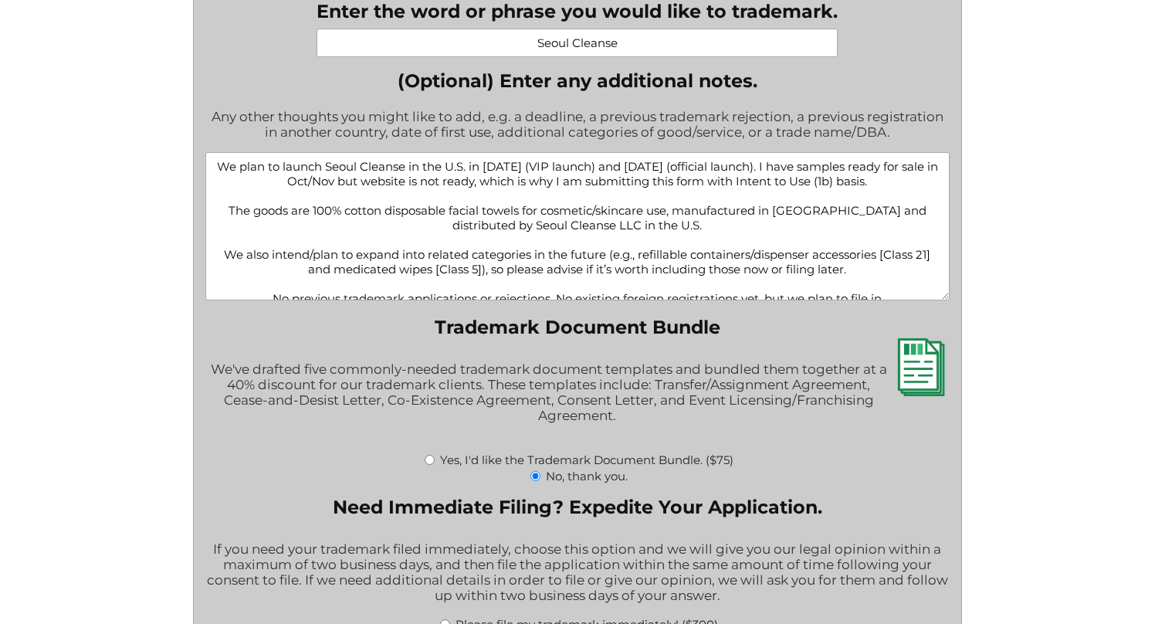
drag, startPoint x: 361, startPoint y: 289, endPoint x: 219, endPoint y: 131, distance: 212.1
click at [219, 131] on div "(Optional) Enter any additional notes. Any other thoughts you might like to add…" at bounding box center [577, 186] width 744 height 234
paste textarea "available in Oct/Nov but the website is not yet live, which is why I am filing …"
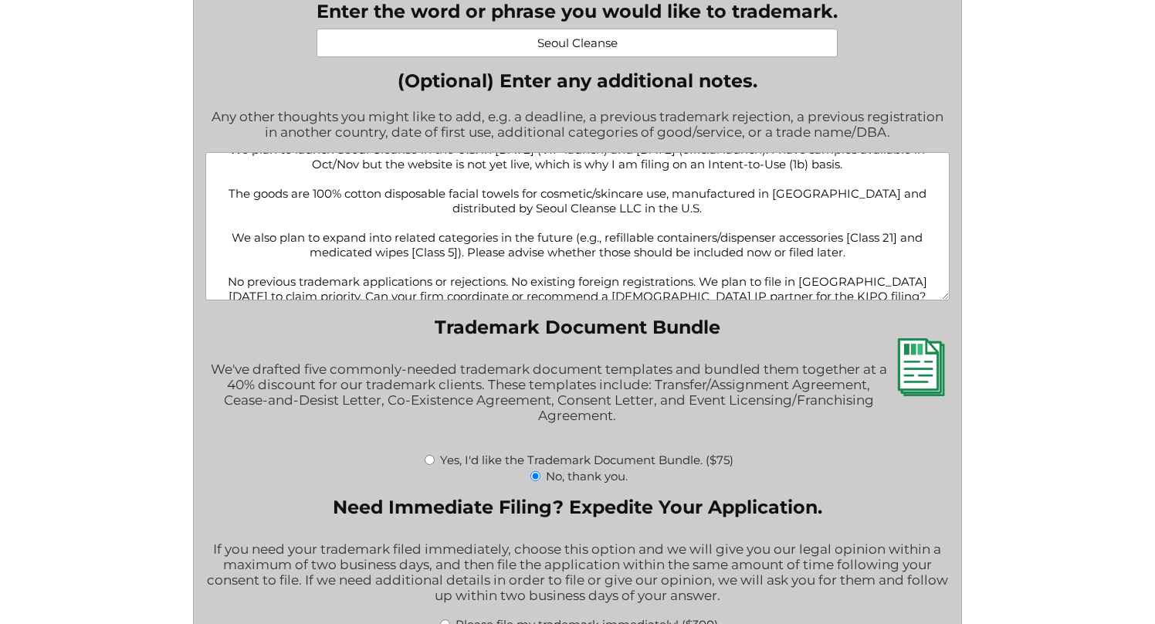
scroll to position [37, 0]
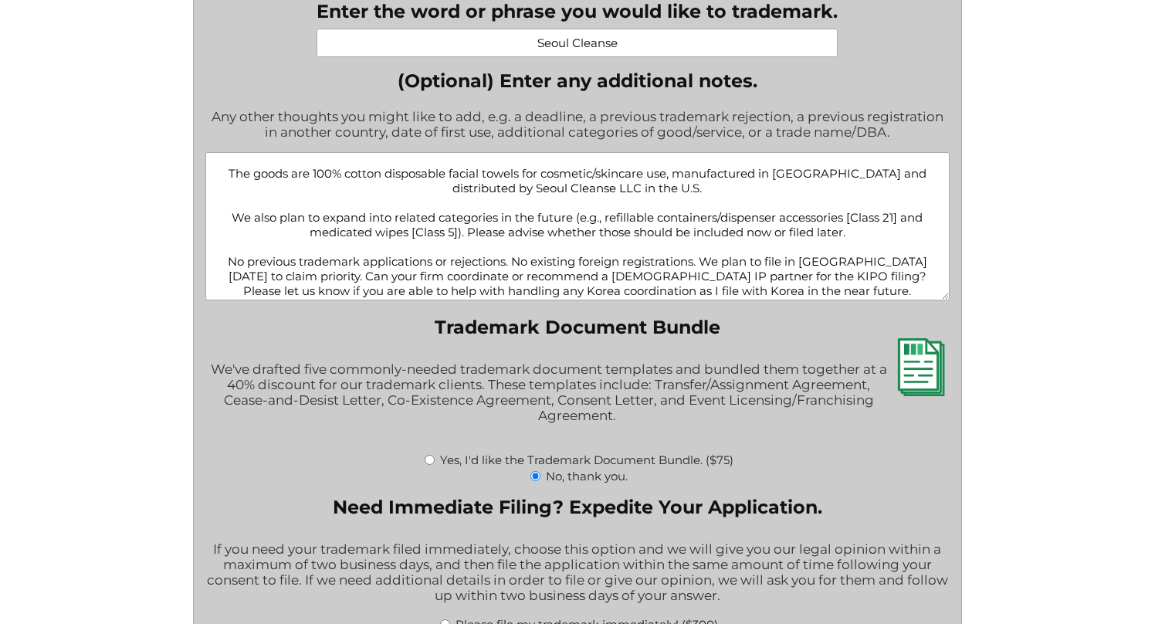
click at [628, 296] on textarea "We plan to launch Seoul Cleanse in the U.S. in December 2025 (VIP launch) and J…" at bounding box center [577, 226] width 744 height 148
click at [686, 296] on textarea "We plan to launch Seoul Cleanse in the U.S. in December 2025 (VIP launch) and J…" at bounding box center [577, 226] width 744 height 148
click at [757, 285] on textarea "We plan to launch Seoul Cleanse in the U.S. in December 2025 (VIP launch) and J…" at bounding box center [577, 226] width 744 height 148
click at [720, 296] on textarea "We plan to launch Seoul Cleanse in the U.S. in December 2025 (VIP launch) and J…" at bounding box center [577, 226] width 744 height 148
click at [665, 296] on textarea "We plan to launch Seoul Cleanse in the U.S. in December 2025 (VIP launch) and J…" at bounding box center [577, 226] width 744 height 148
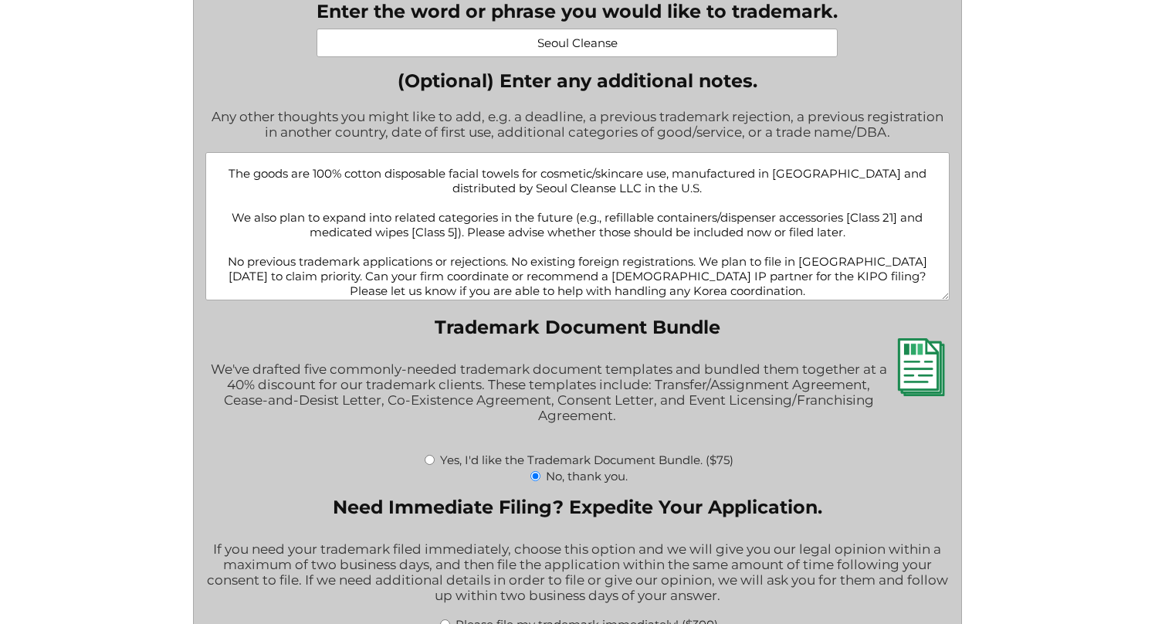
scroll to position [0, 0]
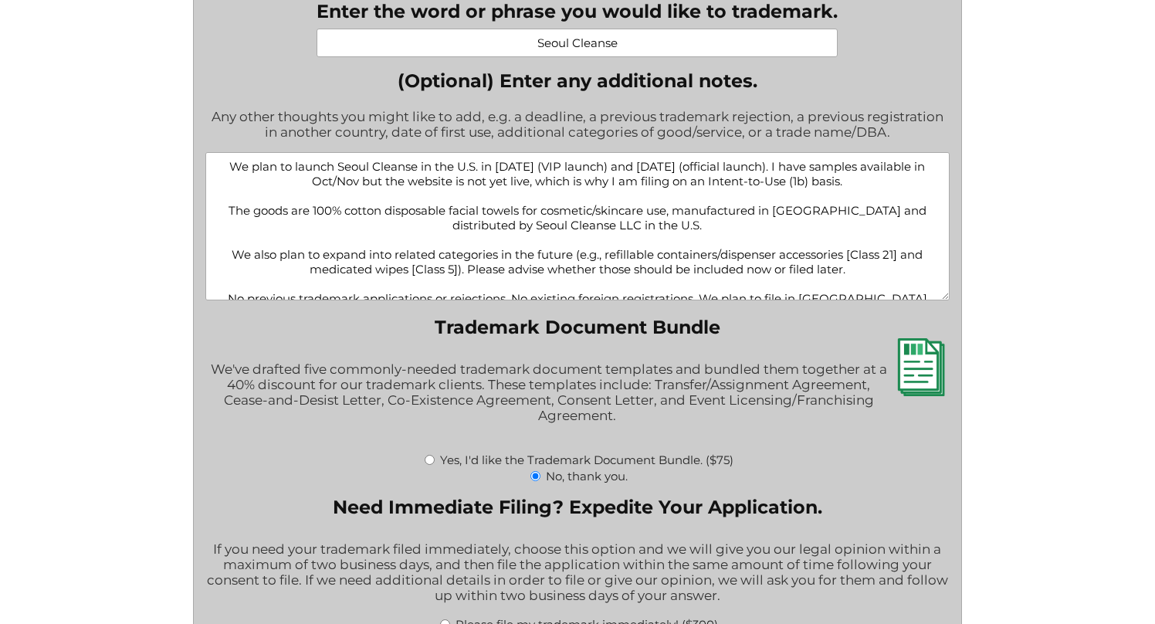
click at [575, 193] on textarea "We plan to launch Seoul Cleanse in the U.S. in December 2025 (VIP launch) and J…" at bounding box center [577, 226] width 744 height 148
click at [613, 192] on textarea "We plan to launch Seoul Cleanse in the U.S. in December 2025 (VIP launch) and J…" at bounding box center [577, 226] width 744 height 148
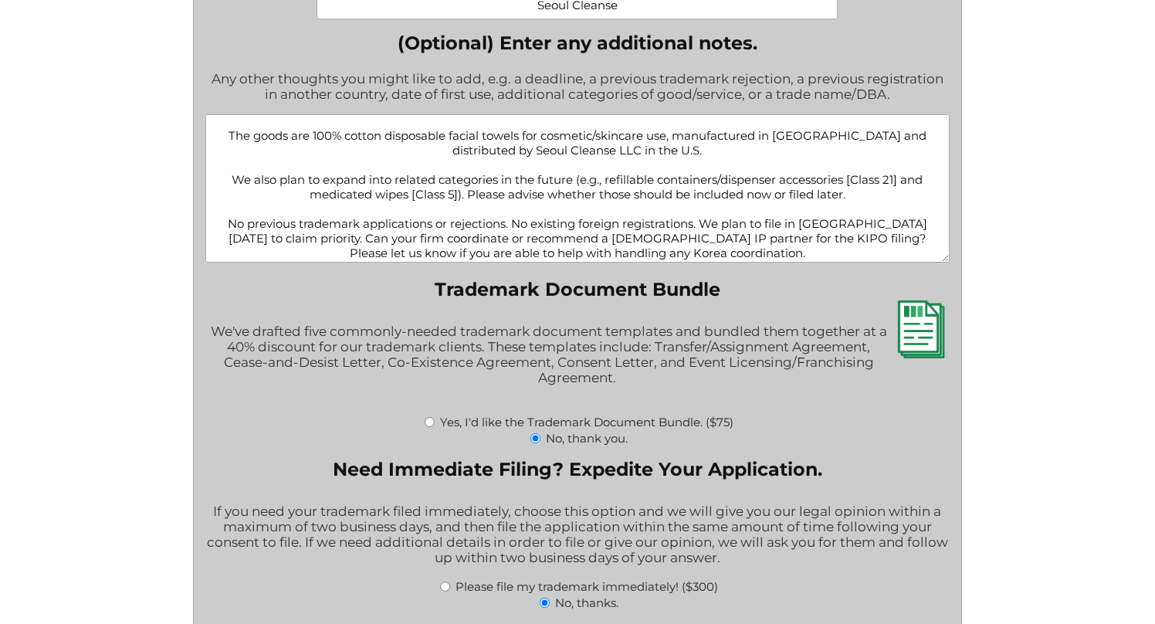
scroll to position [2047, 0]
type textarea "We plan to launch Seoul Cleanse in the U.S. in December 2025 (VIP launch) and J…"
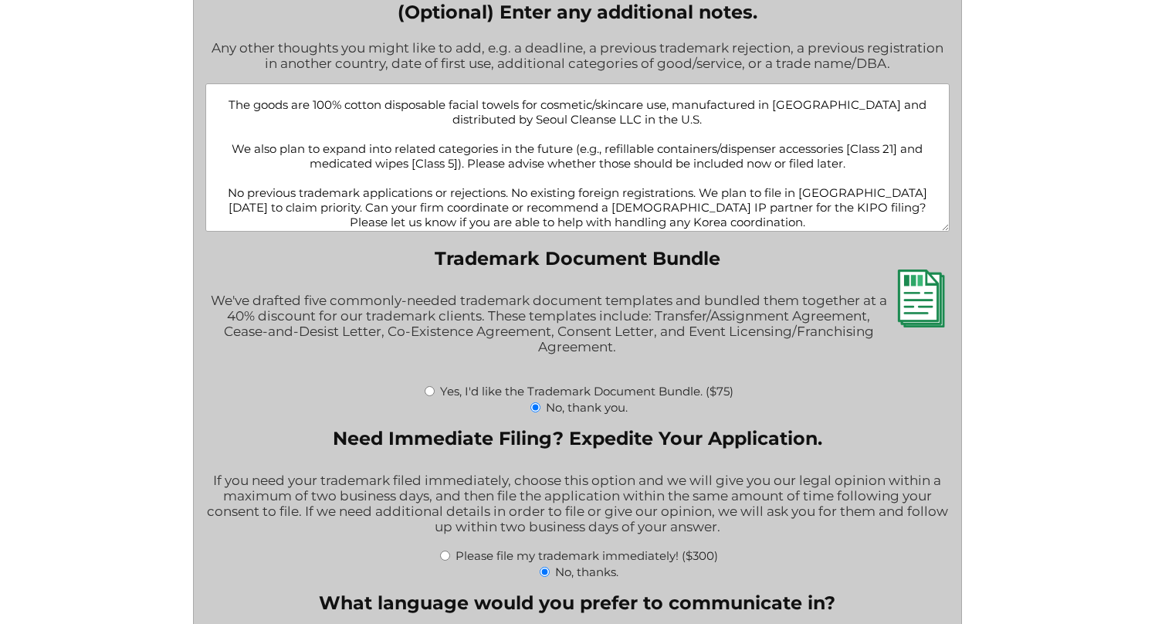
drag, startPoint x: 858, startPoint y: 172, endPoint x: 466, endPoint y: 168, distance: 391.4
click at [466, 168] on textarea "We plan to launch Seoul Cleanse in the U.S. in December 2025 (VIP launch) and J…" at bounding box center [577, 157] width 744 height 148
click at [521, 174] on textarea "We plan to launch Seoul Cleanse in the U.S. in December 2025 (VIP launch) and J…" at bounding box center [577, 157] width 744 height 148
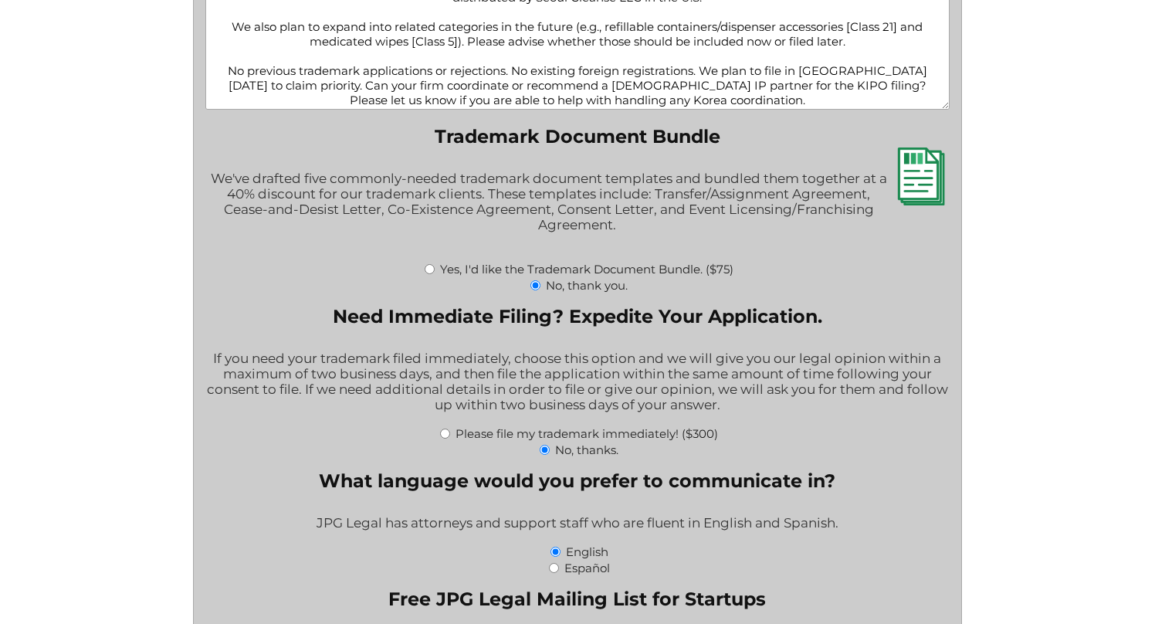
scroll to position [2213, 0]
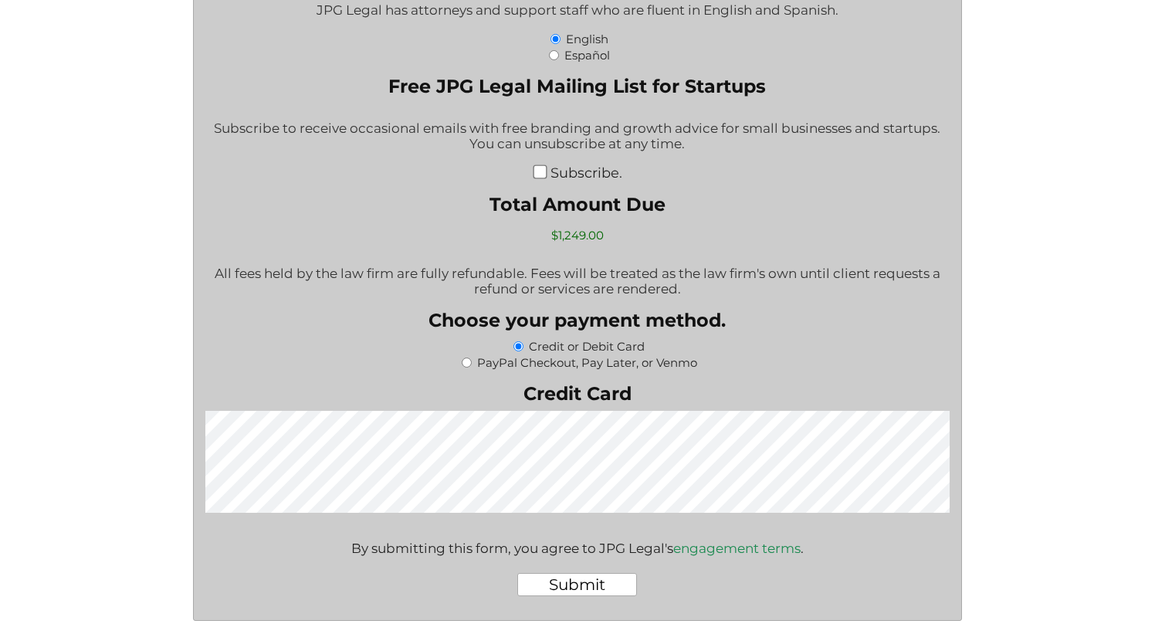
scroll to position [2713, 0]
click at [543, 178] on input "Subscribe." at bounding box center [540, 171] width 14 height 14
checkbox input "true"
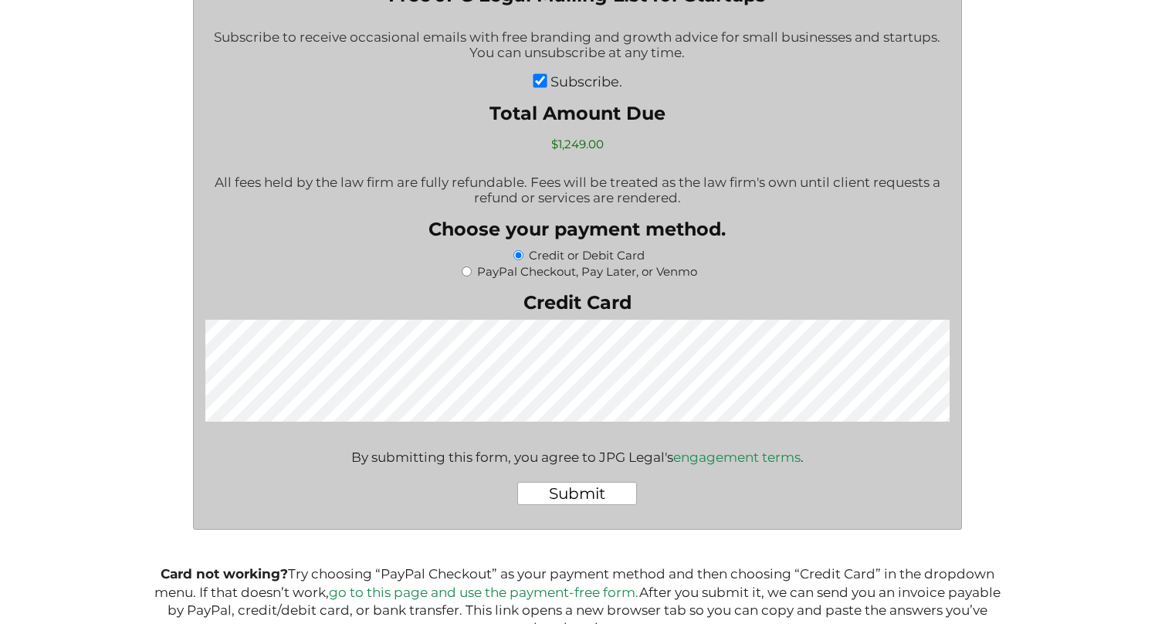
scroll to position [2804, 0]
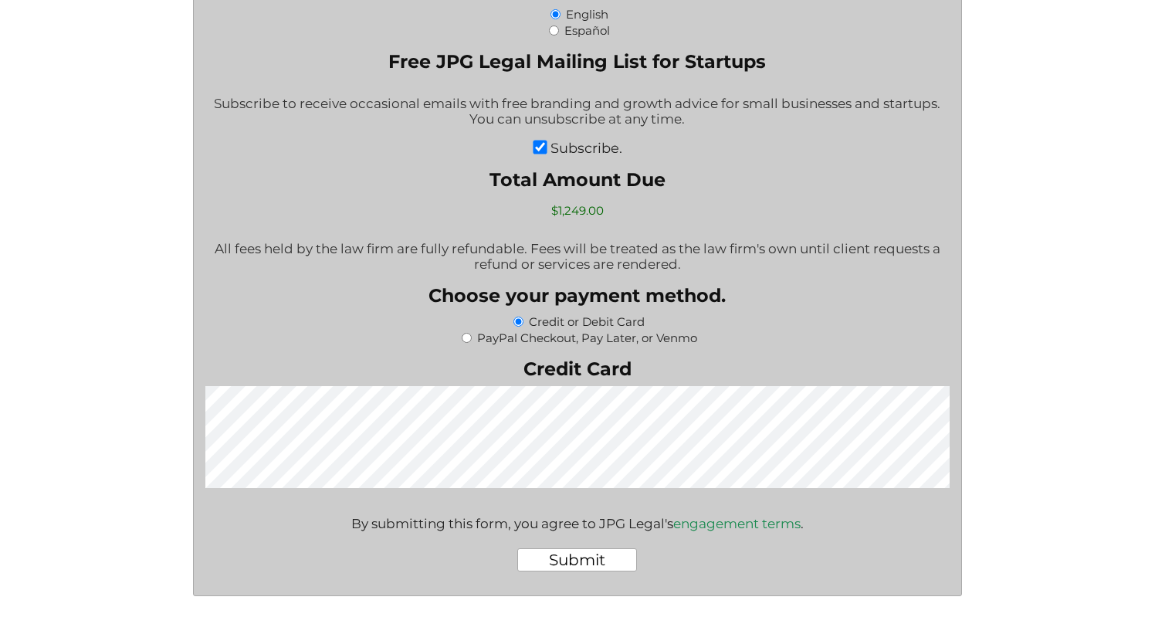
scroll to position [2739, 0]
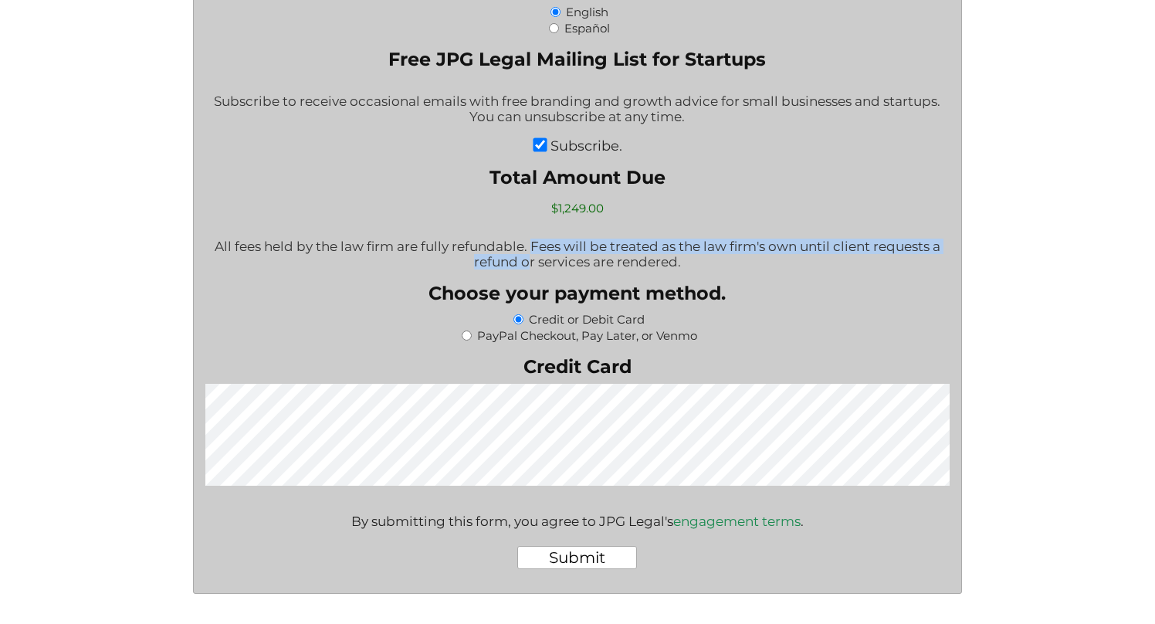
drag, startPoint x: 530, startPoint y: 269, endPoint x: 532, endPoint y: 280, distance: 11.1
click at [532, 269] on p "All fees held by the law firm are fully refundable. Fees will be treated as the…" at bounding box center [577, 254] width 744 height 31
drag, startPoint x: 531, startPoint y: 266, endPoint x: 532, endPoint y: 282, distance: 15.5
click at [532, 269] on p "All fees held by the law firm are fully refundable. Fees will be treated as the…" at bounding box center [577, 254] width 744 height 31
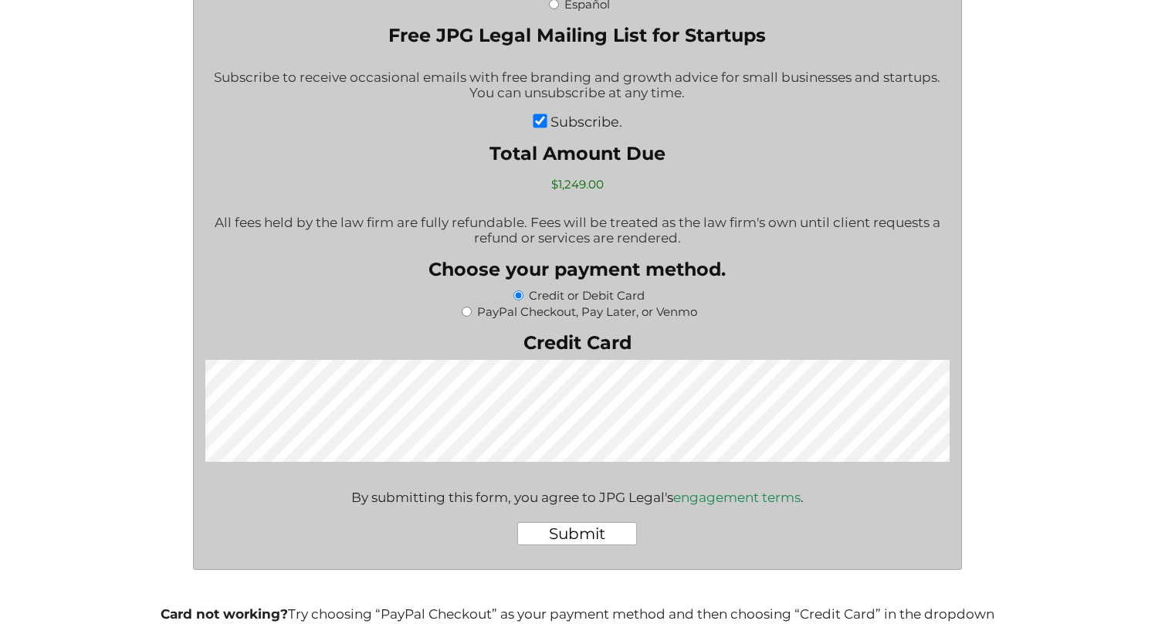
scroll to position [2779, 0]
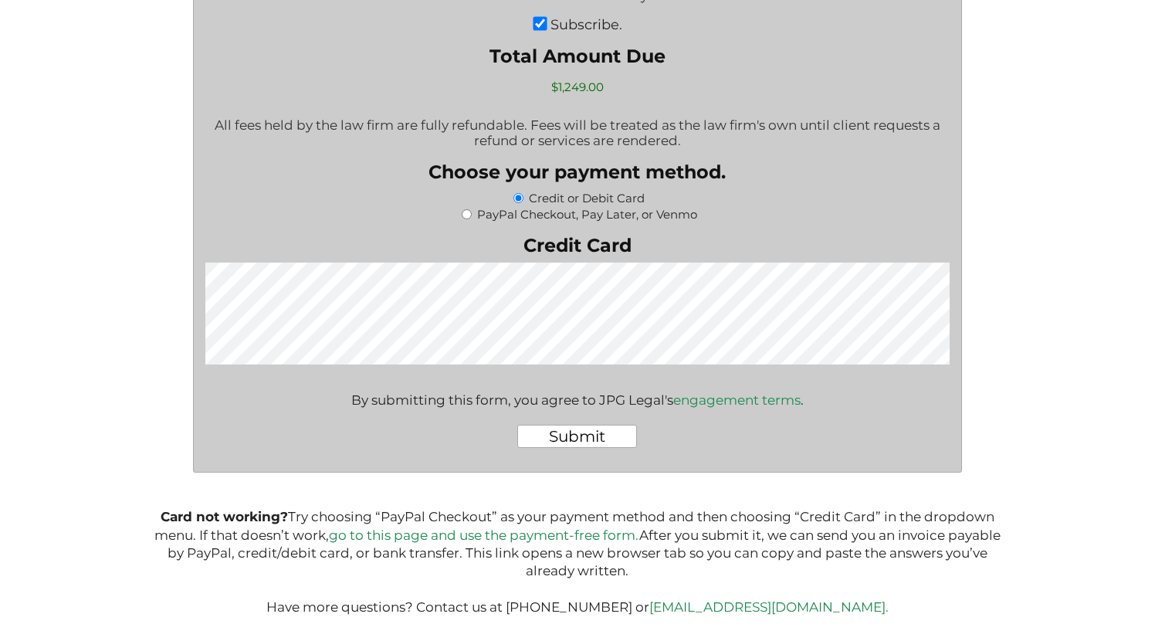
scroll to position [2862, 0]
click at [555, 541] on link "go to this page and use the payment-free form." at bounding box center [484, 533] width 310 height 15
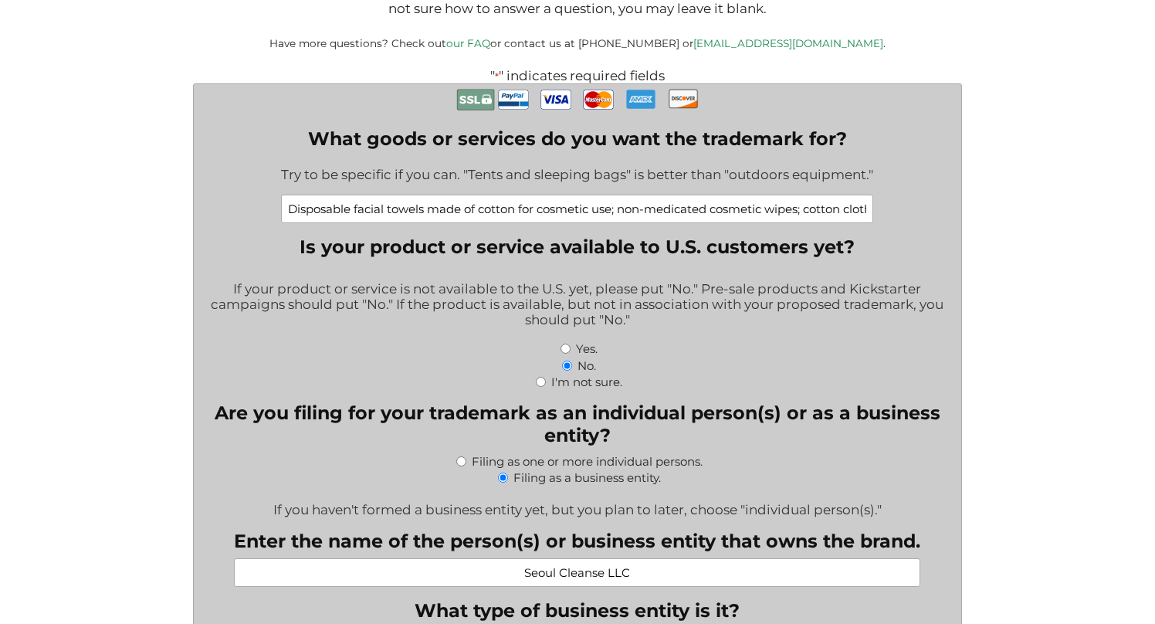
scroll to position [358, 0]
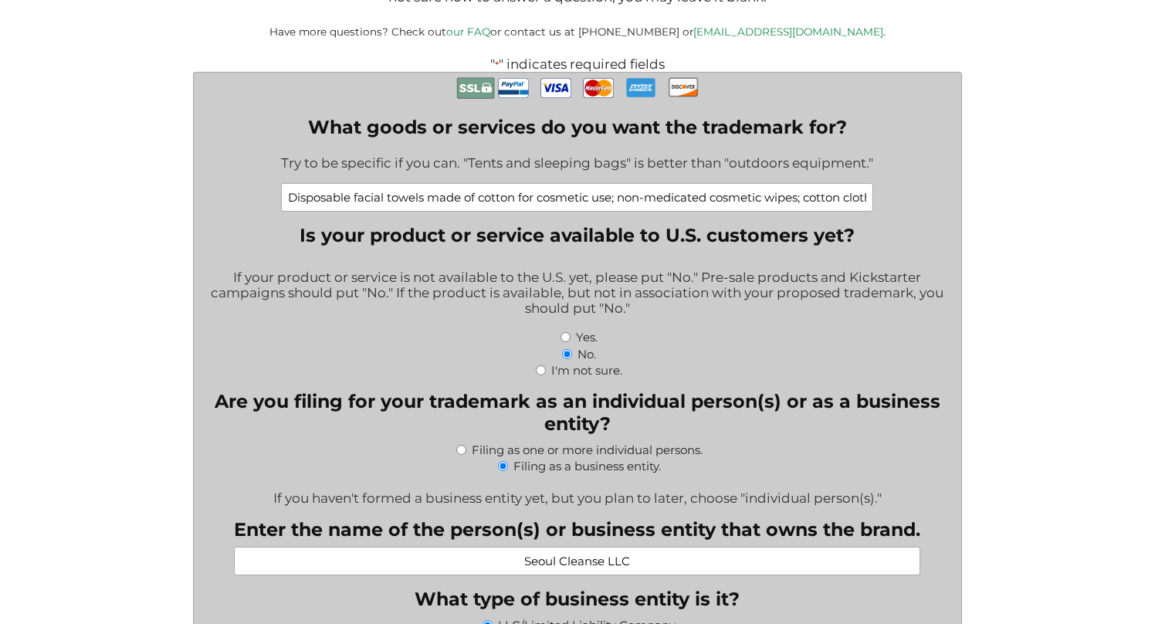
click at [581, 195] on input "Disposable facial towels made of cotton for cosmetic use; non-medicated cosmeti…" at bounding box center [577, 197] width 592 height 29
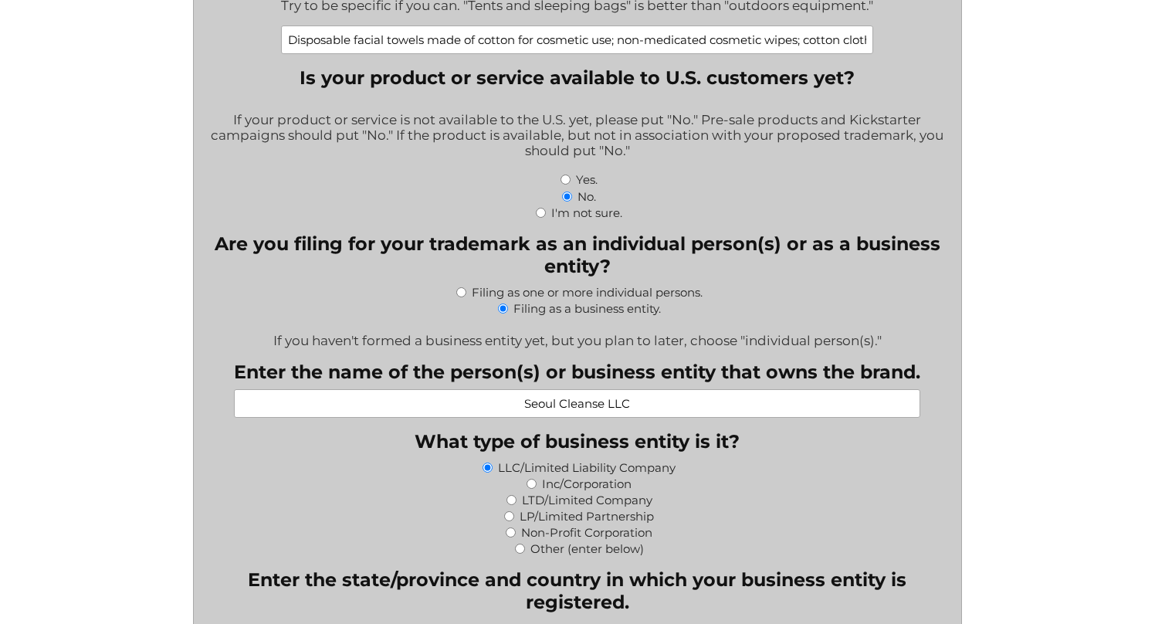
scroll to position [547, 0]
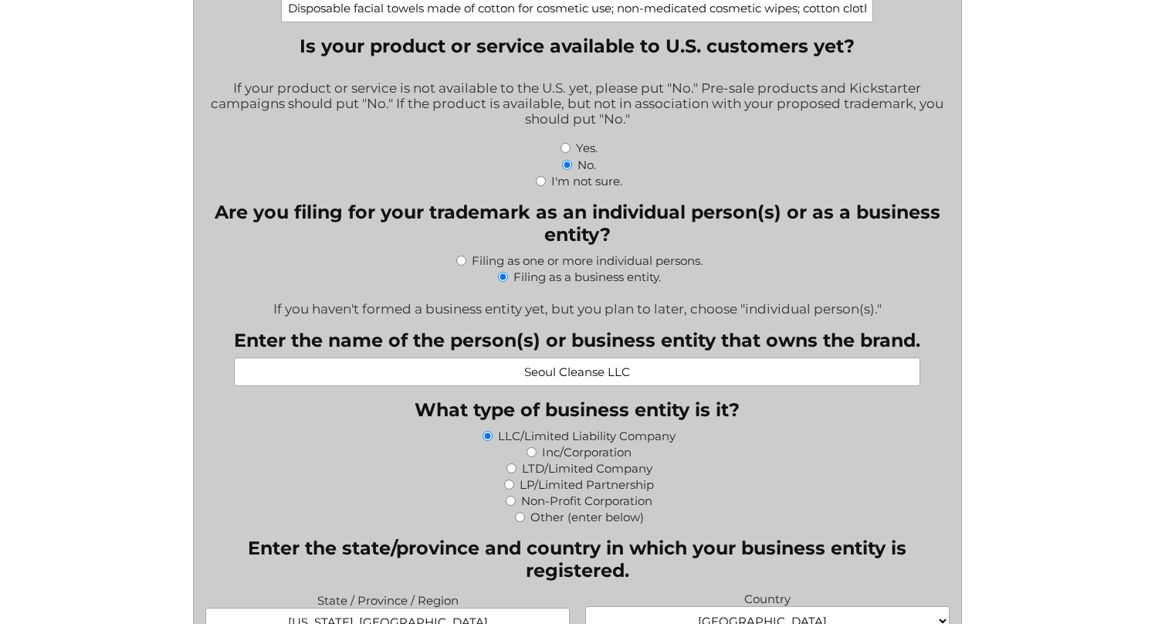
click at [573, 379] on input "Seoul Cleanse LLC" at bounding box center [577, 371] width 686 height 29
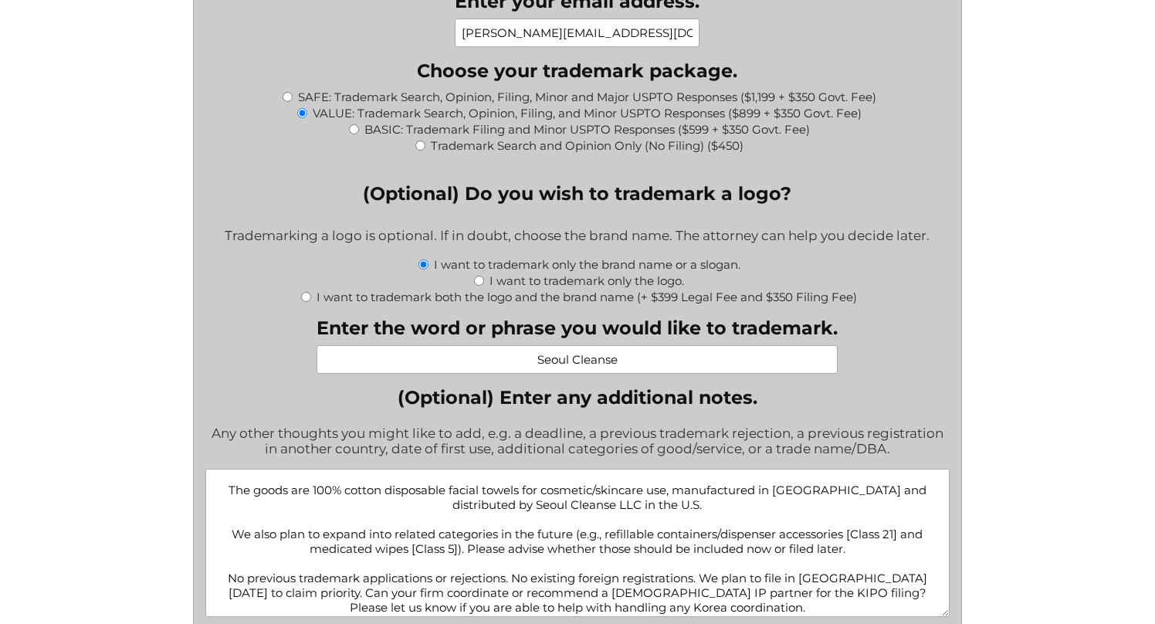
scroll to position [1708, 0]
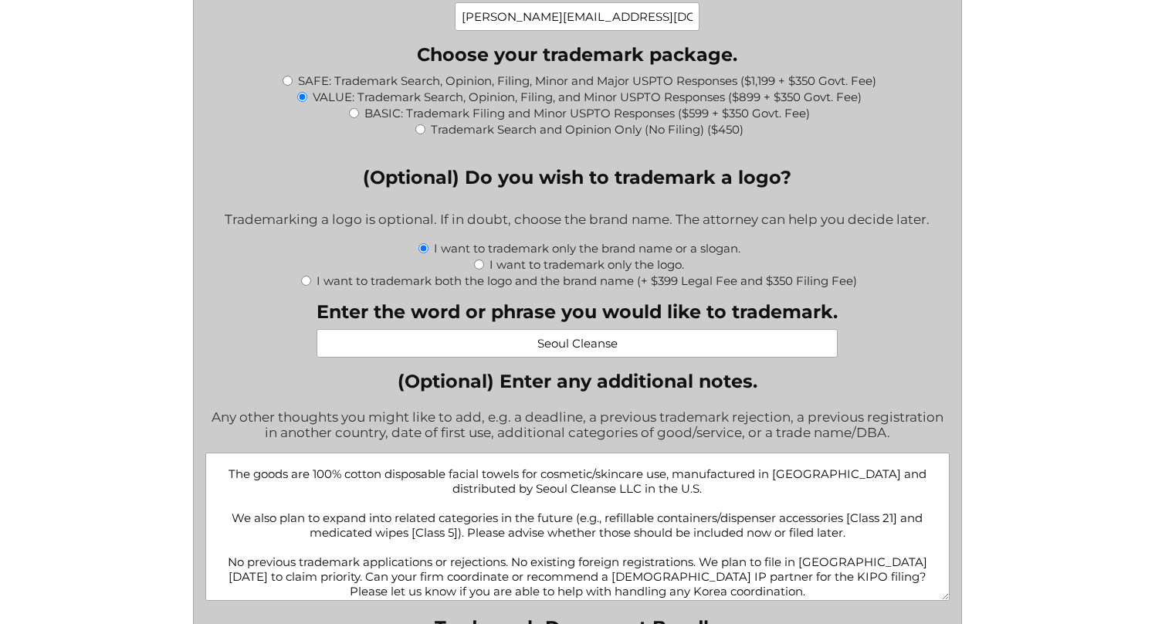
click at [471, 560] on textarea "We plan to launch Seoul Cleanse in the U.S. in December 2025 (VIP launch) and J…" at bounding box center [577, 526] width 744 height 148
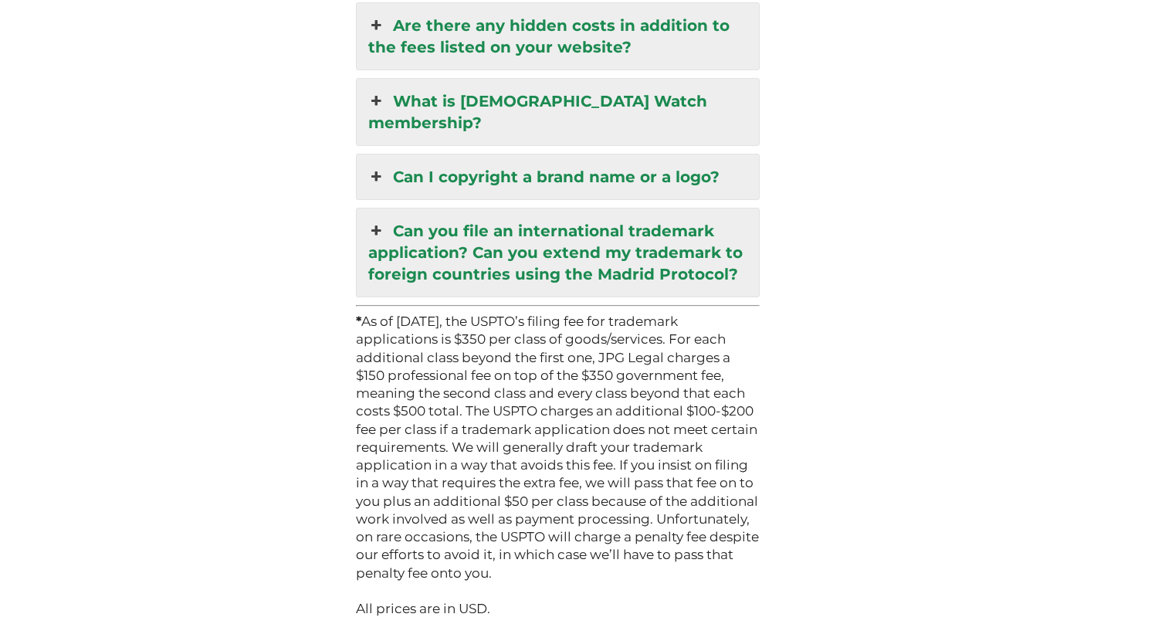
scroll to position [4219, 0]
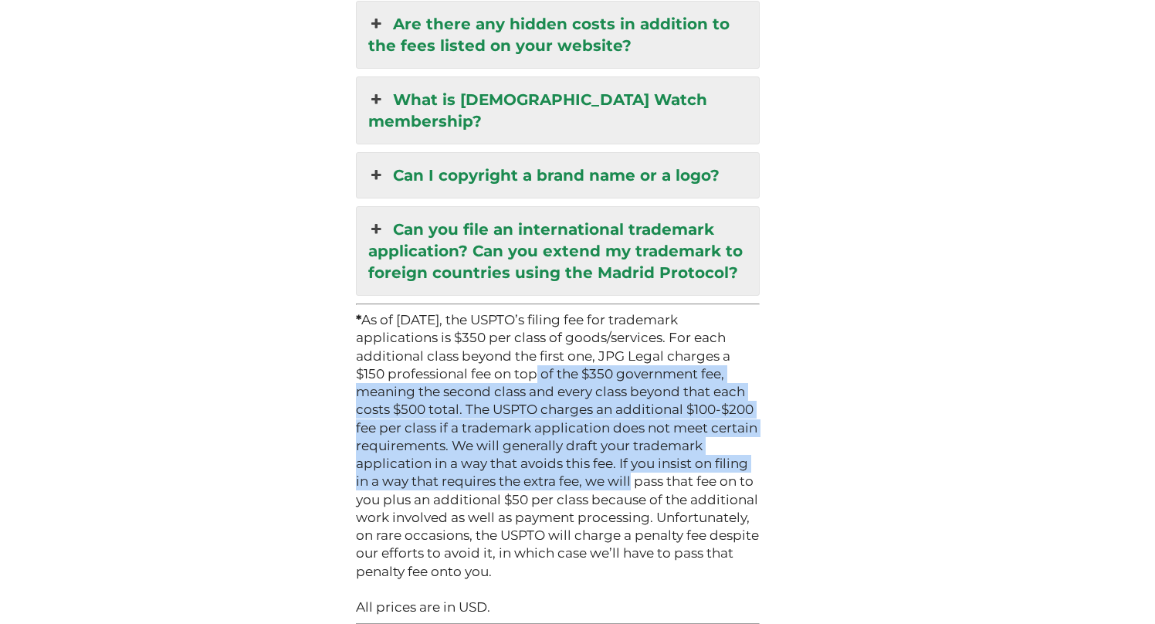
drag, startPoint x: 470, startPoint y: 287, endPoint x: 578, endPoint y: 403, distance: 158.4
click at [578, 403] on p "* As of January 18, 2025, the USPTO’s filing fee for trademark applications is …" at bounding box center [558, 445] width 405 height 269
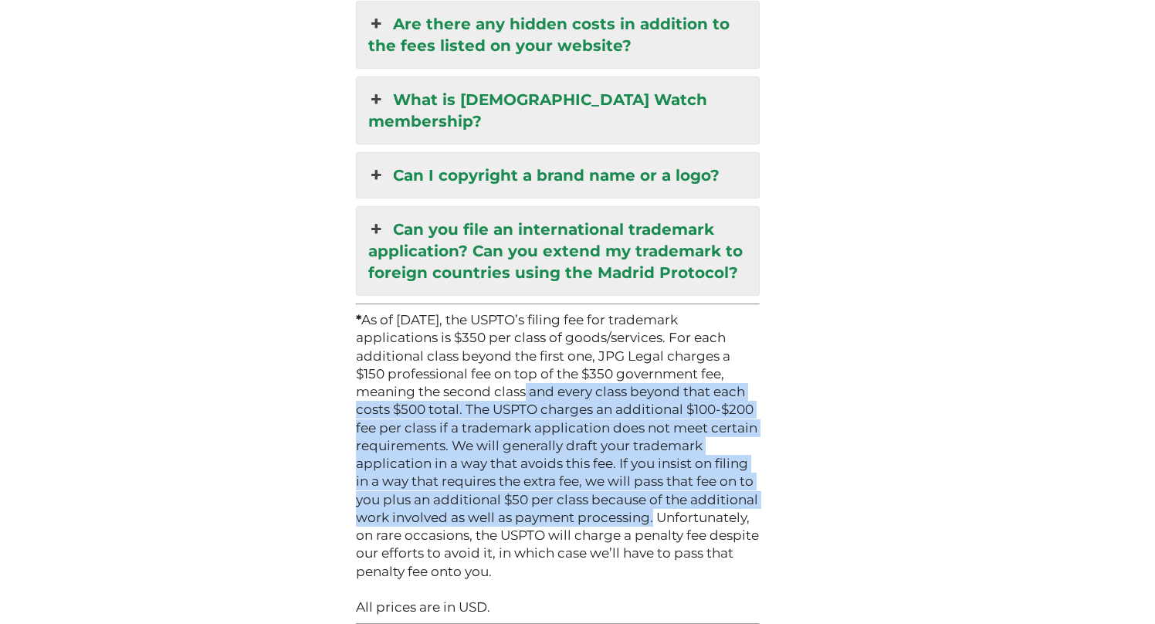
drag, startPoint x: 585, startPoint y: 428, endPoint x: 455, endPoint y: 311, distance: 175.0
click at [455, 312] on p "* As of January 18, 2025, the USPTO’s filing fee for trademark applications is …" at bounding box center [558, 445] width 405 height 269
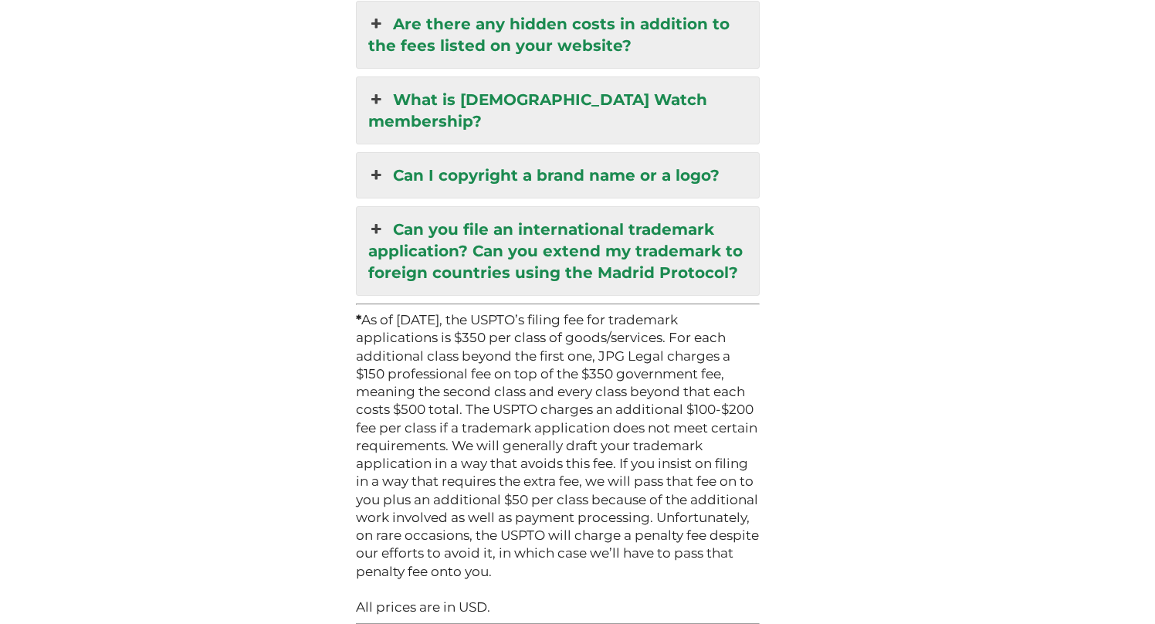
click at [455, 311] on p "* As of January 18, 2025, the USPTO’s filing fee for trademark applications is …" at bounding box center [558, 445] width 405 height 269
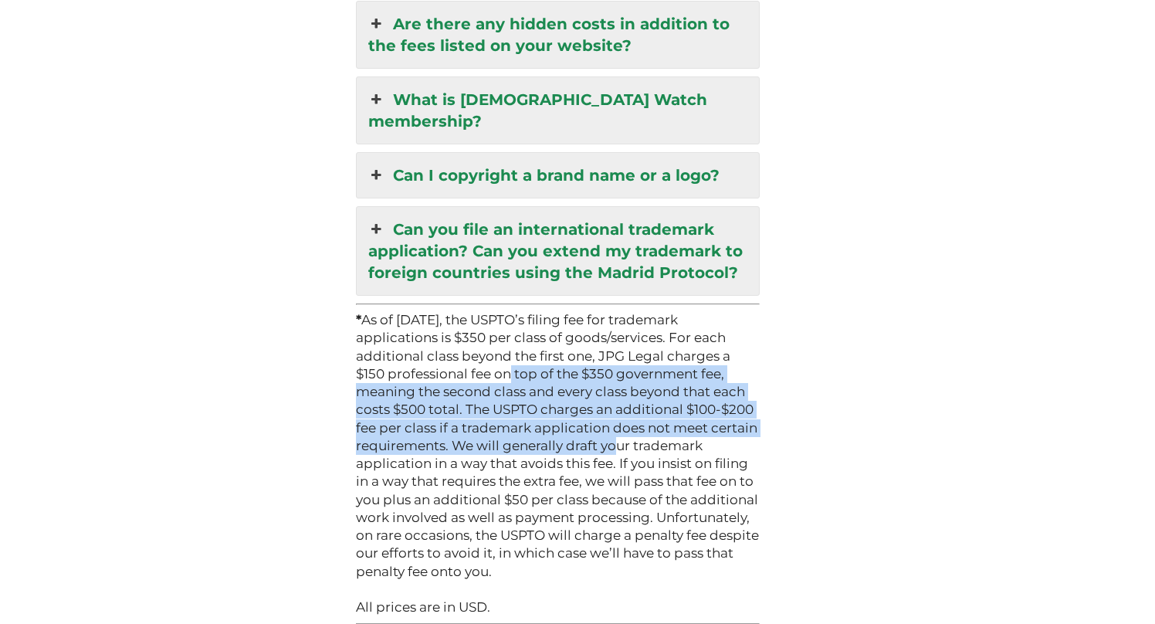
drag, startPoint x: 443, startPoint y: 296, endPoint x: 554, endPoint y: 368, distance: 132.3
click at [554, 367] on p "* As of January 18, 2025, the USPTO’s filing fee for trademark applications is …" at bounding box center [558, 445] width 405 height 269
click at [554, 368] on p "* As of January 18, 2025, the USPTO’s filing fee for trademark applications is …" at bounding box center [558, 445] width 405 height 269
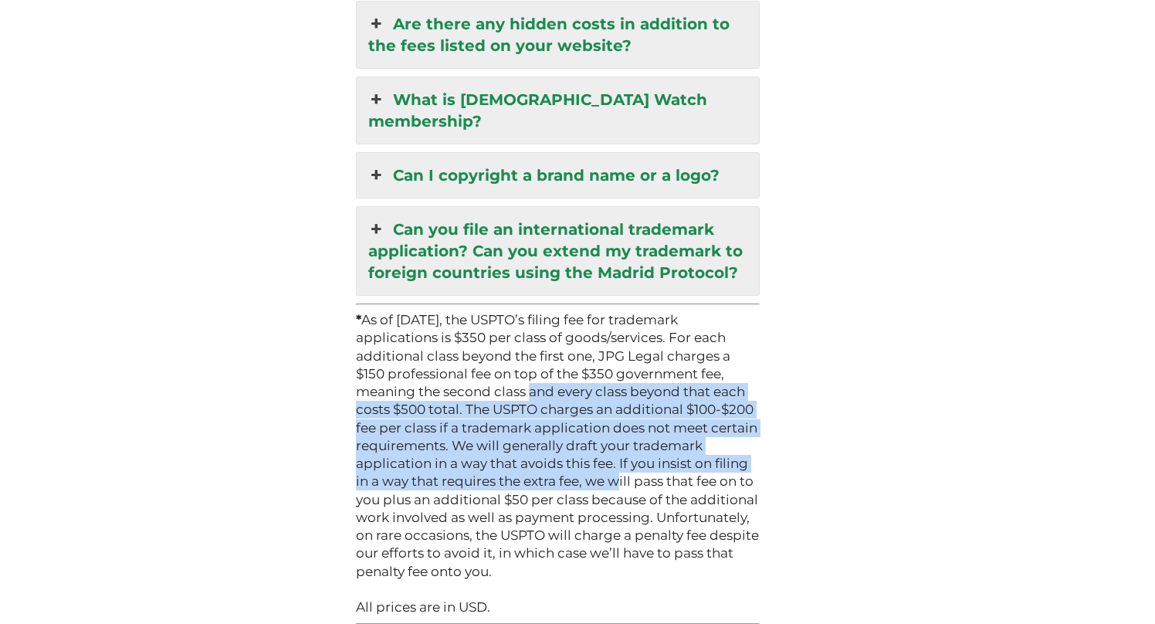
drag, startPoint x: 557, startPoint y: 392, endPoint x: 466, endPoint y: 301, distance: 129.4
click at [466, 311] on p "* As of January 18, 2025, the USPTO’s filing fee for trademark applications is …" at bounding box center [558, 445] width 405 height 269
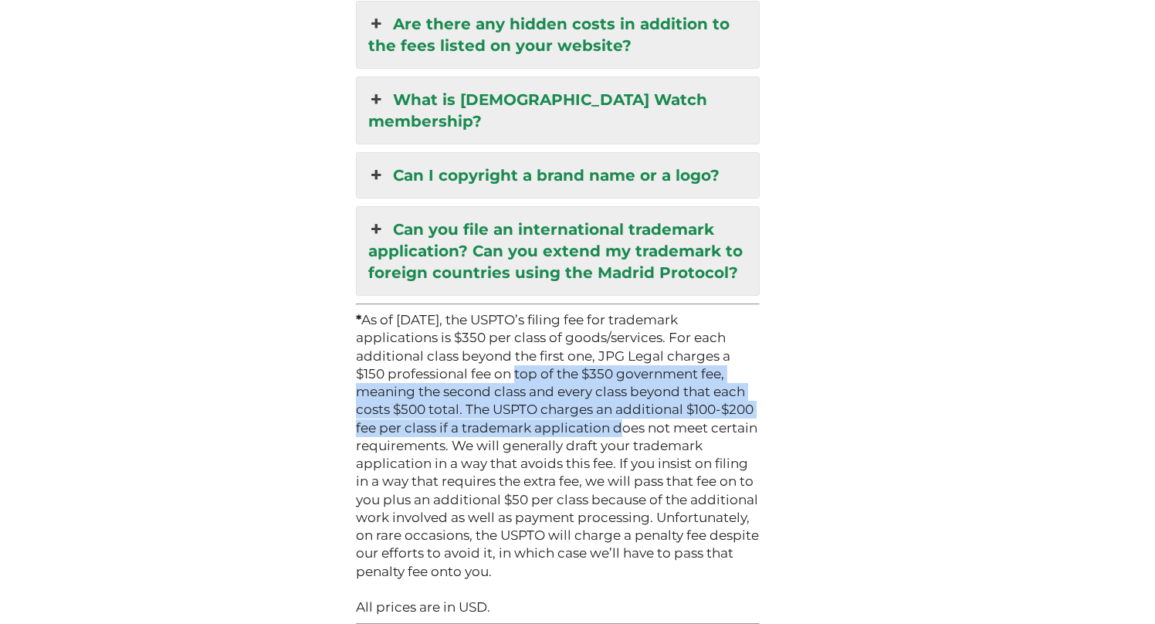
drag, startPoint x: 456, startPoint y: 287, endPoint x: 563, endPoint y: 351, distance: 124.3
click at [562, 351] on p "* As of January 18, 2025, the USPTO’s filing fee for trademark applications is …" at bounding box center [558, 445] width 405 height 269
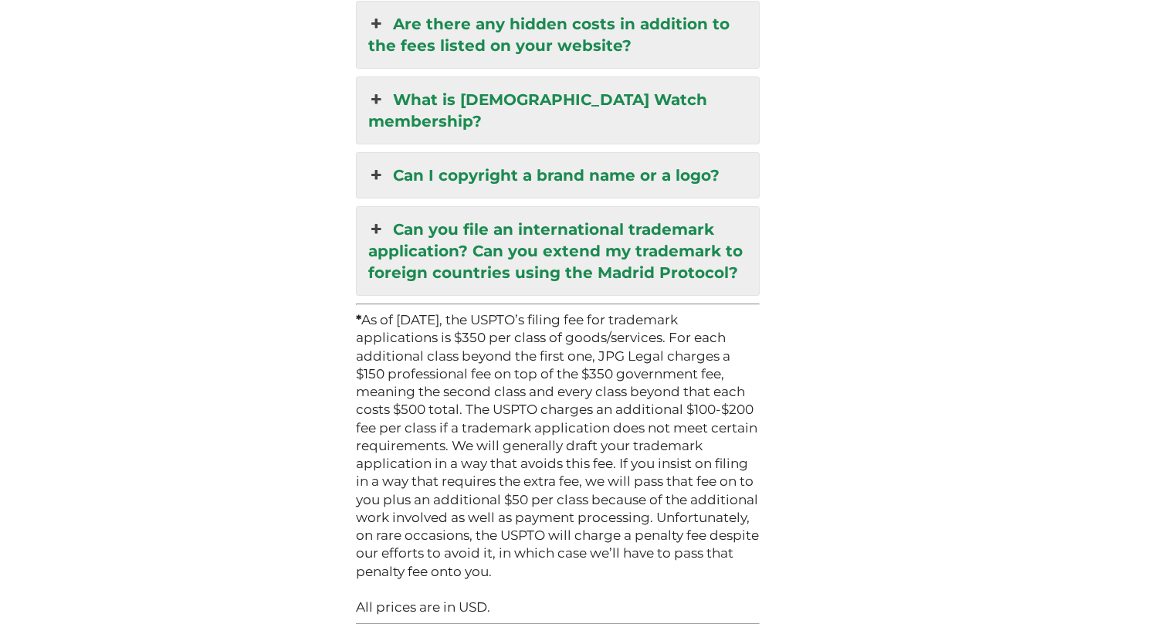
click at [563, 351] on p "* As of January 18, 2025, the USPTO’s filing fee for trademark applications is …" at bounding box center [558, 445] width 405 height 269
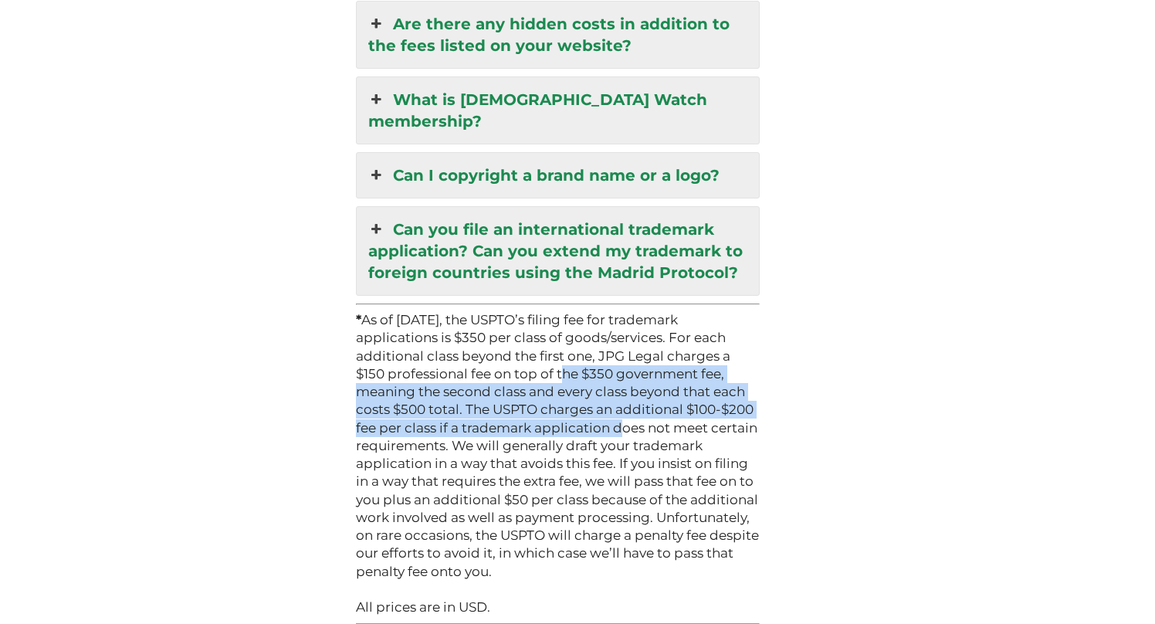
drag, startPoint x: 560, startPoint y: 351, endPoint x: 504, endPoint y: 295, distance: 79.2
click at [505, 311] on p "* As of January 18, 2025, the USPTO’s filing fee for trademark applications is …" at bounding box center [558, 445] width 405 height 269
click at [504, 311] on p "* As of January 18, 2025, the USPTO’s filing fee for trademark applications is …" at bounding box center [558, 445] width 405 height 269
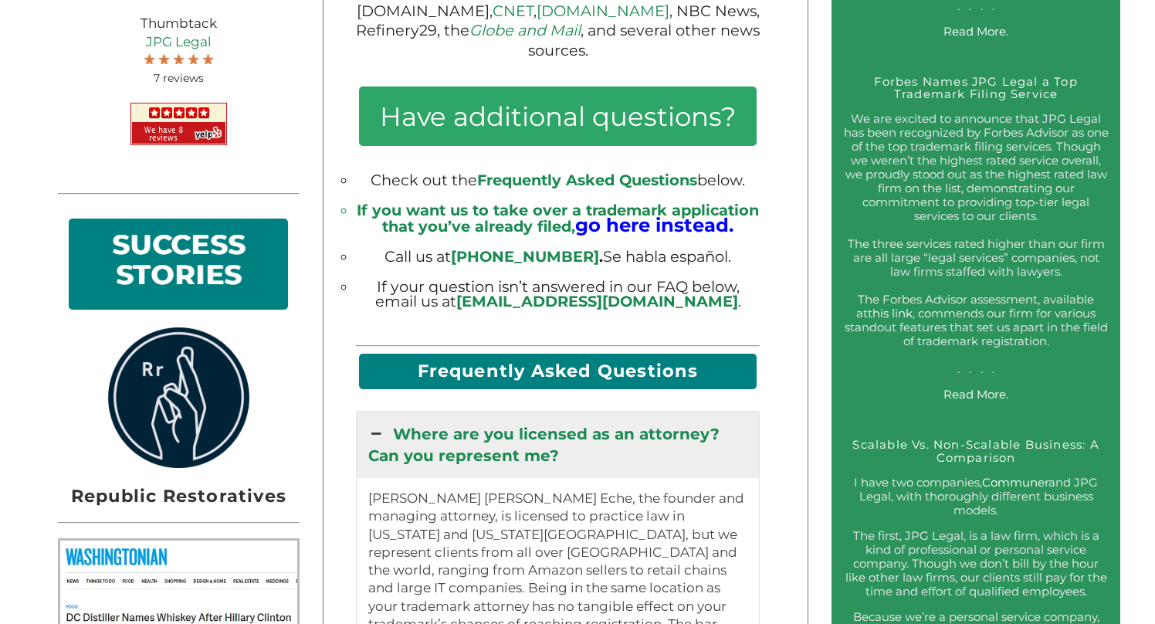
scroll to position [1110, 0]
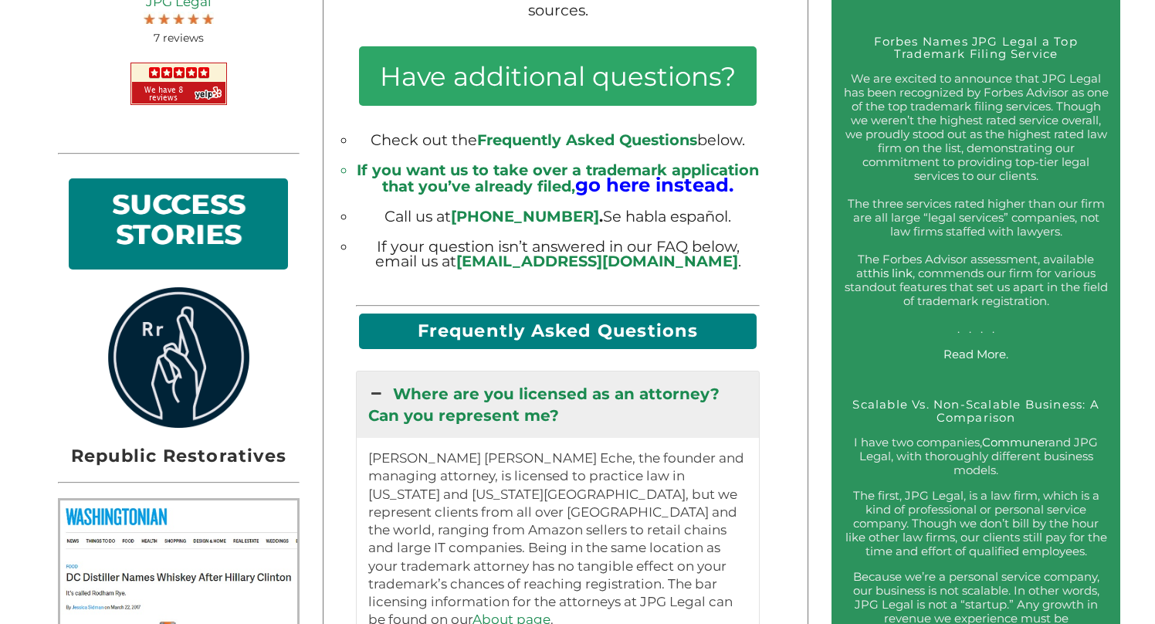
click at [215, 243] on h2 "SUCCESS STORIES" at bounding box center [178, 223] width 196 height 67
drag, startPoint x: 175, startPoint y: 229, endPoint x: 195, endPoint y: 257, distance: 34.5
click at [190, 252] on h2 "SUCCESS STORIES" at bounding box center [178, 223] width 196 height 67
click at [195, 257] on h2 "SUCCESS STORIES" at bounding box center [178, 223] width 196 height 67
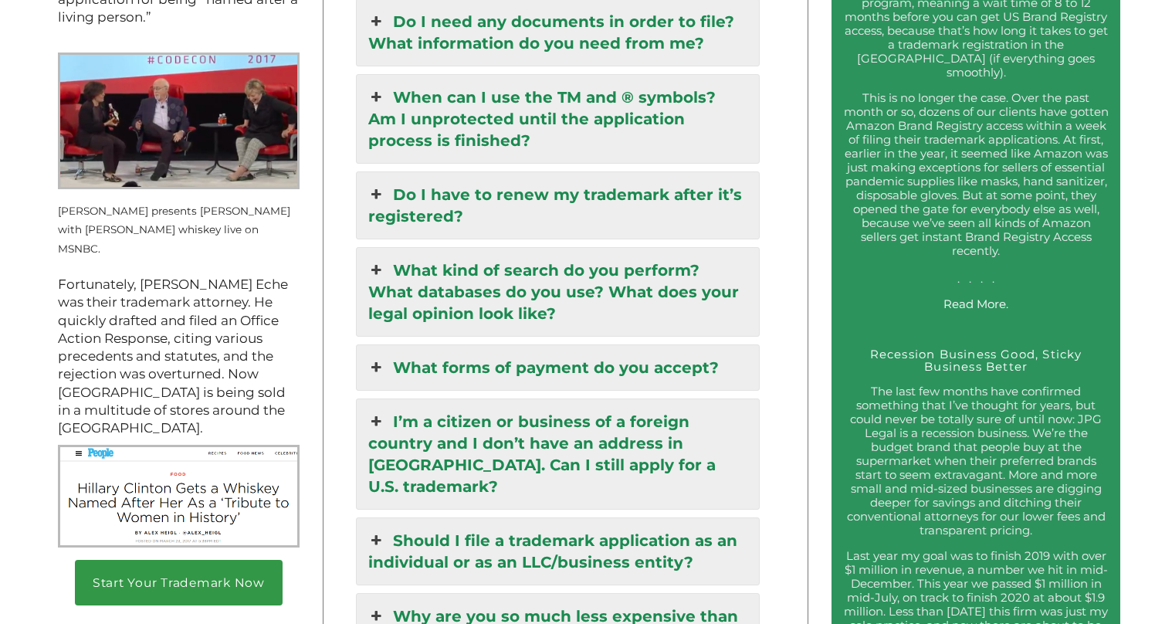
scroll to position [1986, 0]
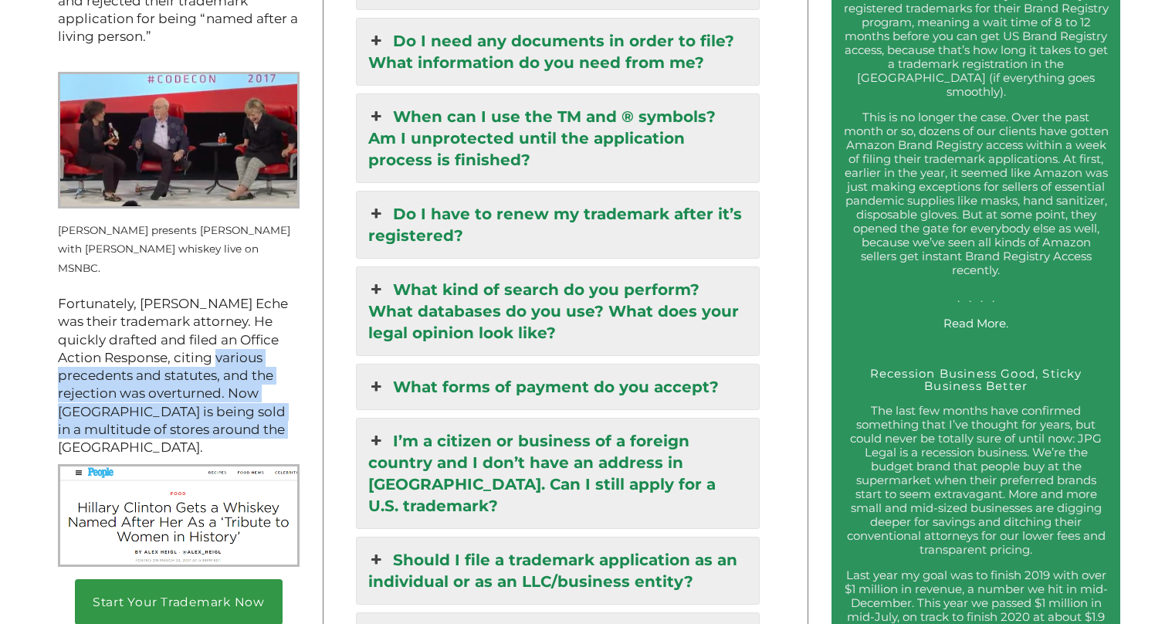
drag, startPoint x: 189, startPoint y: 425, endPoint x: 178, endPoint y: 338, distance: 87.2
click at [178, 340] on p "Fortunately, Jeremy Green Eche was their trademark attorney. He quickly drafted…" at bounding box center [179, 375] width 242 height 161
click at [178, 338] on p "Fortunately, Jeremy Green Eche was their trademark attorney. He quickly drafted…" at bounding box center [179, 375] width 242 height 161
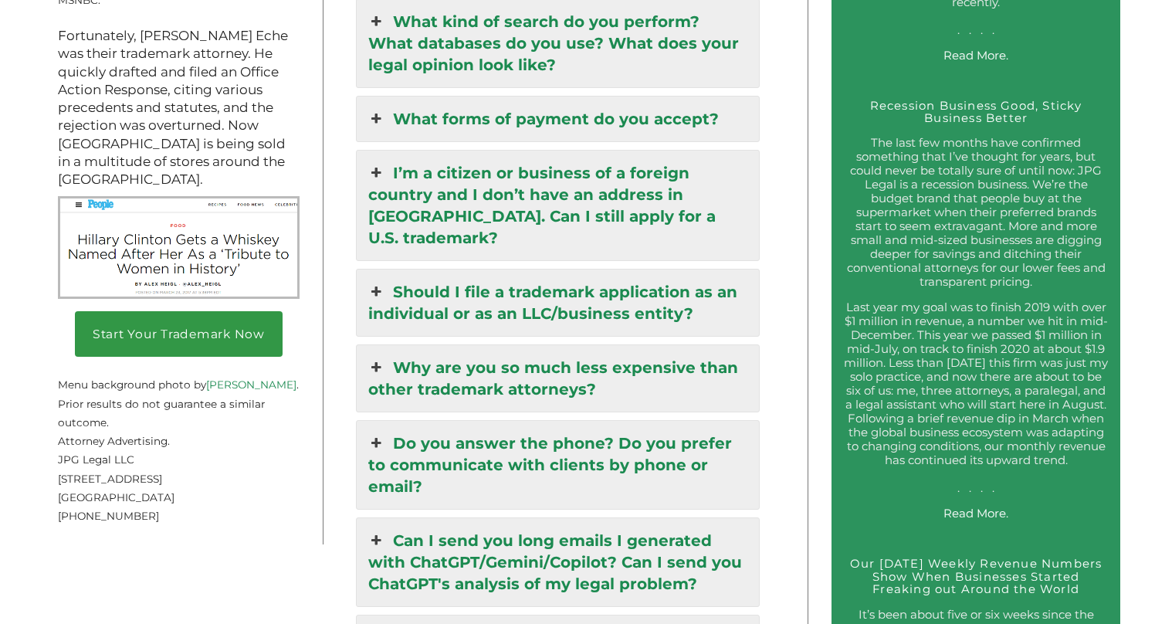
scroll to position [2259, 0]
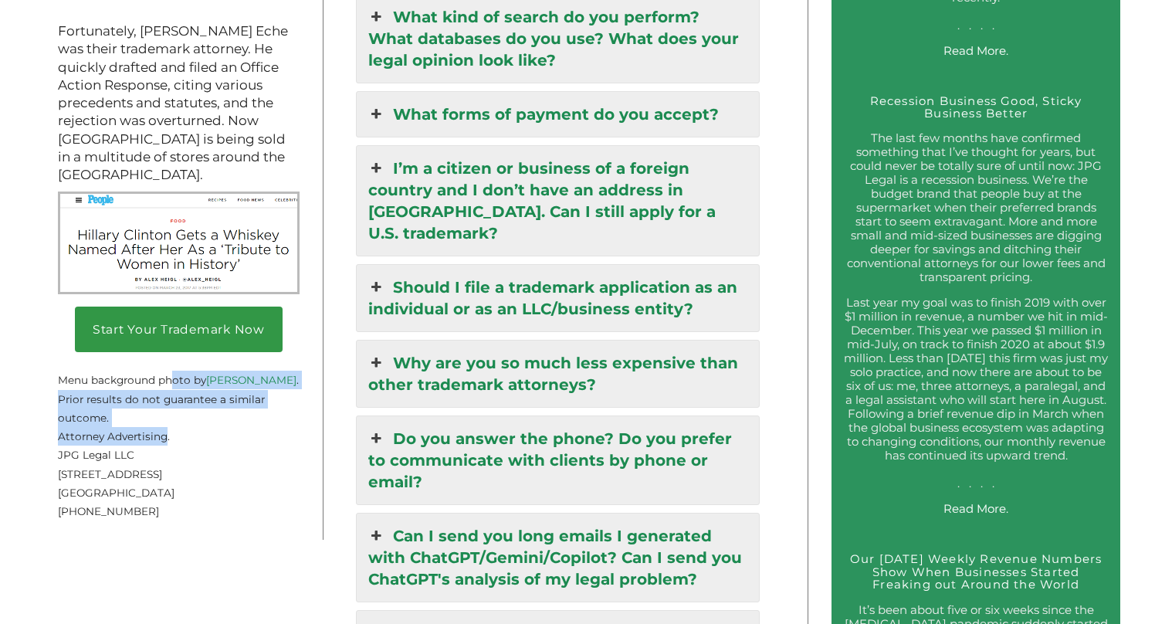
drag, startPoint x: 163, startPoint y: 362, endPoint x: 164, endPoint y: 412, distance: 50.2
click at [164, 430] on span "Attorney Advertising." at bounding box center [114, 436] width 112 height 12
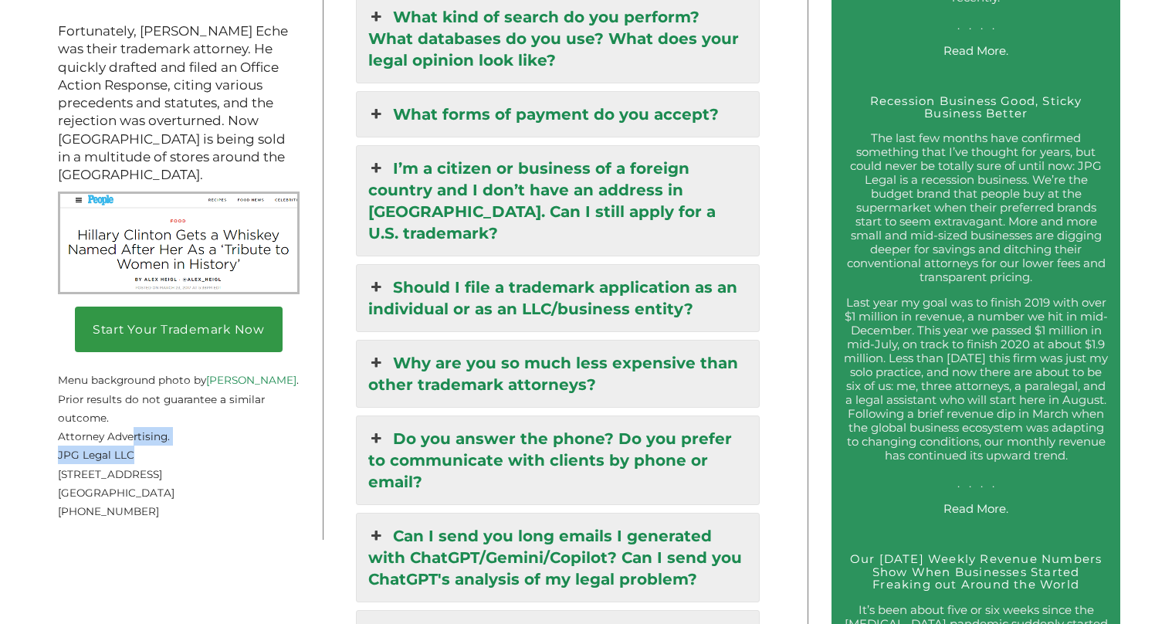
drag, startPoint x: 164, startPoint y: 440, endPoint x: 124, endPoint y: 400, distance: 56.8
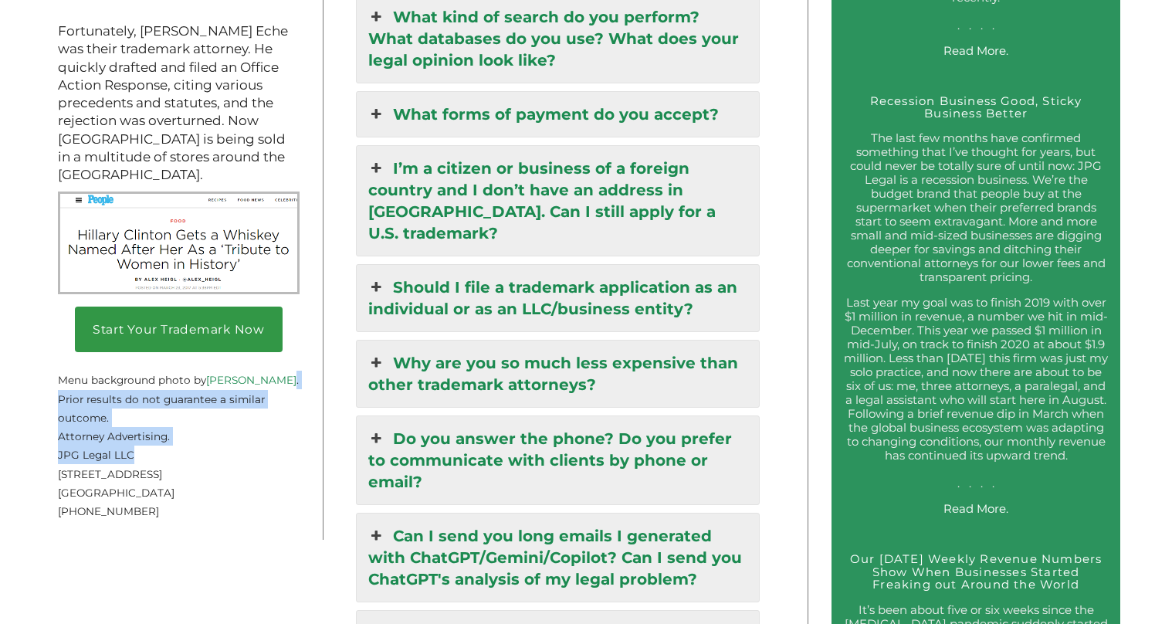
click at [124, 400] on p "Menu background photo by Denis Labrecque . Prior results do not guarantee a sim…" at bounding box center [179, 389] width 242 height 75
drag, startPoint x: 114, startPoint y: 395, endPoint x: 181, endPoint y: 514, distance: 136.5
click at [181, 520] on p at bounding box center [179, 529] width 242 height 19
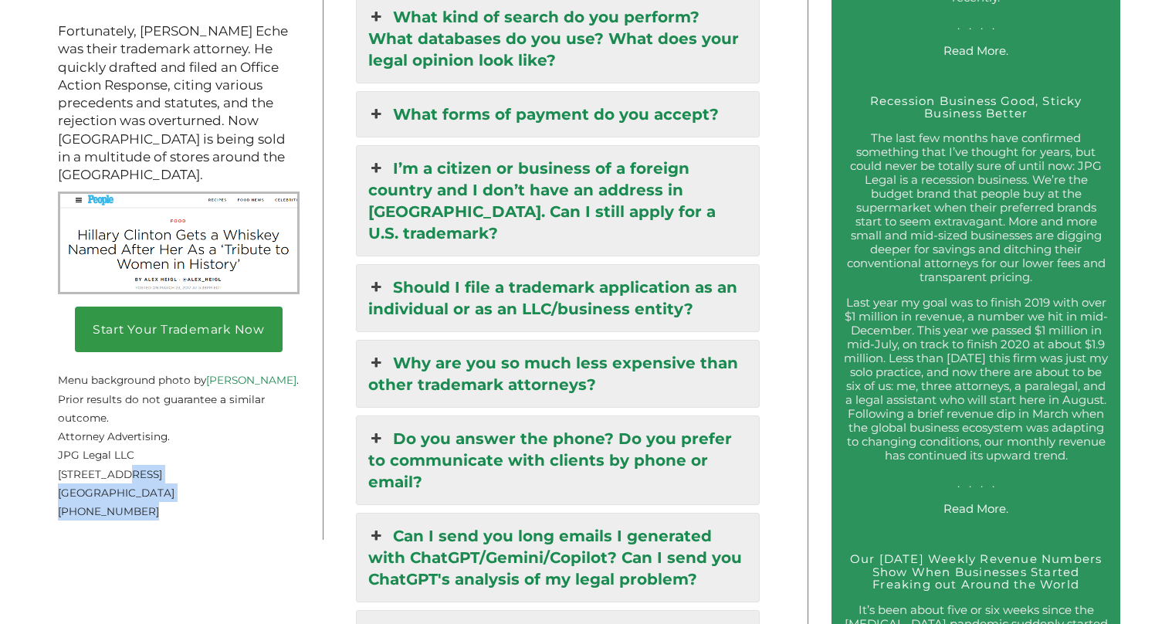
drag, startPoint x: 149, startPoint y: 493, endPoint x: 108, endPoint y: 442, distance: 65.3
click at [108, 445] on p "JPG Legal LLC 254 36th Street, Suite B541 Brooklyn, NY 11232 (917) 268-7054" at bounding box center [179, 482] width 242 height 75
drag, startPoint x: 97, startPoint y: 423, endPoint x: 157, endPoint y: 494, distance: 93.1
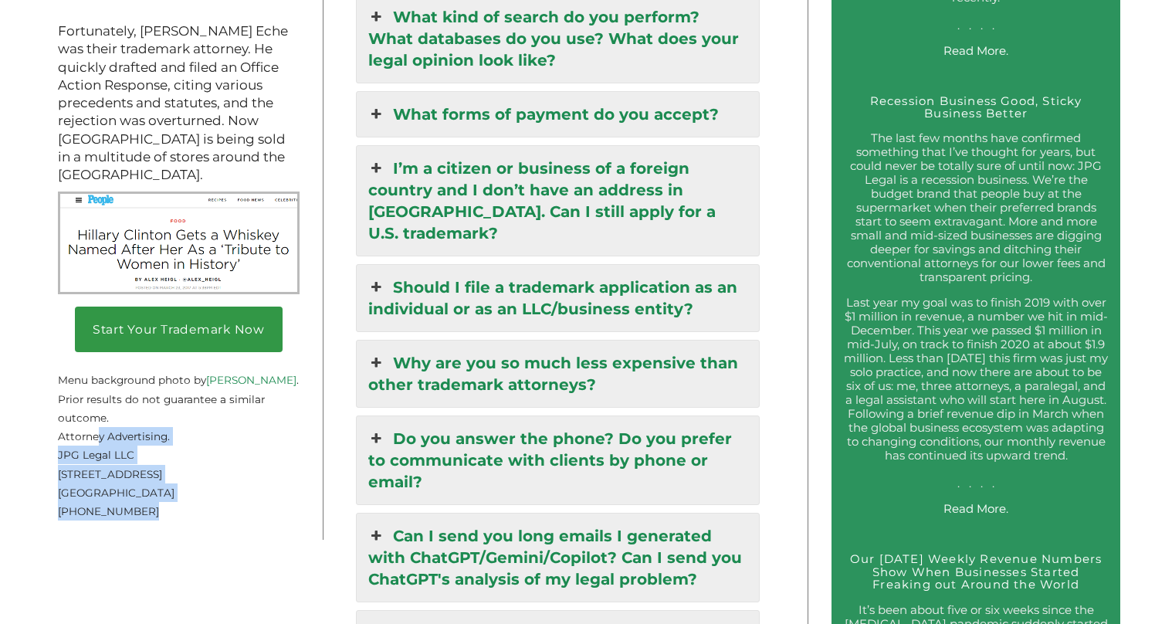
click at [157, 494] on p "JPG Legal LLC 254 36th Street, Suite B541 Brooklyn, NY 11232 (917) 268-7054" at bounding box center [179, 482] width 242 height 75
drag, startPoint x: 157, startPoint y: 494, endPoint x: 85, endPoint y: 428, distance: 97.8
click at [85, 445] on p "JPG Legal LLC 254 36th Street, Suite B541 Brooklyn, NY 11232 (917) 268-7054" at bounding box center [179, 482] width 242 height 75
click at [85, 449] on span "JPG Legal LLC" at bounding box center [96, 455] width 76 height 12
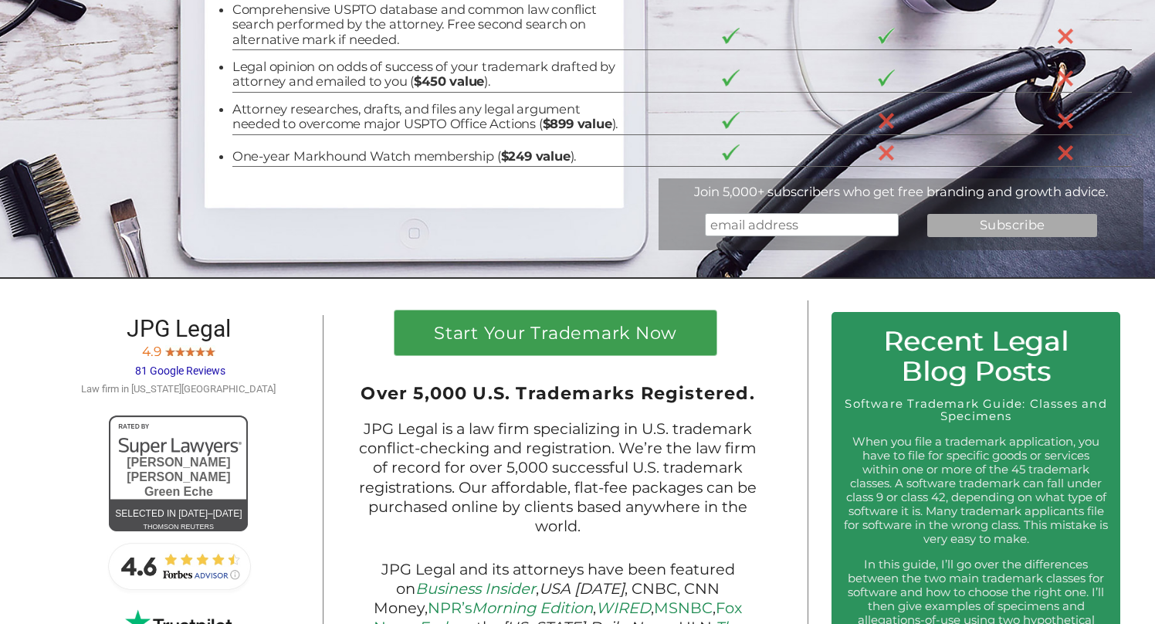
scroll to position [400, 0]
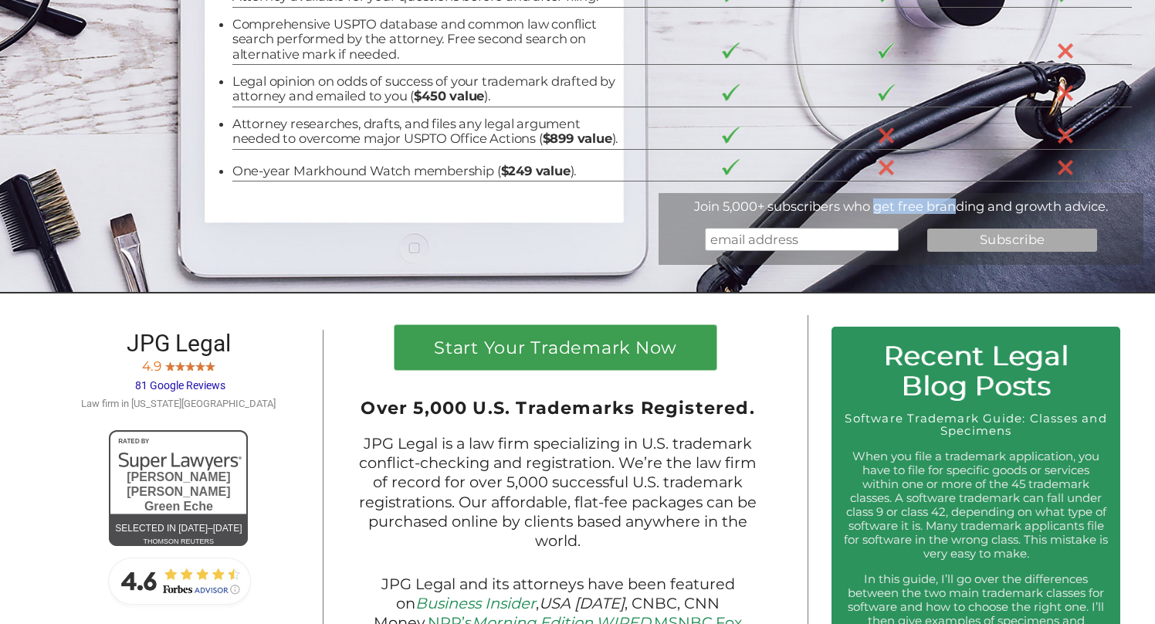
drag, startPoint x: 958, startPoint y: 226, endPoint x: 866, endPoint y: 226, distance: 91.9
click at [874, 214] on div "Join 5,000+ subscribers who get free branding and growth advice." at bounding box center [901, 205] width 485 height 15
click at [866, 214] on div "Join 5,000+ subscribers who get free branding and growth advice." at bounding box center [901, 205] width 485 height 15
drag, startPoint x: 843, startPoint y: 226, endPoint x: 946, endPoint y: 226, distance: 102.7
click at [944, 214] on div "Join 5,000+ subscribers who get free branding and growth advice." at bounding box center [901, 205] width 485 height 15
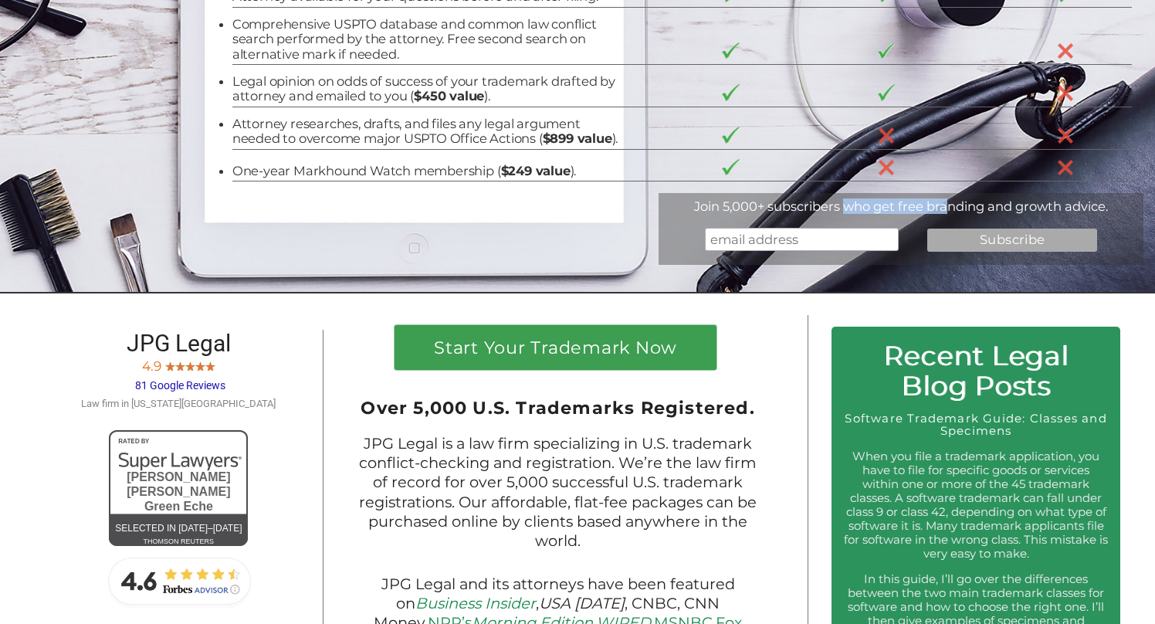
click at [946, 214] on div "Join 5,000+ subscribers who get free branding and growth advice." at bounding box center [901, 205] width 485 height 15
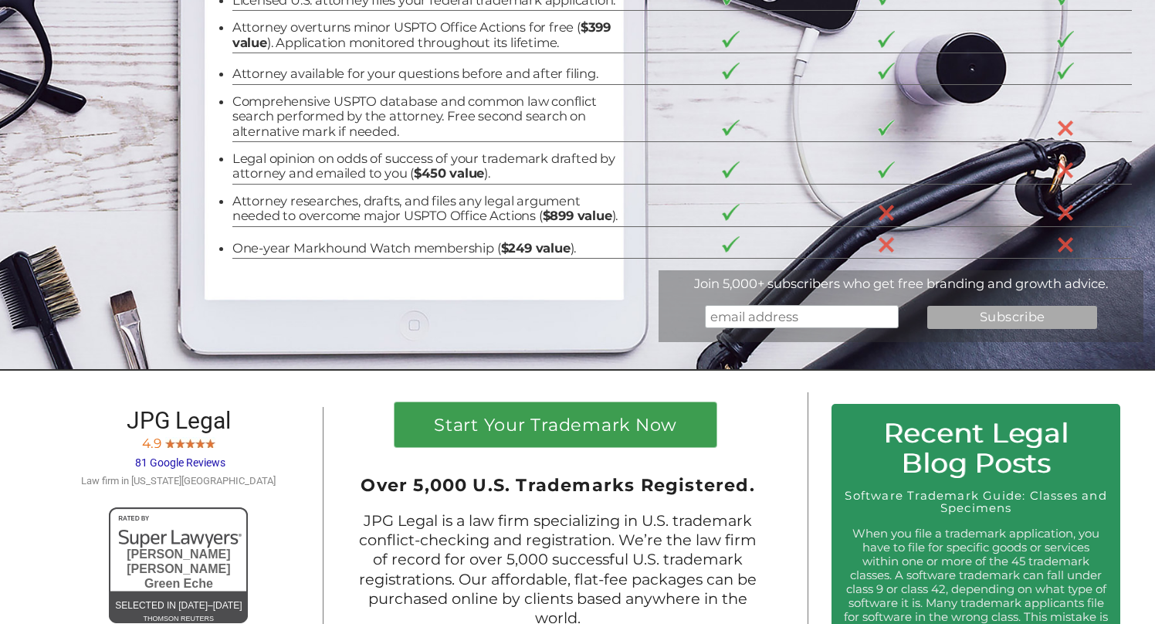
scroll to position [0, 0]
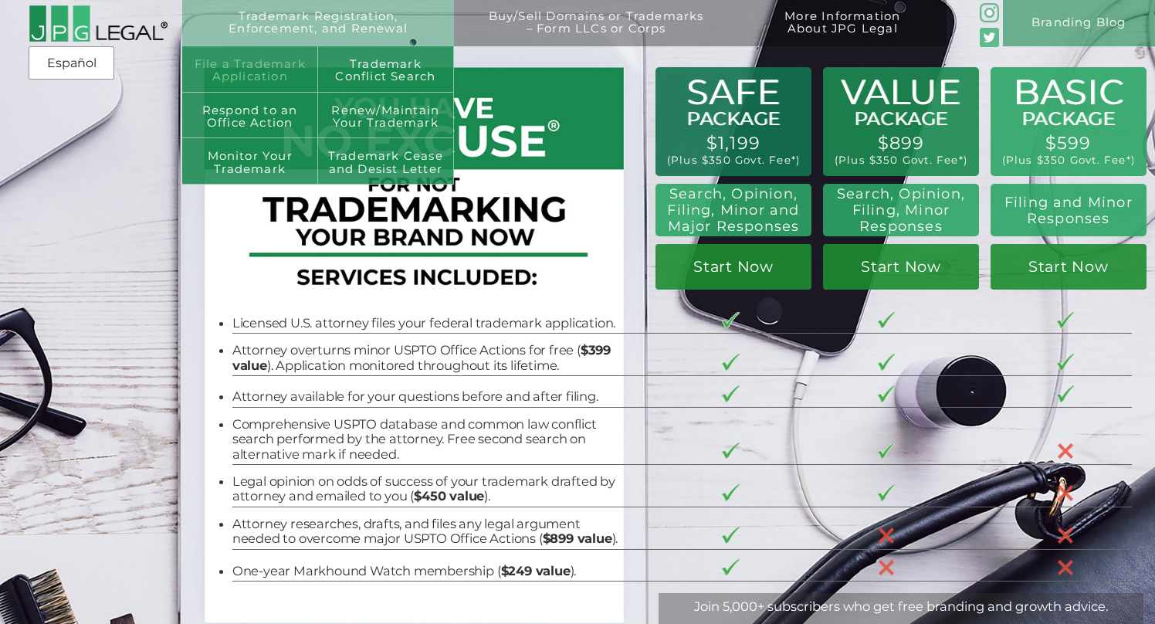
click at [276, 60] on link "File a Trademark Application" at bounding box center [250, 69] width 136 height 46
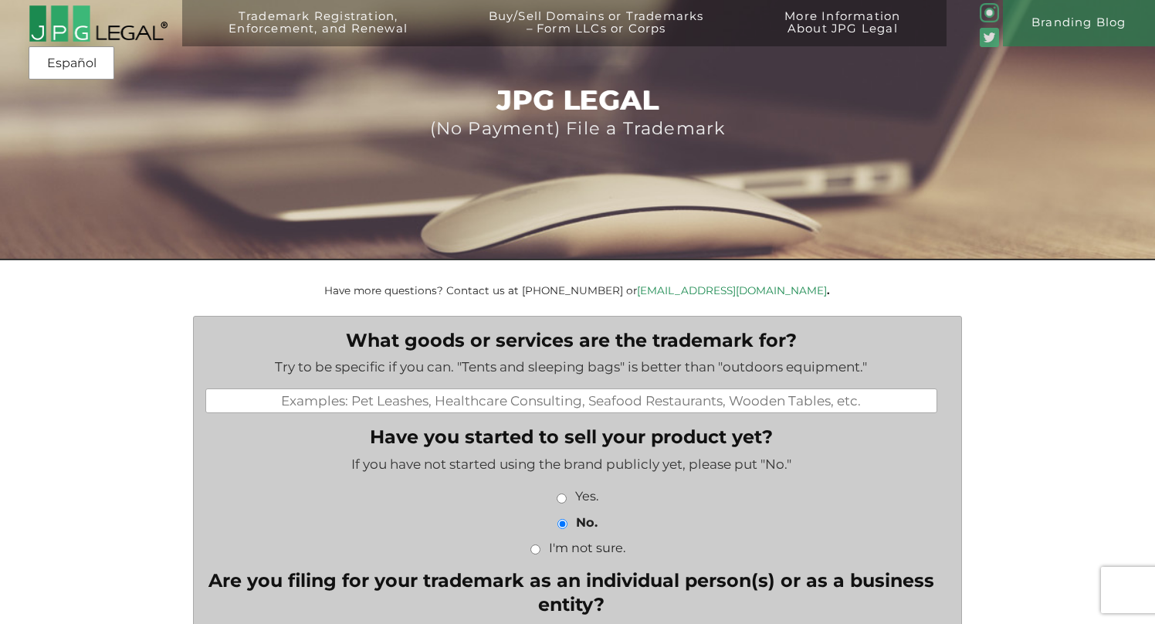
click at [497, 413] on input "What goods or services are the trademark for?" at bounding box center [571, 400] width 732 height 25
paste input "Disposable facial towels made of cotton for cosmetic use; non-medicated cosmeti…"
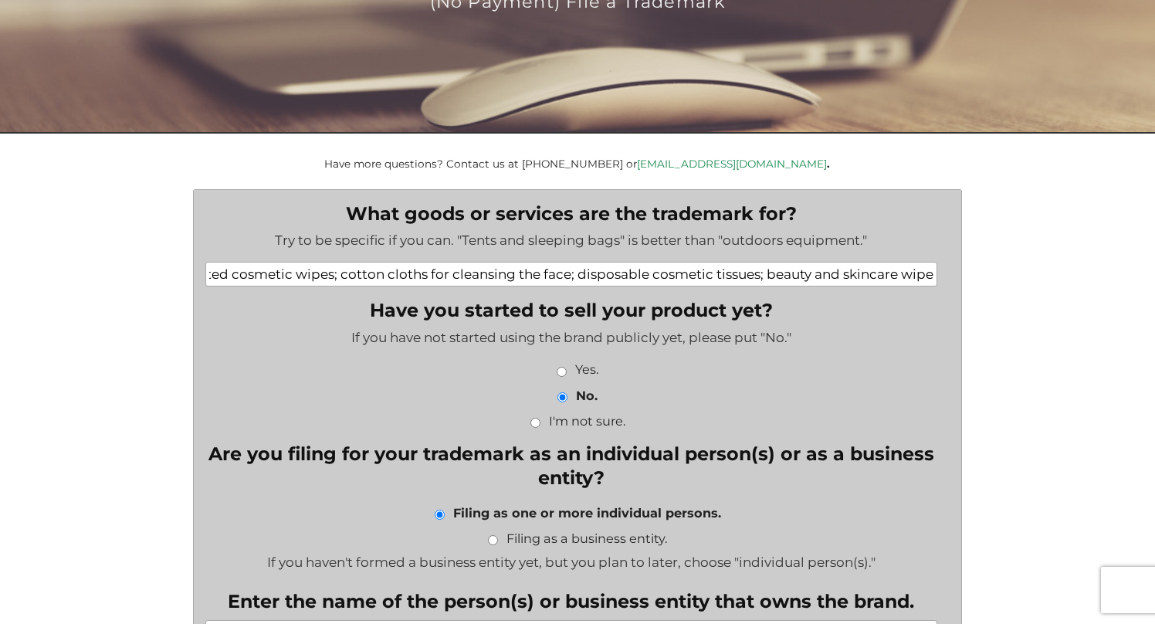
scroll to position [273, 0]
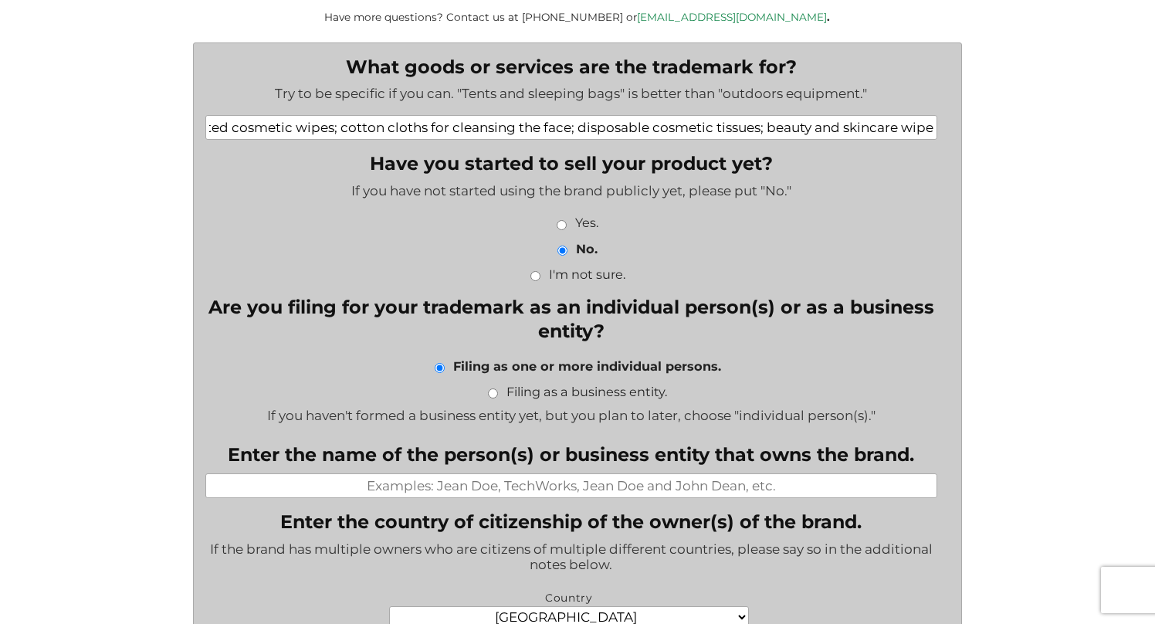
type input "Disposable facial towels made of cotton for cosmetic use; non-medicated cosmeti…"
click at [541, 398] on label "Filing as a business entity." at bounding box center [586, 391] width 161 height 19
click at [498, 398] on input "Filing as a business entity." at bounding box center [493, 393] width 10 height 10
radio input "true"
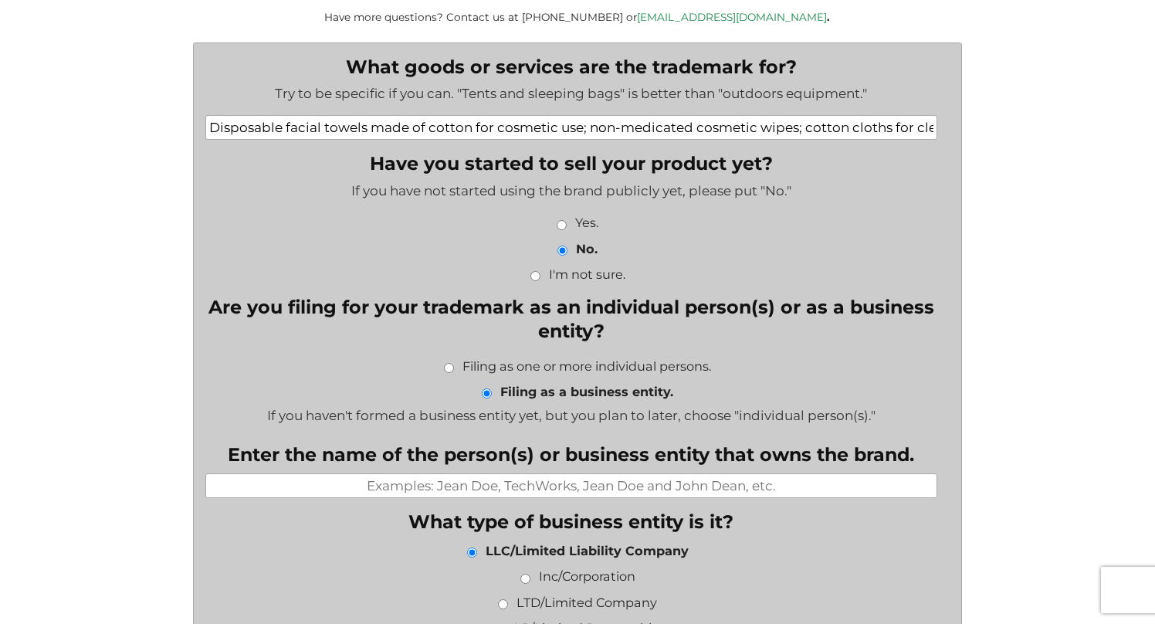
click at [572, 491] on input "Enter the name of the person(s) or business entity that owns the brand." at bounding box center [571, 485] width 732 height 25
paste input "Seoul Cleanse LLC"
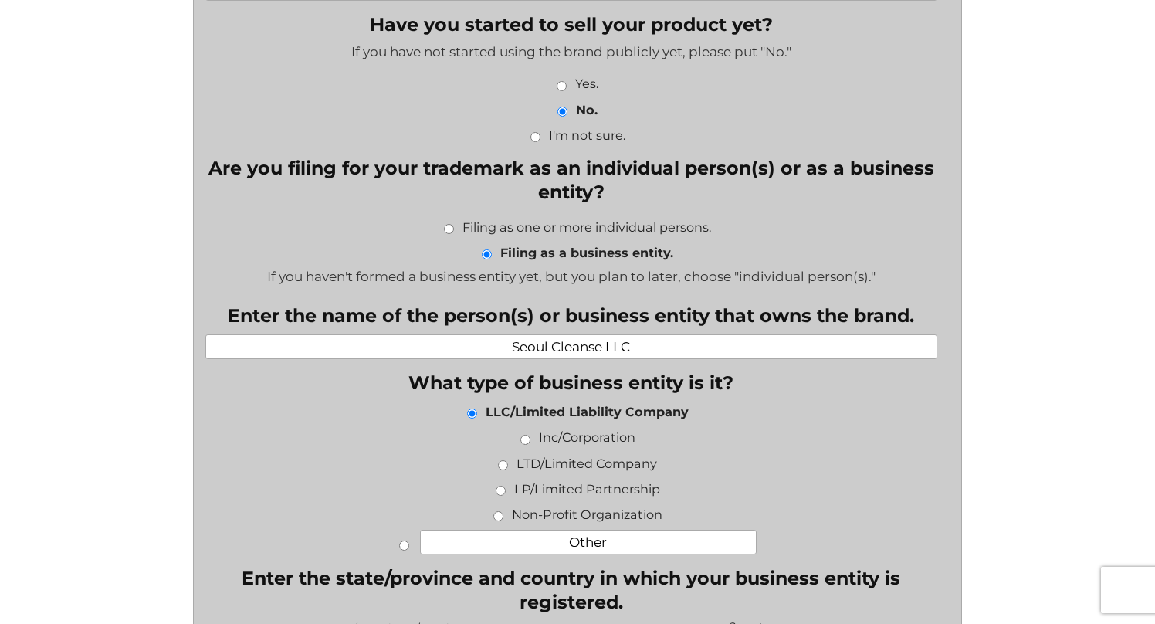
scroll to position [416, 0]
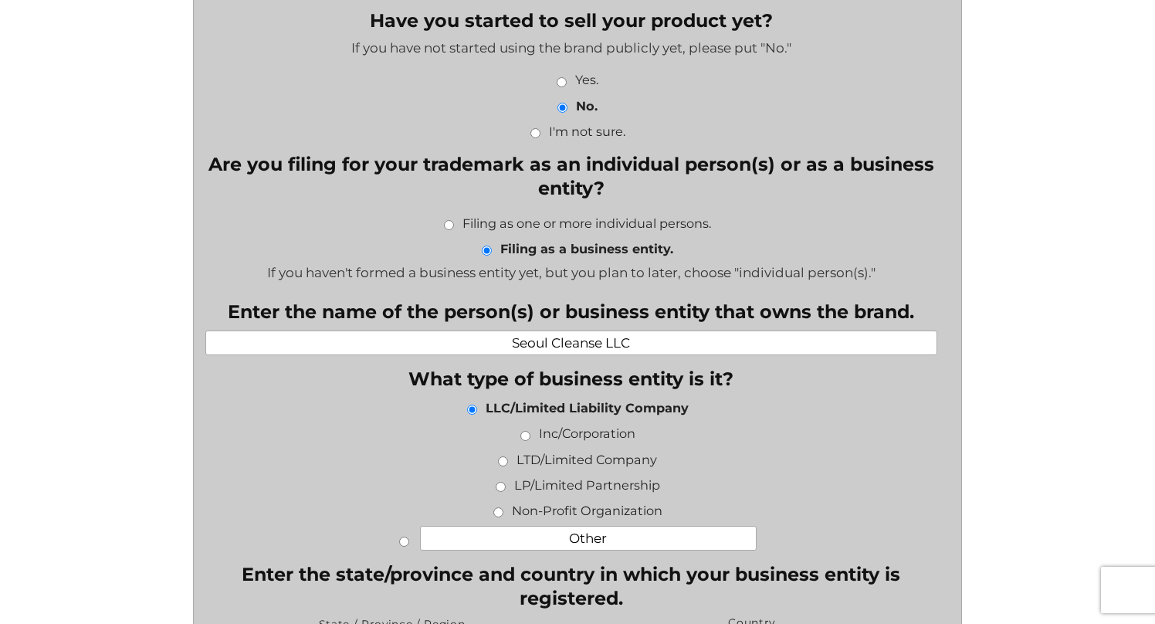
type input "Seoul Cleanse LLC"
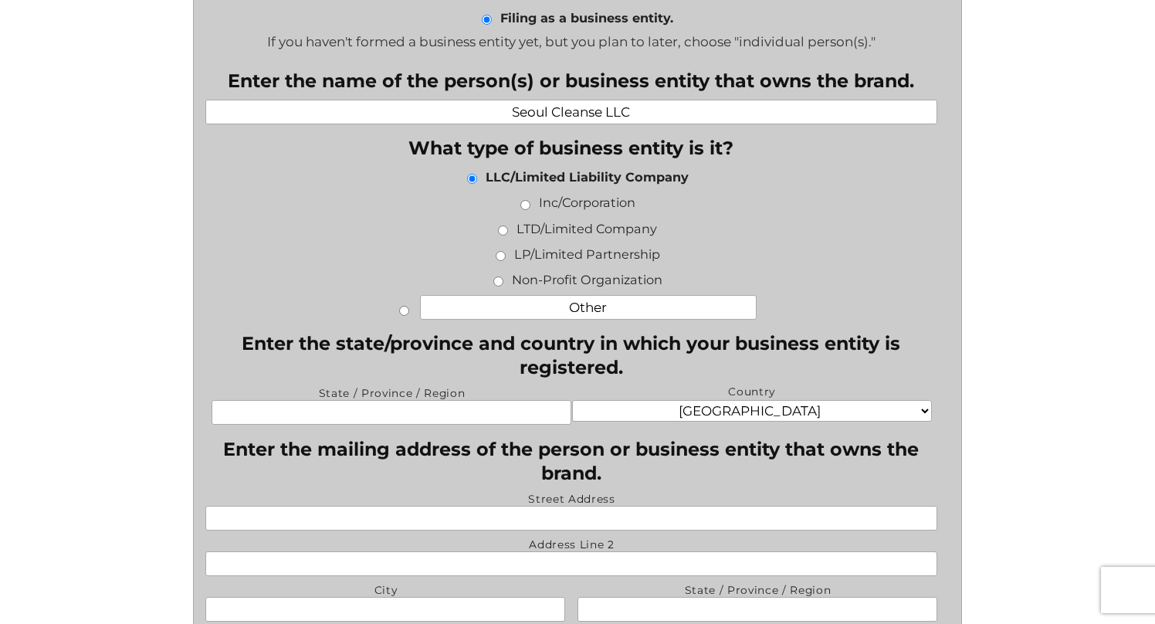
scroll to position [776, 0]
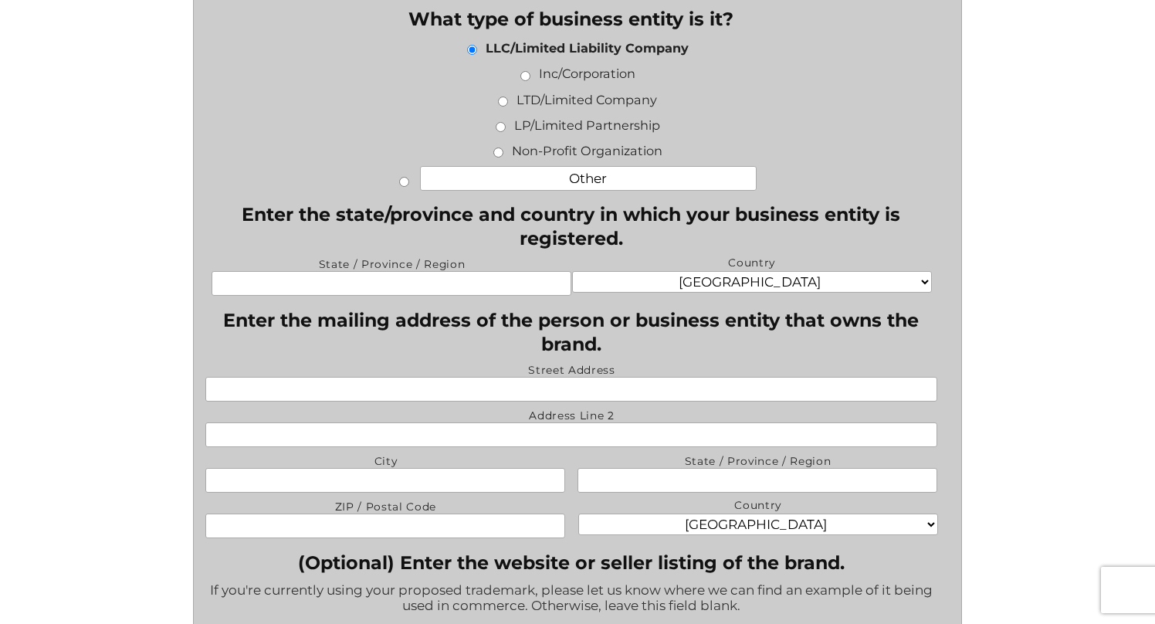
click at [450, 283] on input "State / Province / Region" at bounding box center [392, 283] width 360 height 25
type input "[US_STATE], [GEOGRAPHIC_DATA]"
click at [475, 388] on input "Street Address" at bounding box center [571, 389] width 732 height 25
type input "435 W 31st St"
type input "37L"
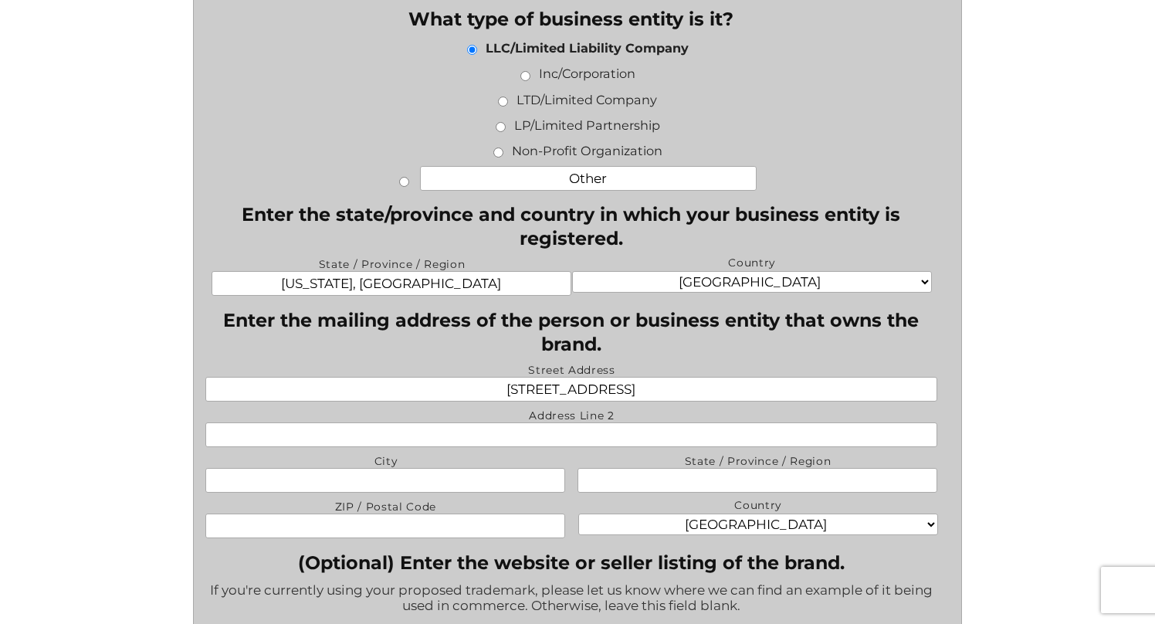
type input "New York"
type input "NY"
type input "10001"
type input "chinballtony@gmail.com"
click at [578, 447] on input "37L" at bounding box center [571, 434] width 732 height 25
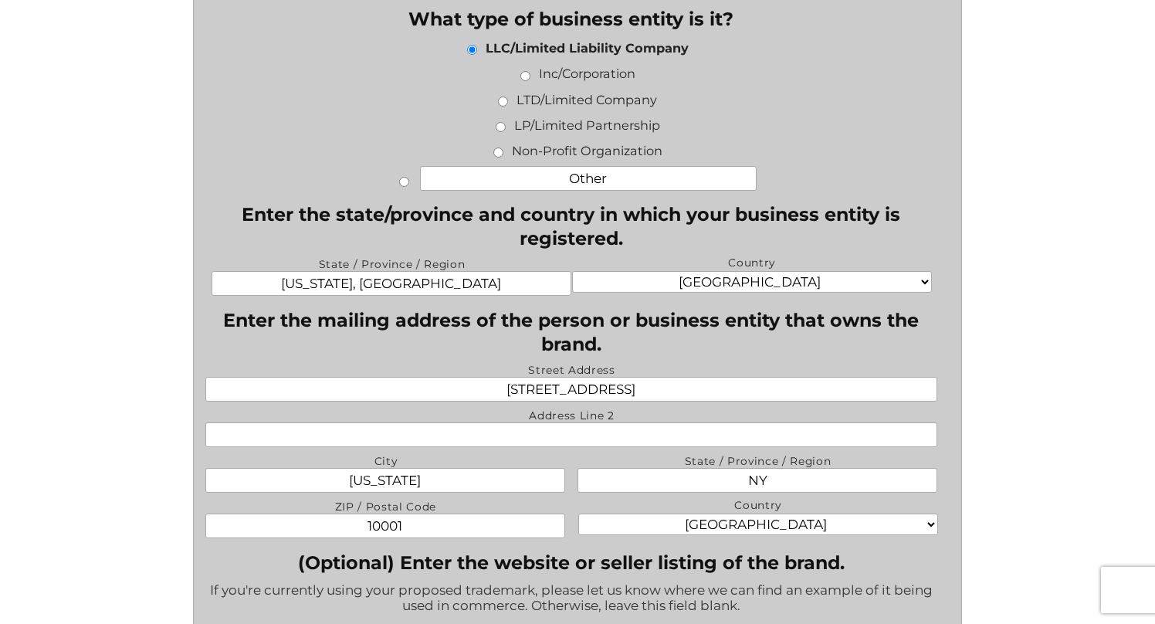
click at [632, 401] on input "435 W 31st St" at bounding box center [571, 389] width 732 height 25
type input "435 W 31st St Apt 37L"
click at [1055, 378] on div "JPG LEGAL (No Payment) File a Trademark Have more questions? Contact us at (917…" at bounding box center [577, 509] width 1155 height 2571
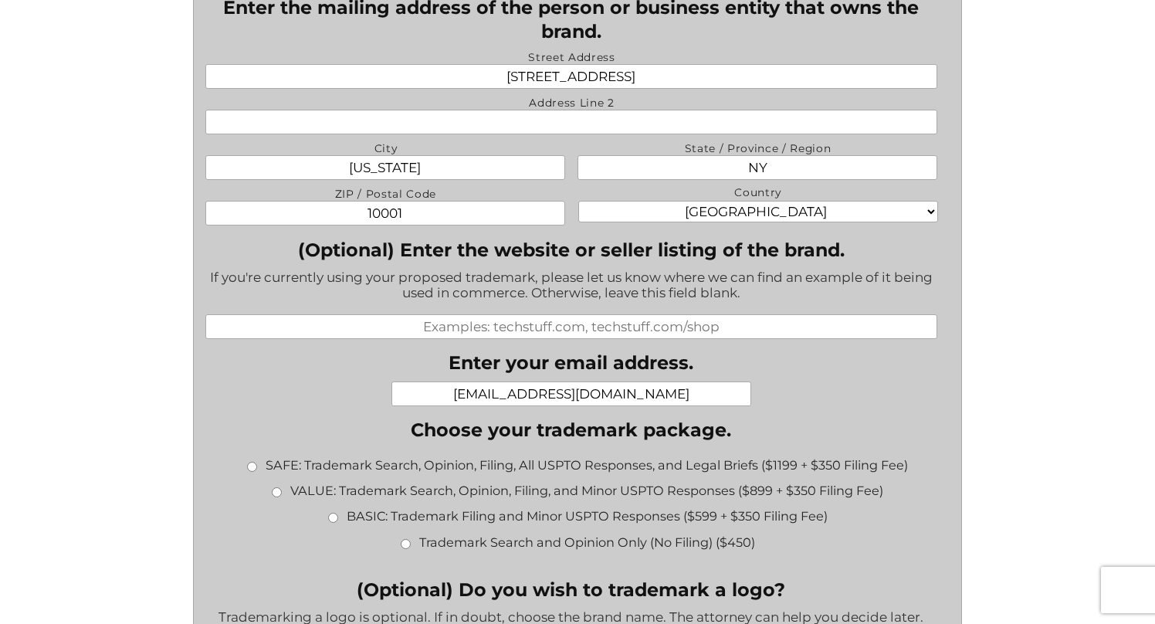
scroll to position [1098, 0]
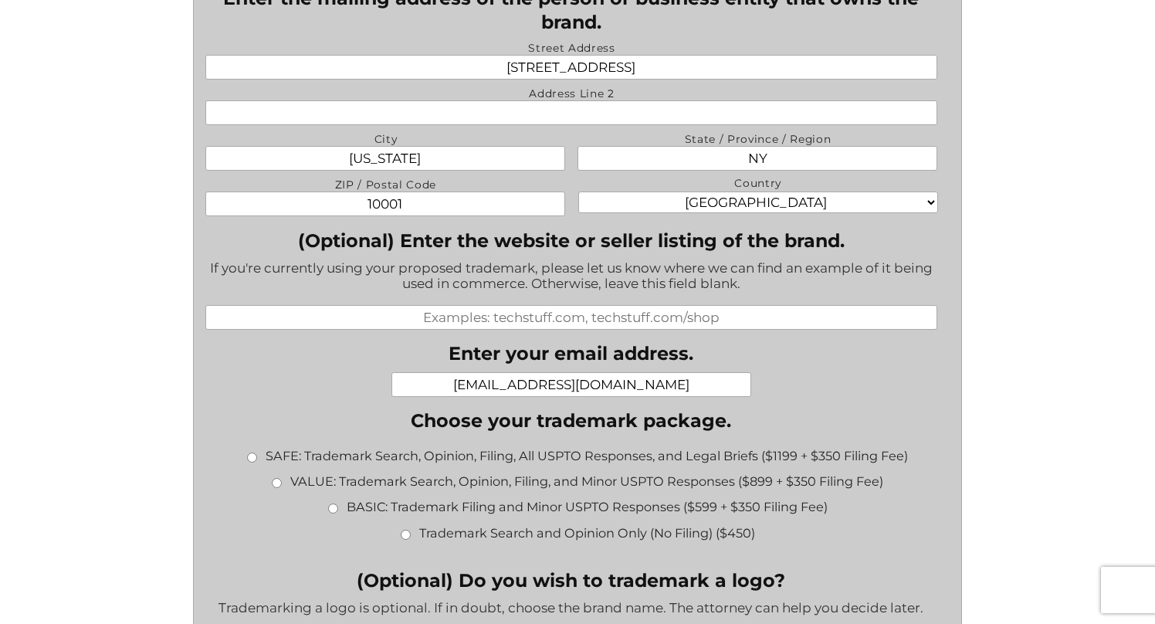
click at [662, 393] on input "chinballtony@gmail.com" at bounding box center [571, 384] width 360 height 25
type input "tony@seoulcleanse.com"
click at [1020, 371] on div "Have more questions? Contact us at (917) 268-7054 or info@jpglegal.com . URL Th…" at bounding box center [578, 326] width 924 height 2293
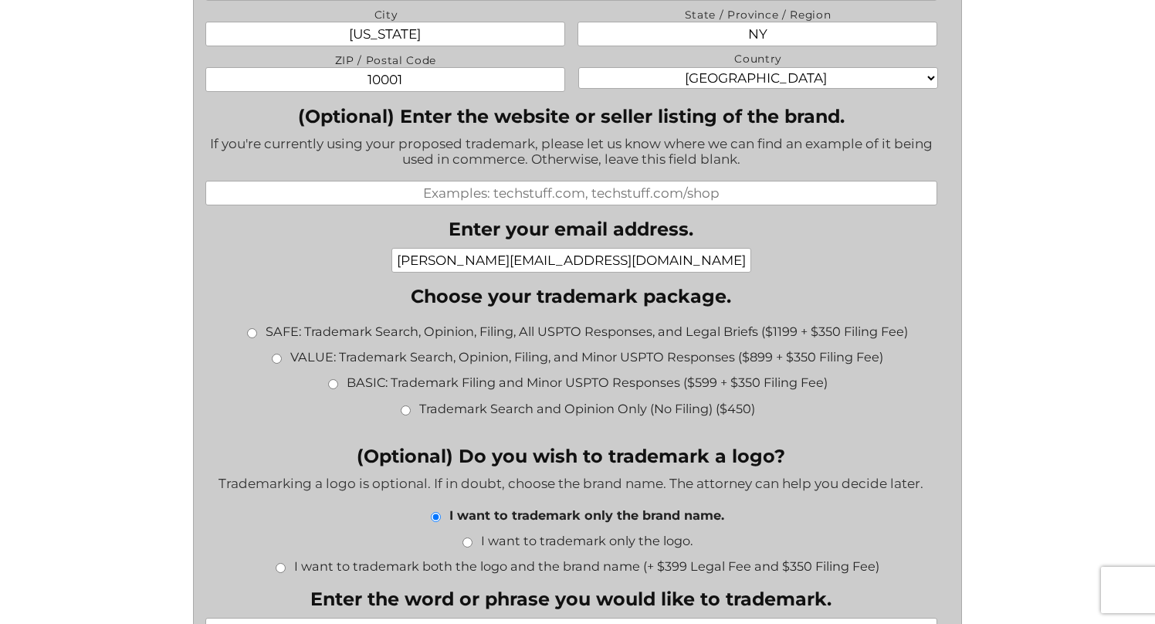
scroll to position [1225, 0]
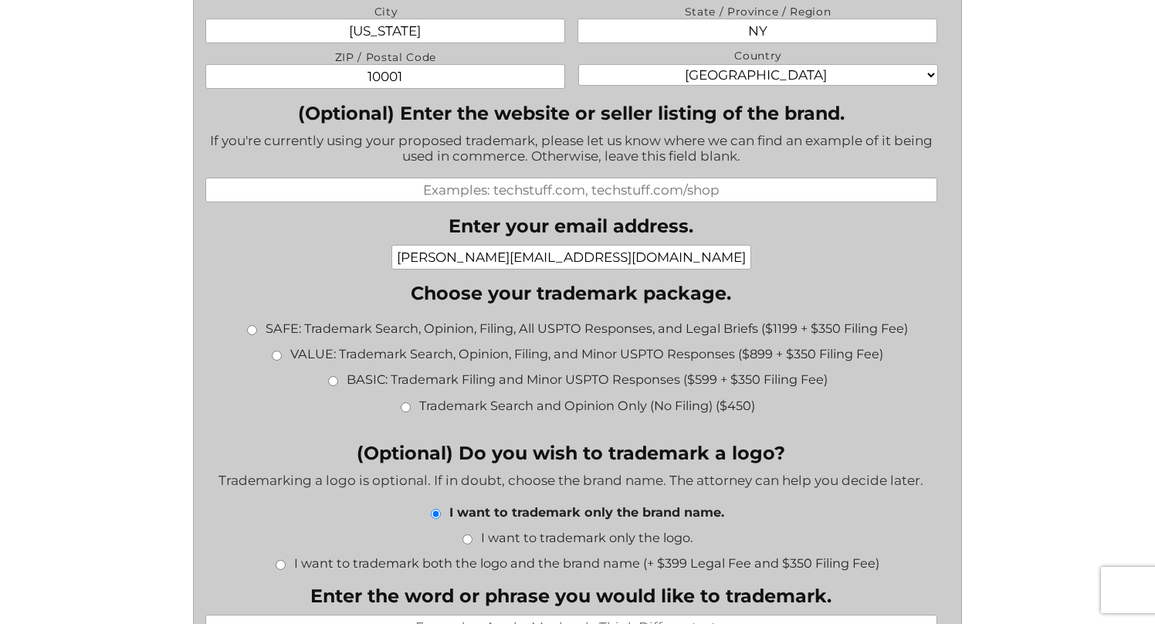
click at [292, 363] on label "VALUE: Trademark Search, Opinion, Filing, and Minor USPTO Responses ($899 + $35…" at bounding box center [586, 353] width 593 height 19
click at [282, 361] on input "VALUE: Trademark Search, Opinion, Filing, and Minor USPTO Responses ($899 + $35…" at bounding box center [277, 355] width 10 height 10
radio input "true"
click at [95, 378] on div "JPG LEGAL (No Payment) File a Trademark Have more questions? Contact us at (917…" at bounding box center [577, 60] width 1155 height 2571
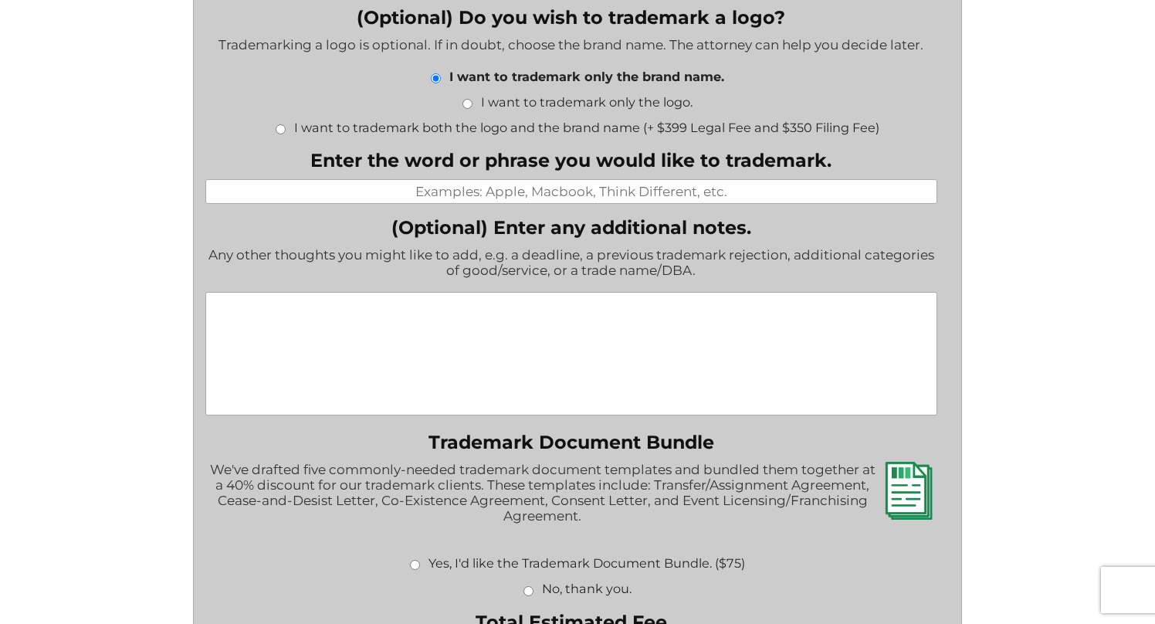
scroll to position [1706, 0]
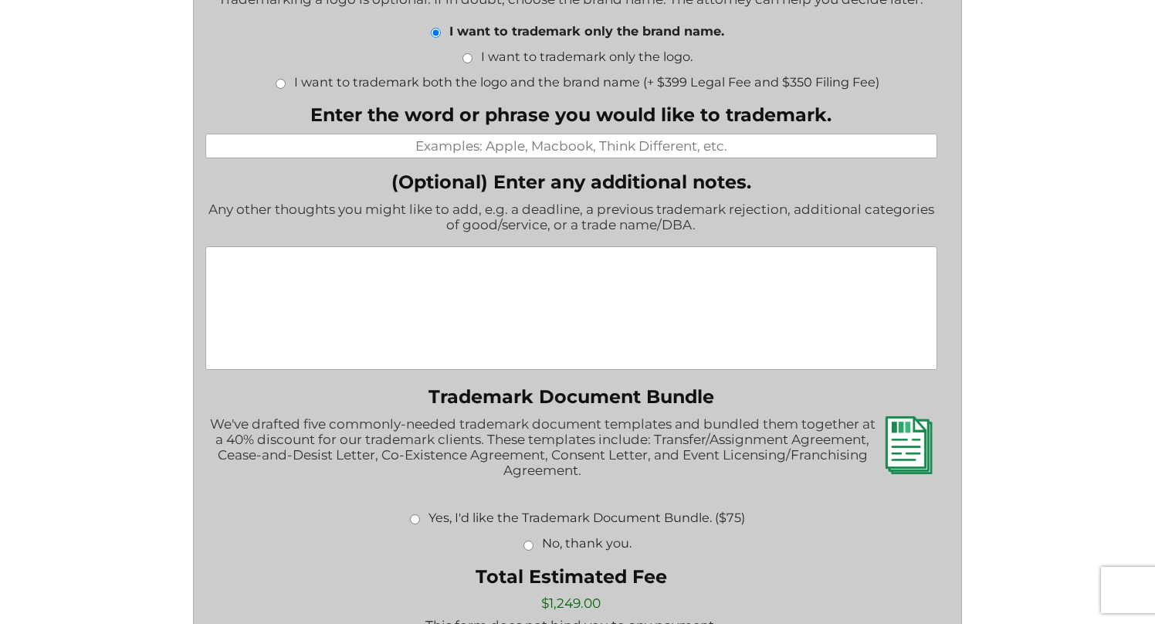
click at [625, 158] on input "Enter the word or phrase you would like to trademark." at bounding box center [571, 146] width 732 height 25
type input "Seoul Cleanse"
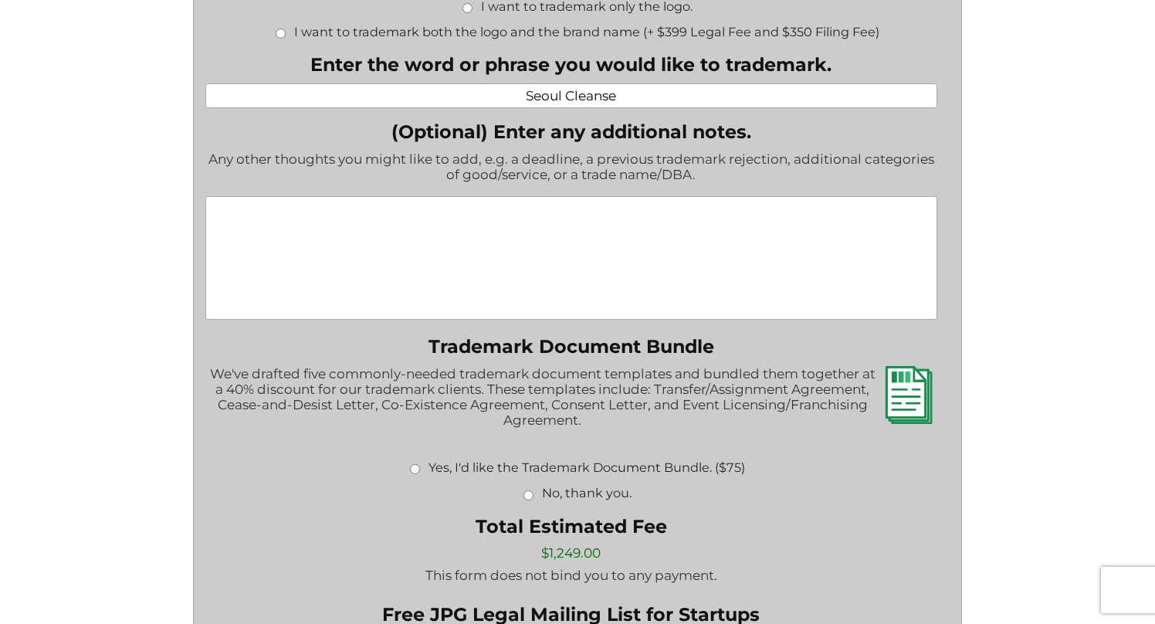
scroll to position [1759, 0]
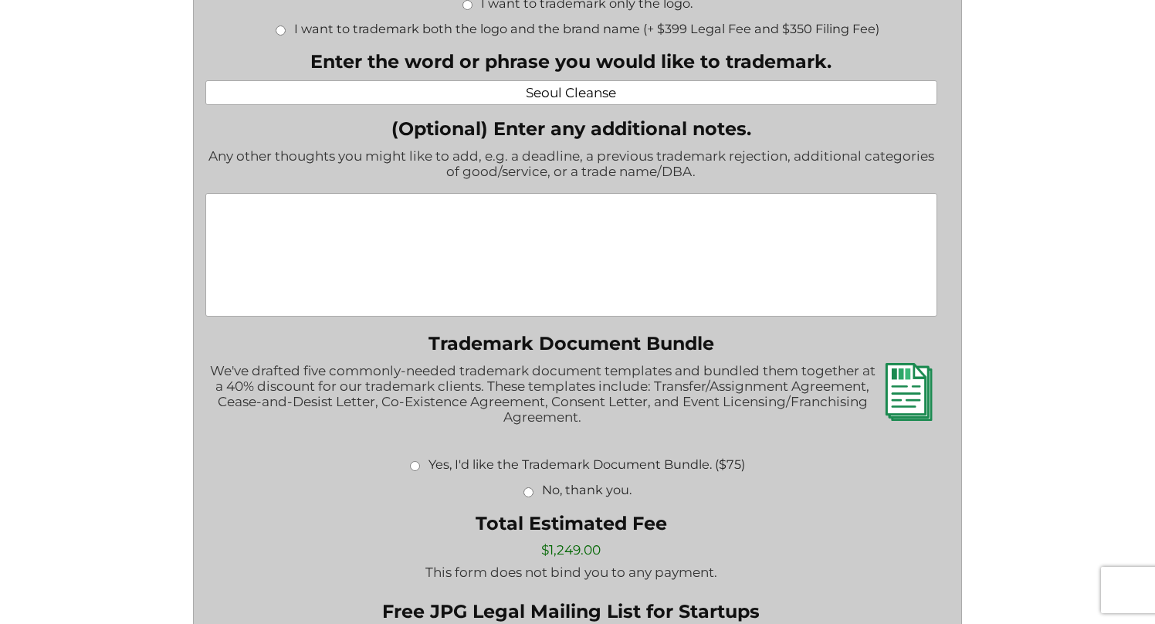
click at [588, 242] on textarea "(Optional) Enter any additional notes." at bounding box center [571, 255] width 732 height 124
paste textarea "We plan to launch Seoul Cleanse in the U.S. in December 2025 (VIP launch) and J…"
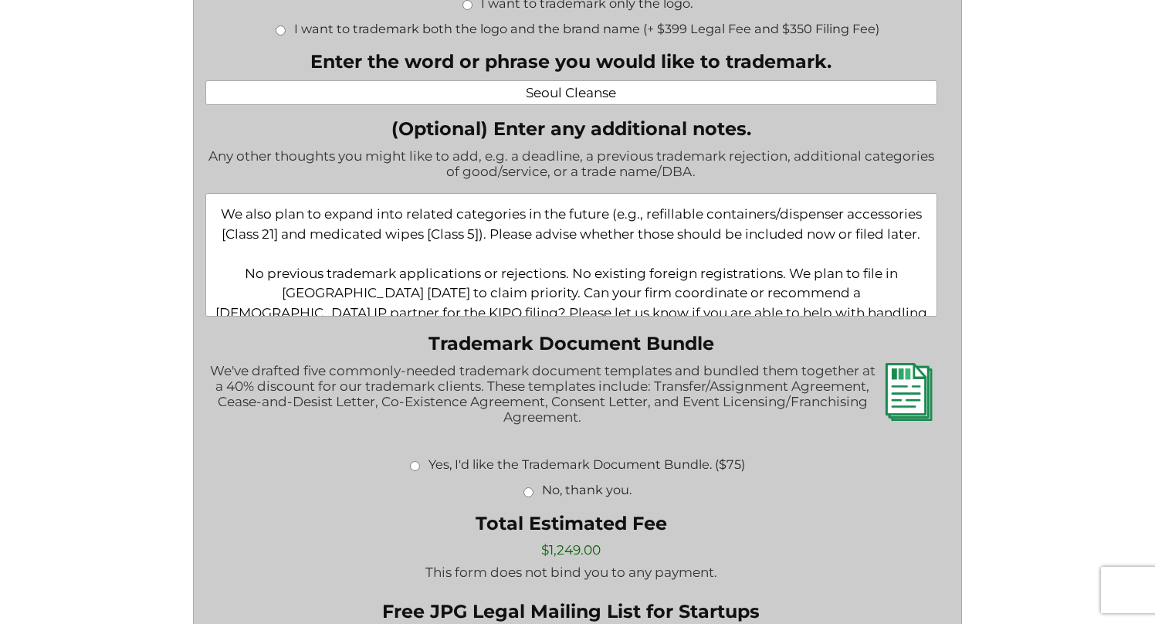
scroll to position [143, 0]
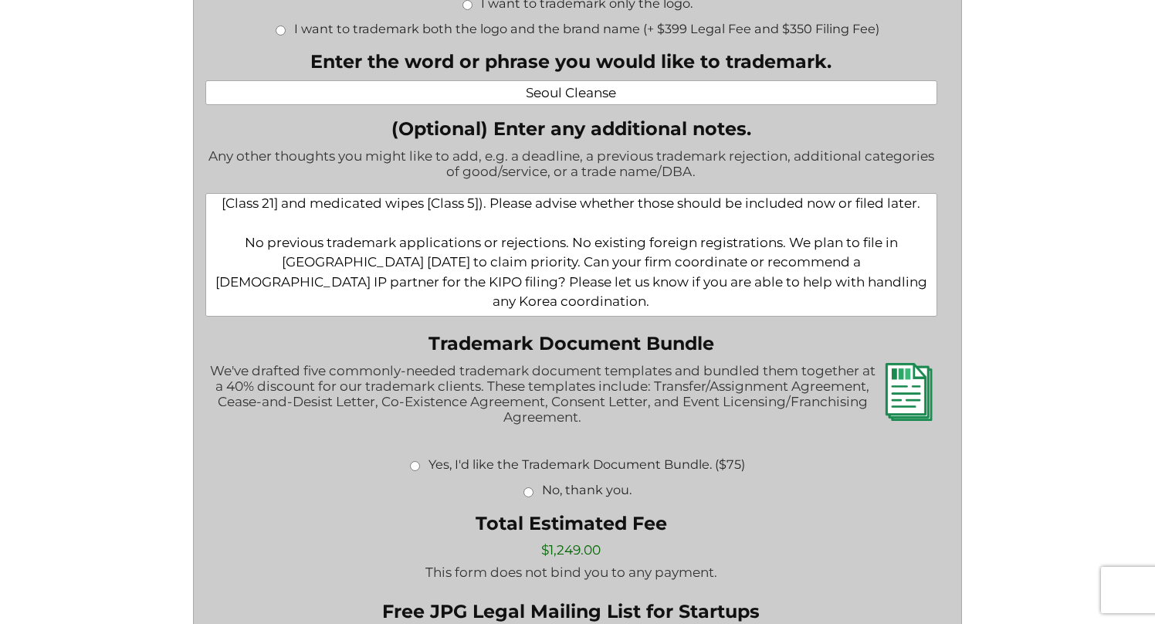
type textarea "We plan to launch Seoul Cleanse in the U.S. in December 2025 (VIP launch) and J…"
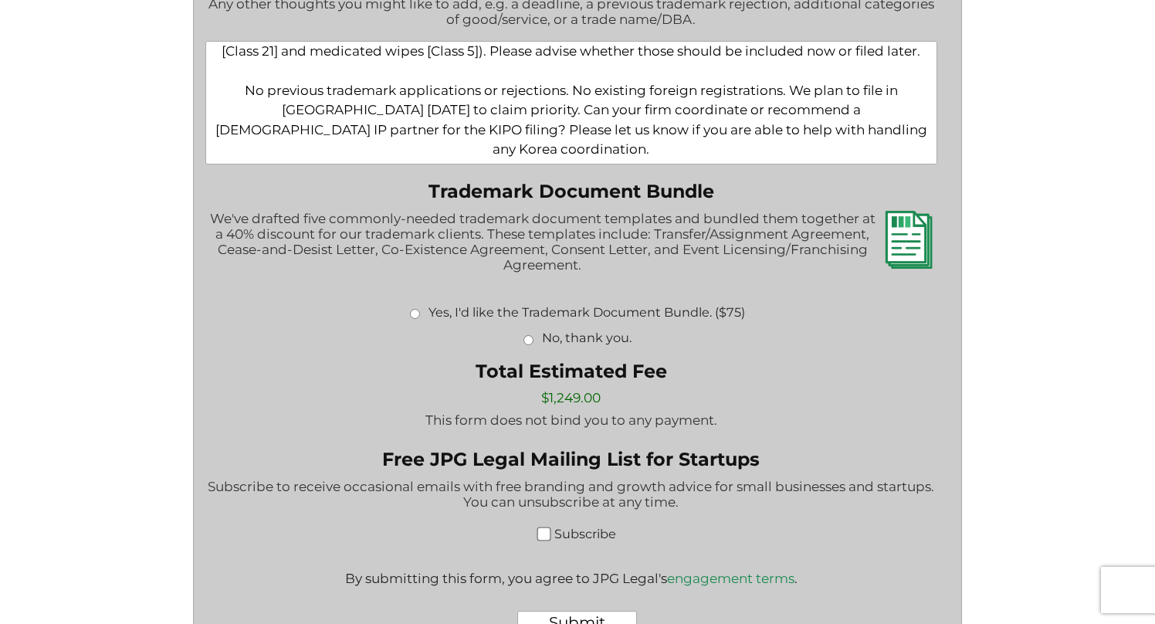
scroll to position [1922, 0]
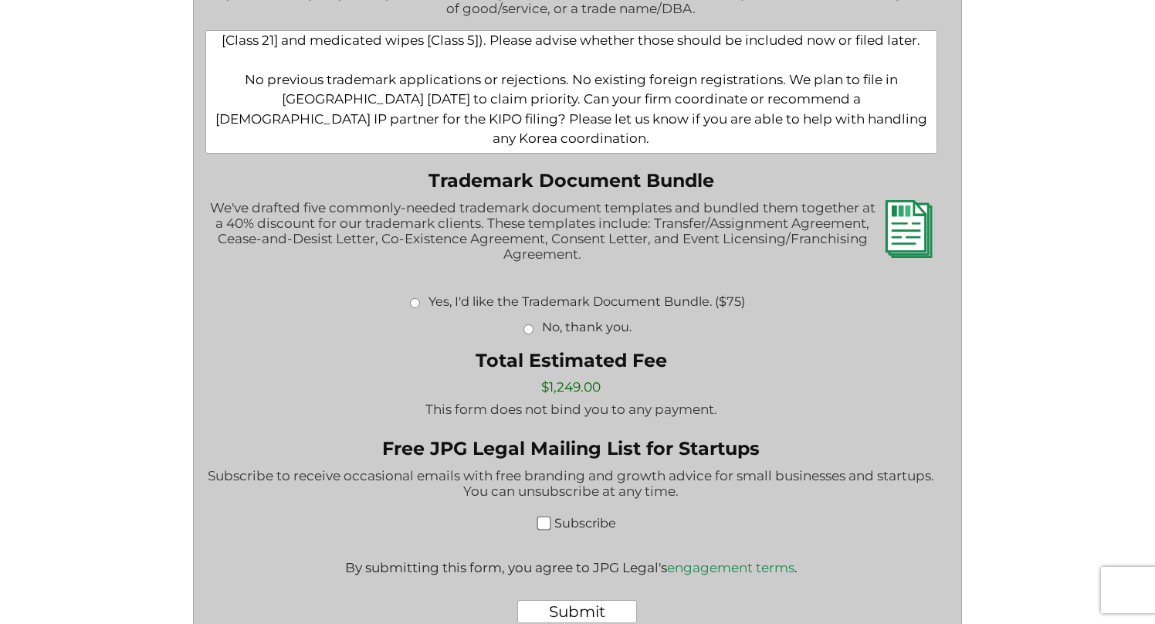
click at [595, 336] on label "No, thank you." at bounding box center [587, 326] width 90 height 19
click at [533, 334] on input "No, thank you." at bounding box center [528, 329] width 10 height 10
radio input "true"
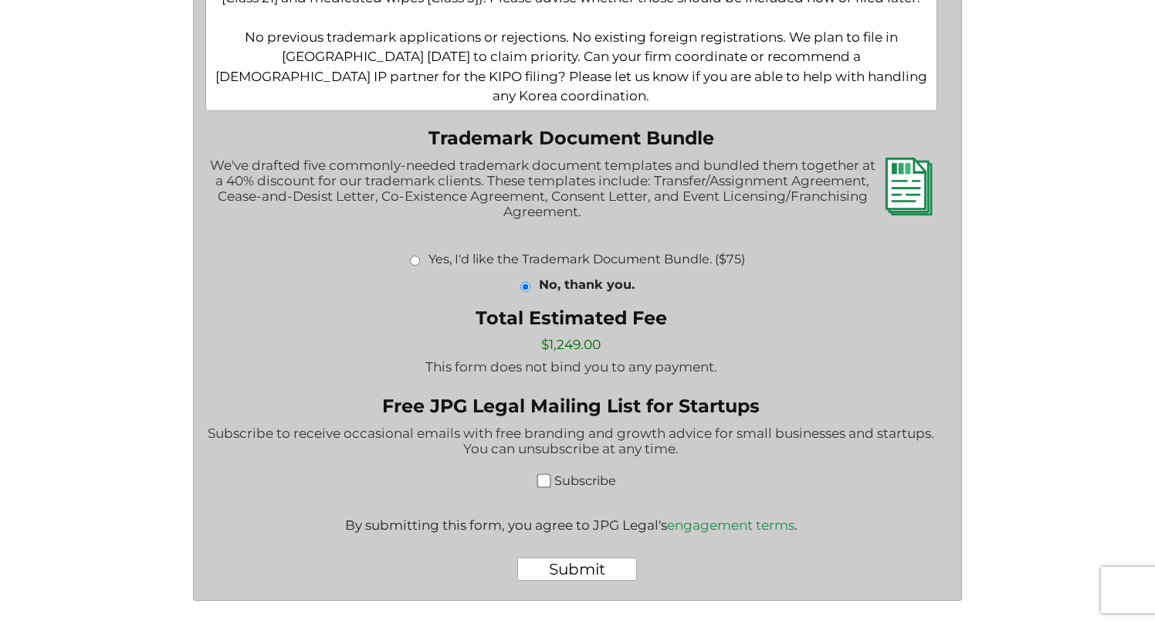
click at [583, 476] on label "Subscribe" at bounding box center [585, 480] width 62 height 19
click at [551, 476] on input "Subscribe" at bounding box center [544, 481] width 14 height 14
checkbox input "true"
click at [587, 574] on input "Submit" at bounding box center [577, 568] width 120 height 23
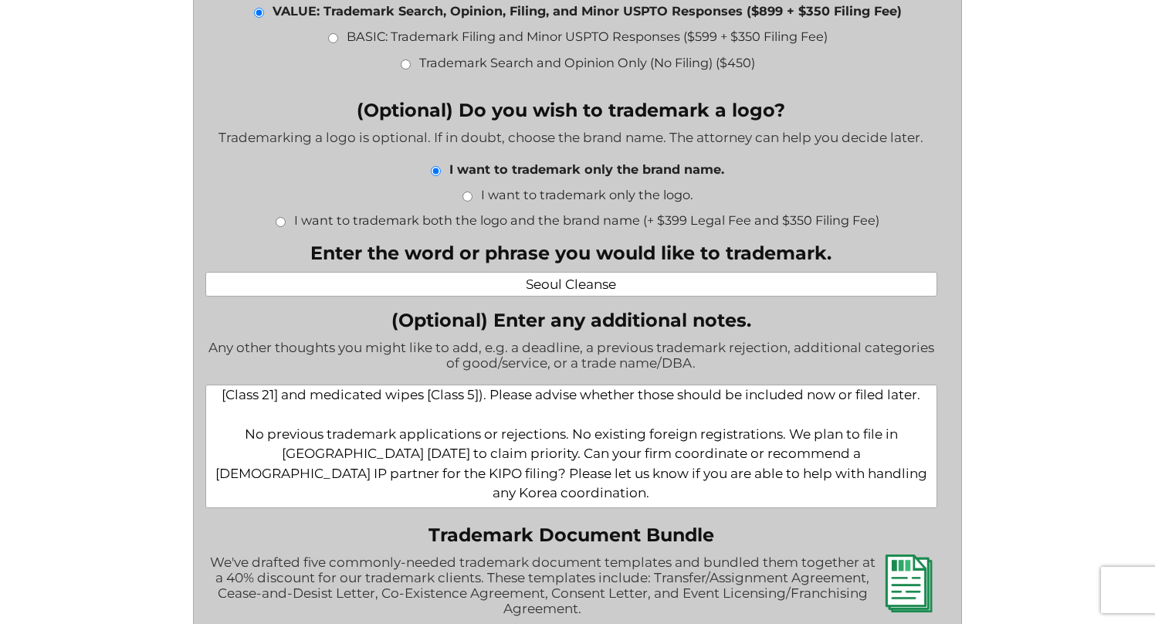
scroll to position [1312, 0]
